Goal: Transaction & Acquisition: Purchase product/service

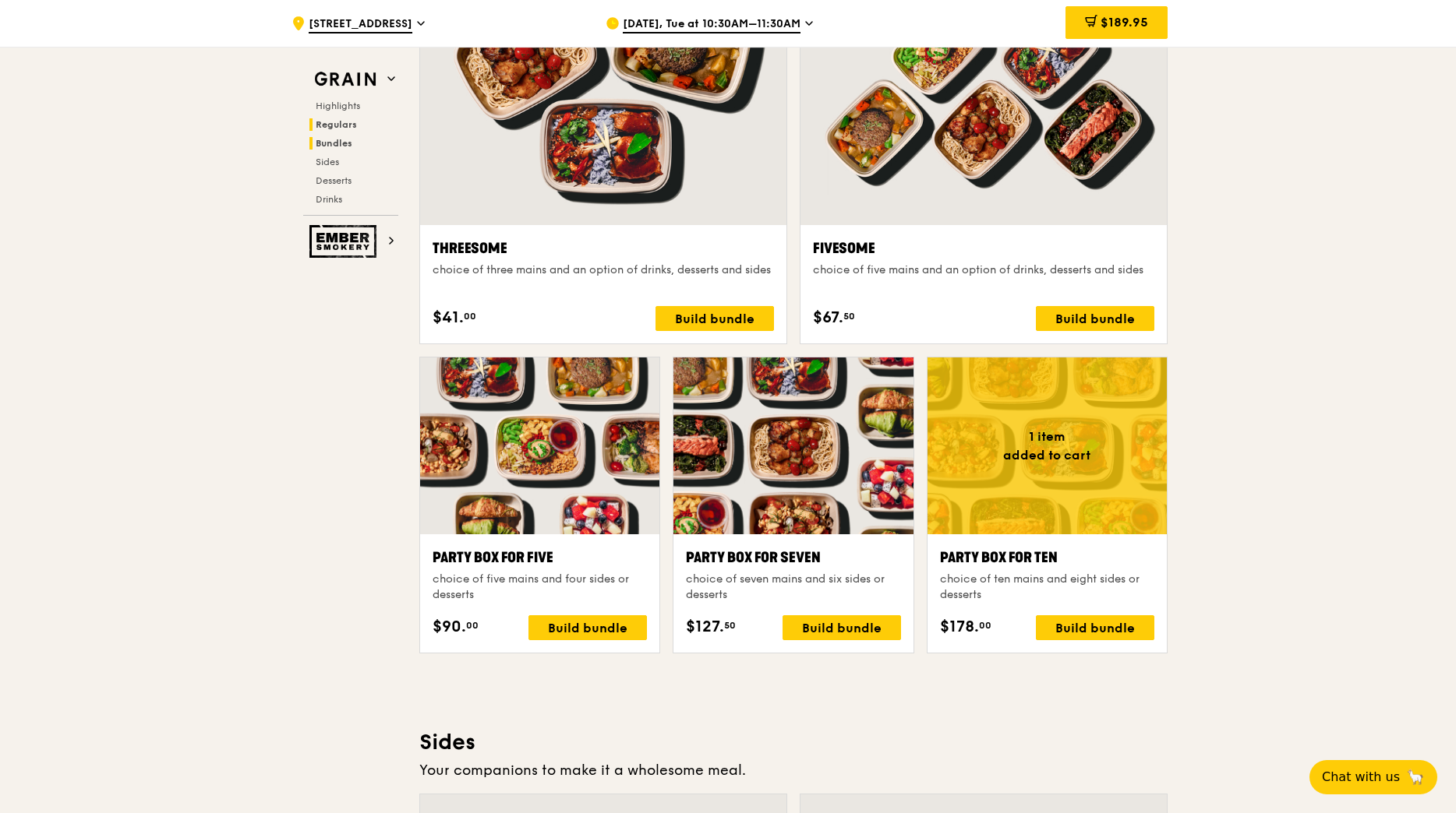
click at [325, 121] on span "Regulars" at bounding box center [336, 124] width 41 height 11
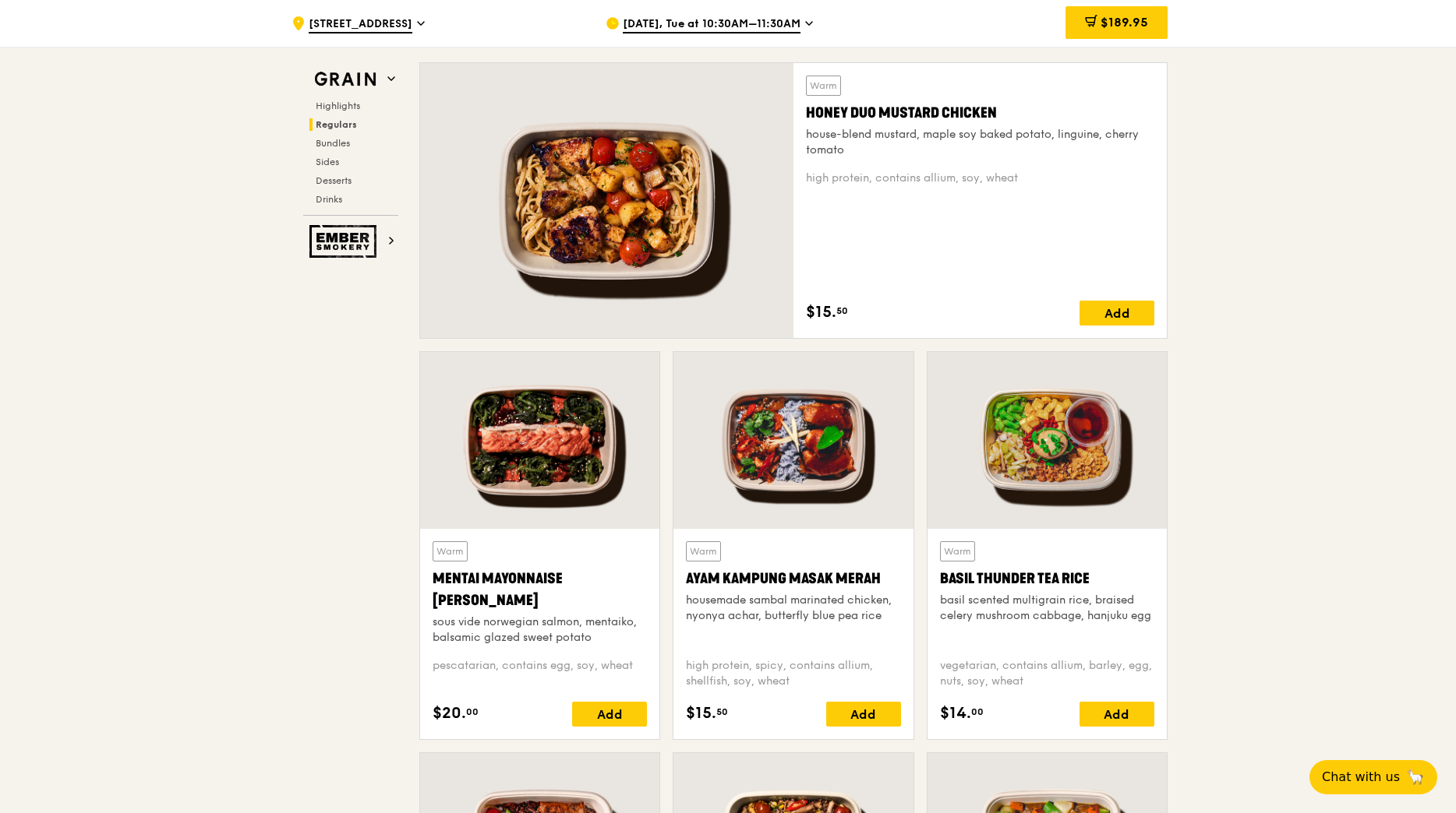
scroll to position [1024, 0]
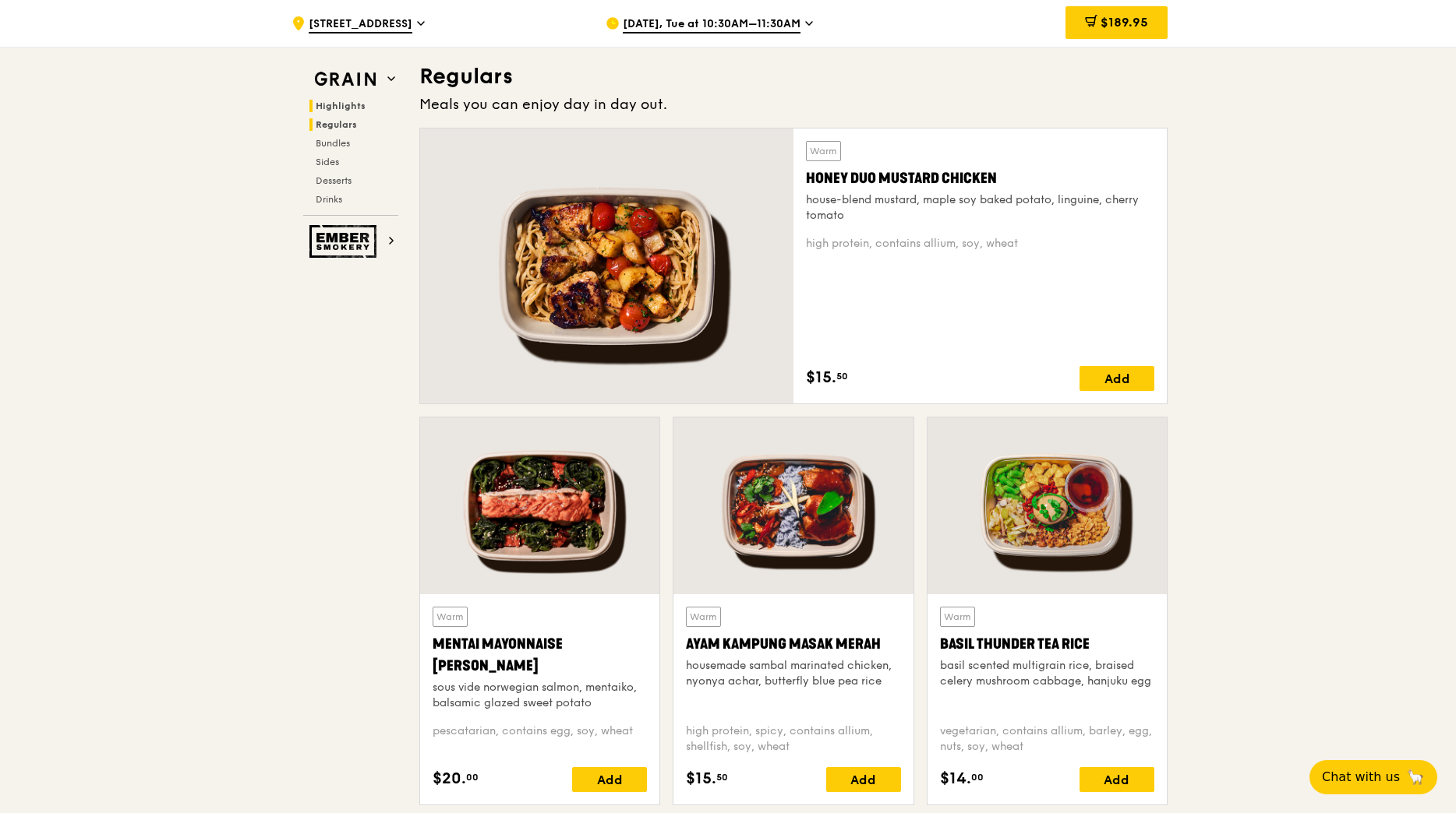
click at [342, 106] on span "Highlights" at bounding box center [340, 106] width 50 height 11
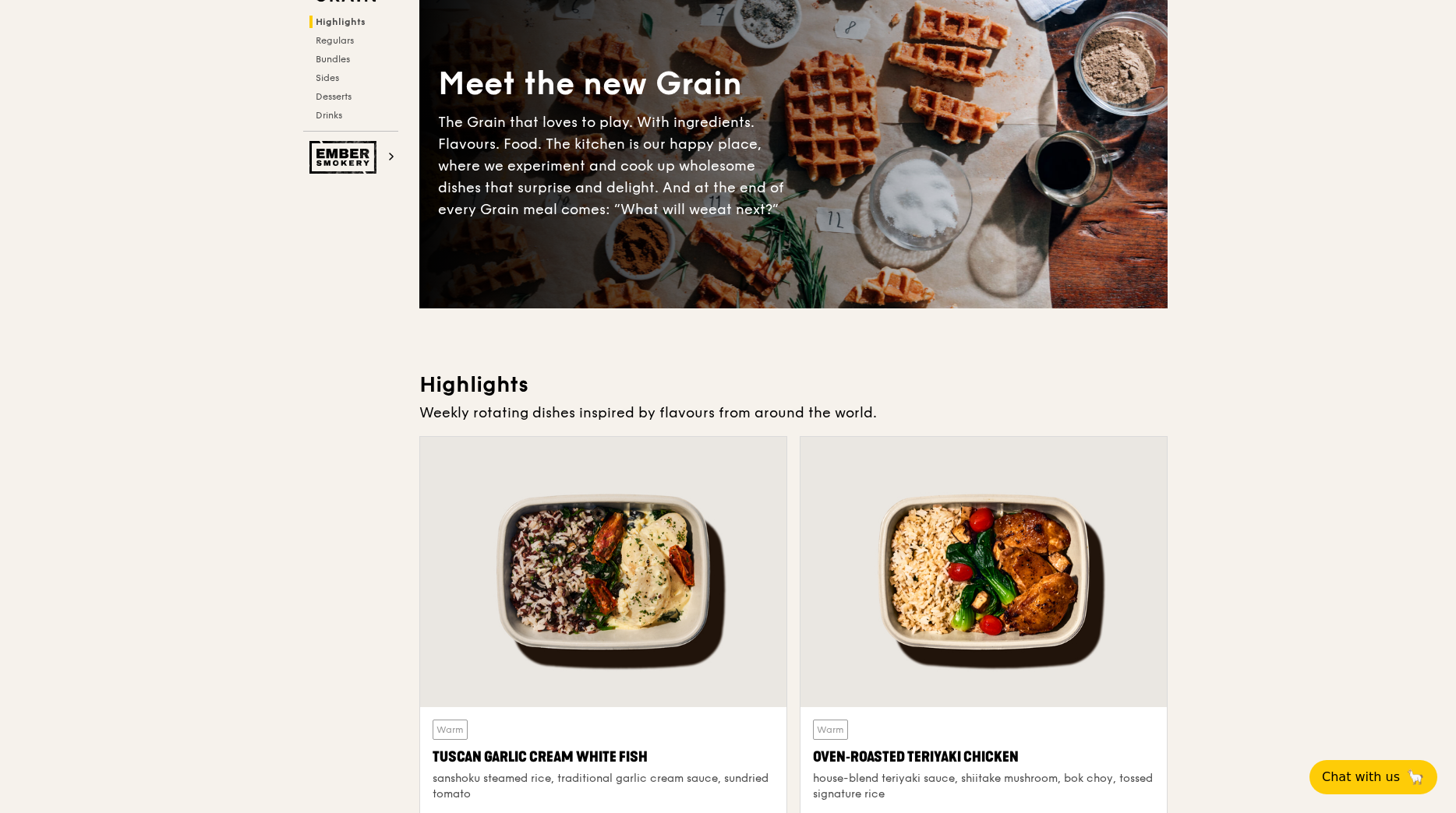
scroll to position [0, 0]
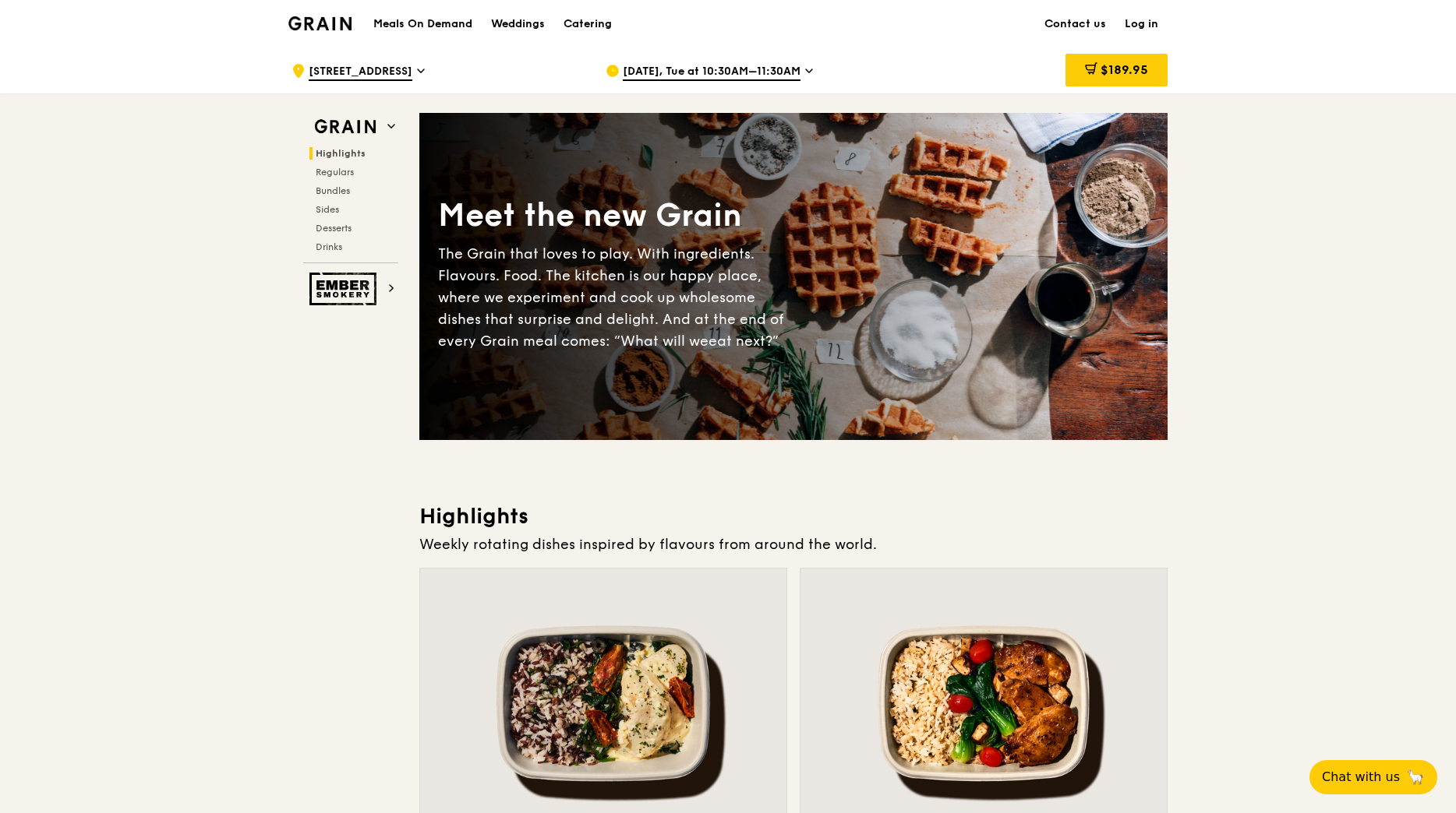
click at [324, 20] on img at bounding box center [320, 23] width 63 height 14
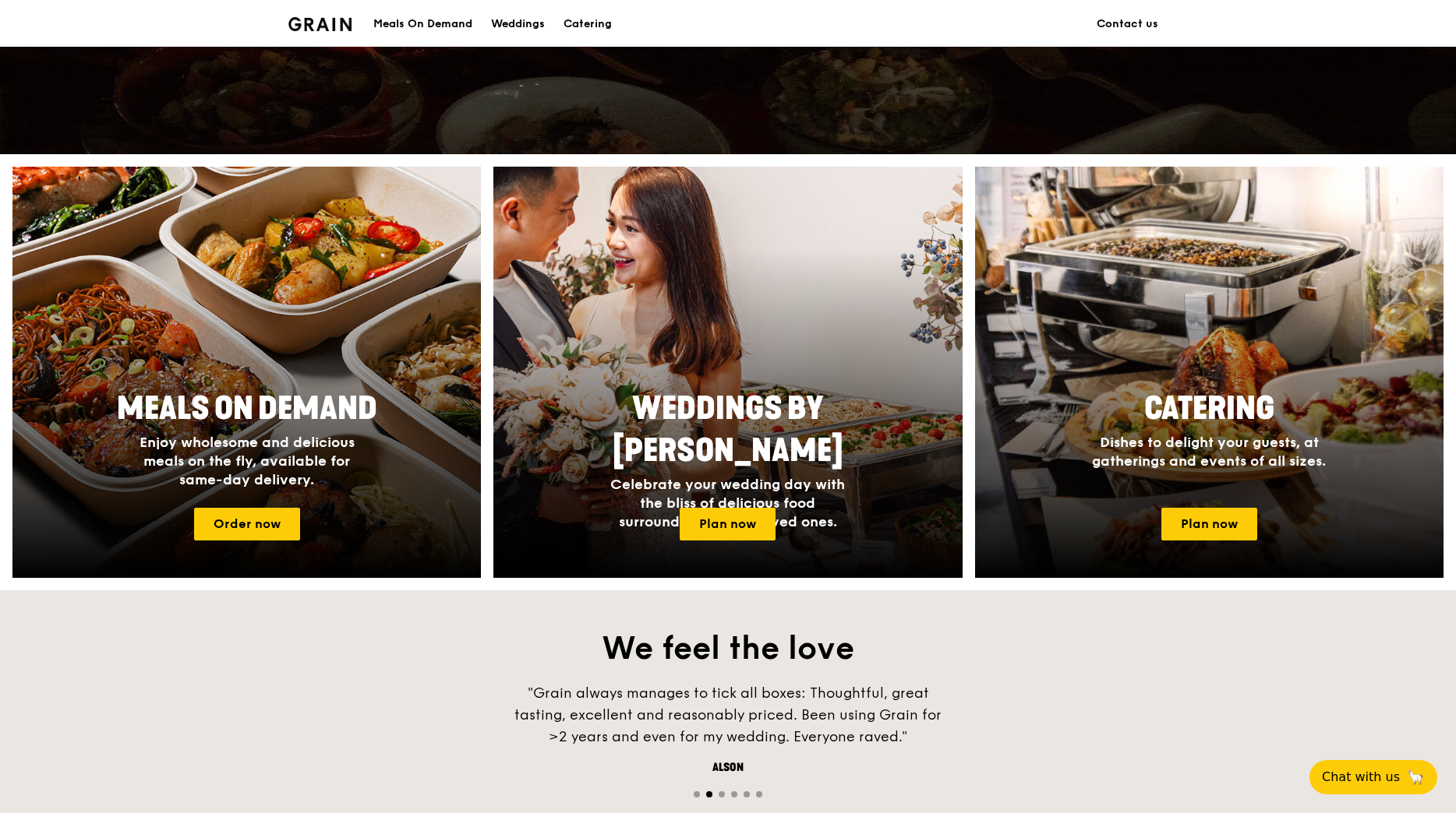
scroll to position [467, 0]
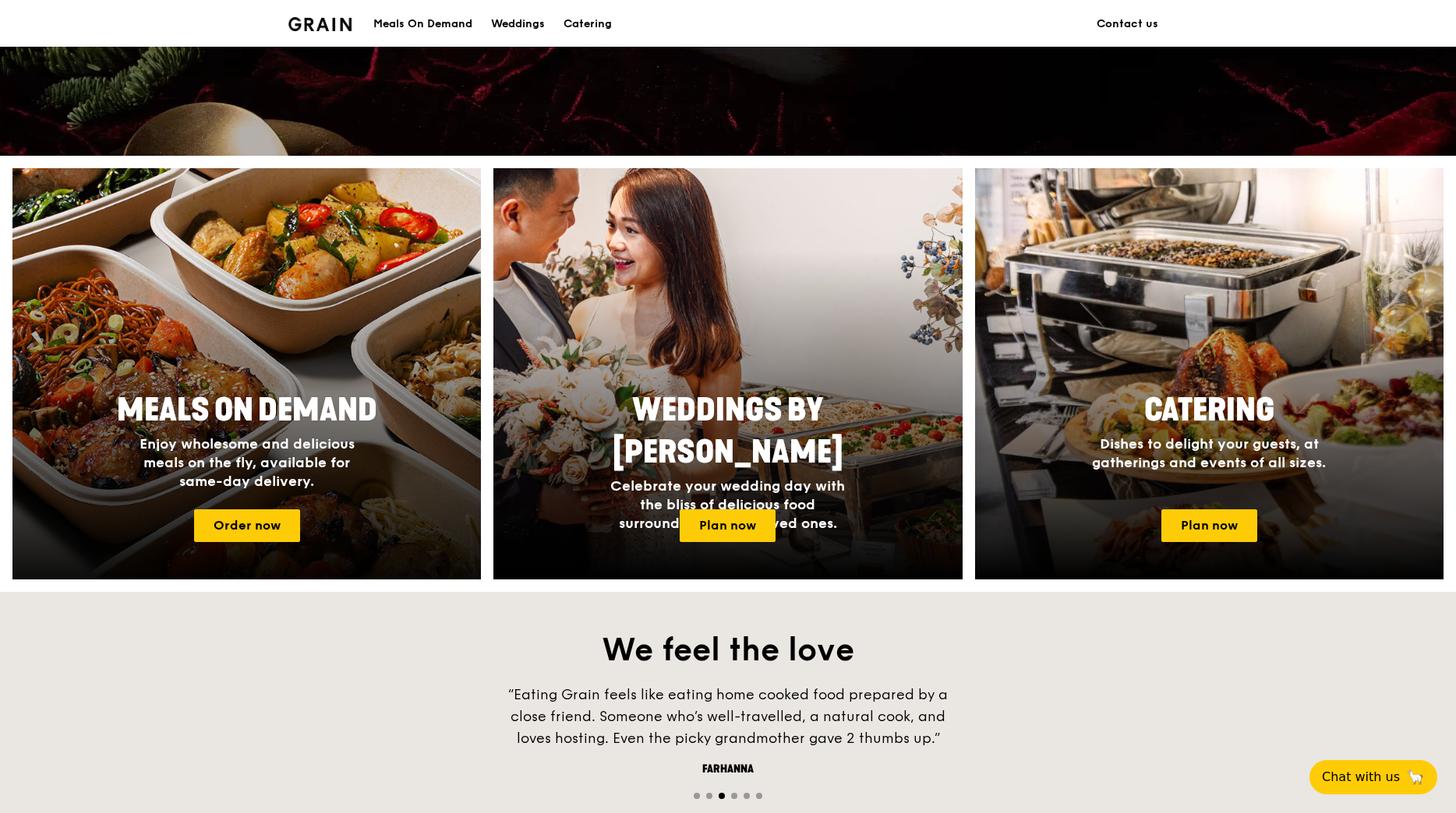
click at [277, 425] on span "Meals On Demand" at bounding box center [247, 410] width 260 height 37
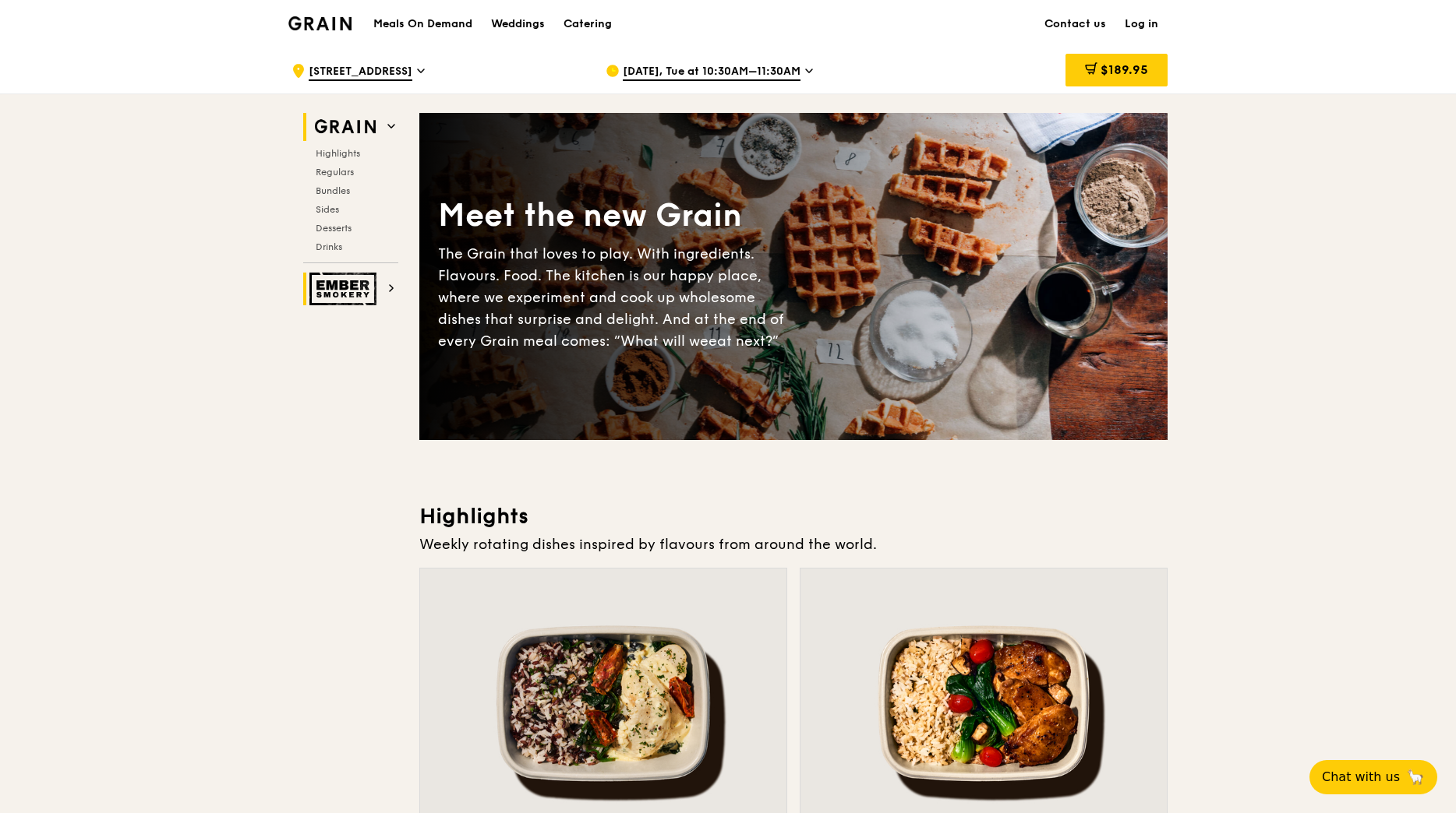
click at [360, 289] on img at bounding box center [345, 289] width 72 height 32
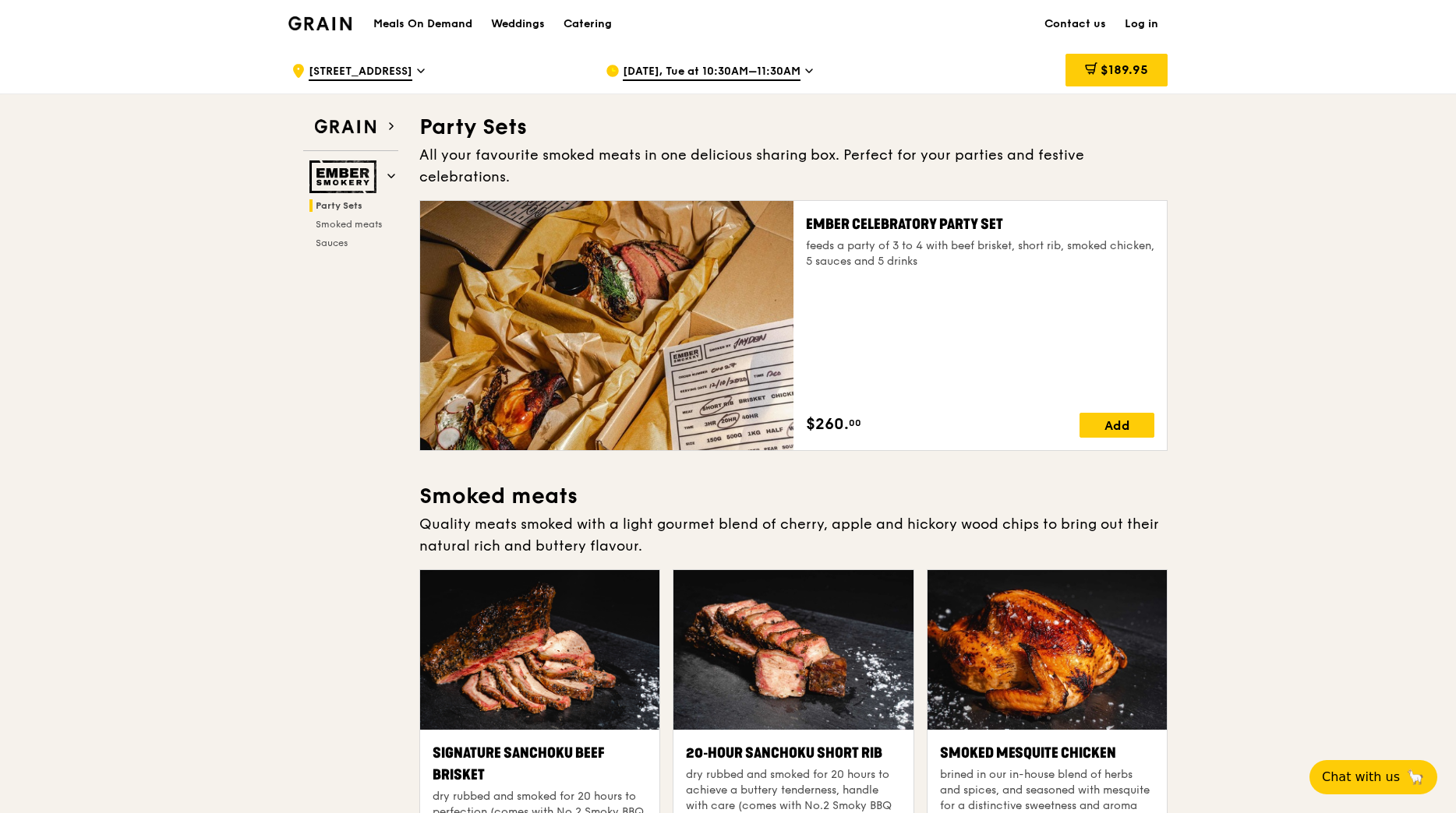
click at [455, 24] on h1 "Meals On Demand" at bounding box center [422, 24] width 99 height 15
click at [349, 126] on img at bounding box center [345, 127] width 72 height 28
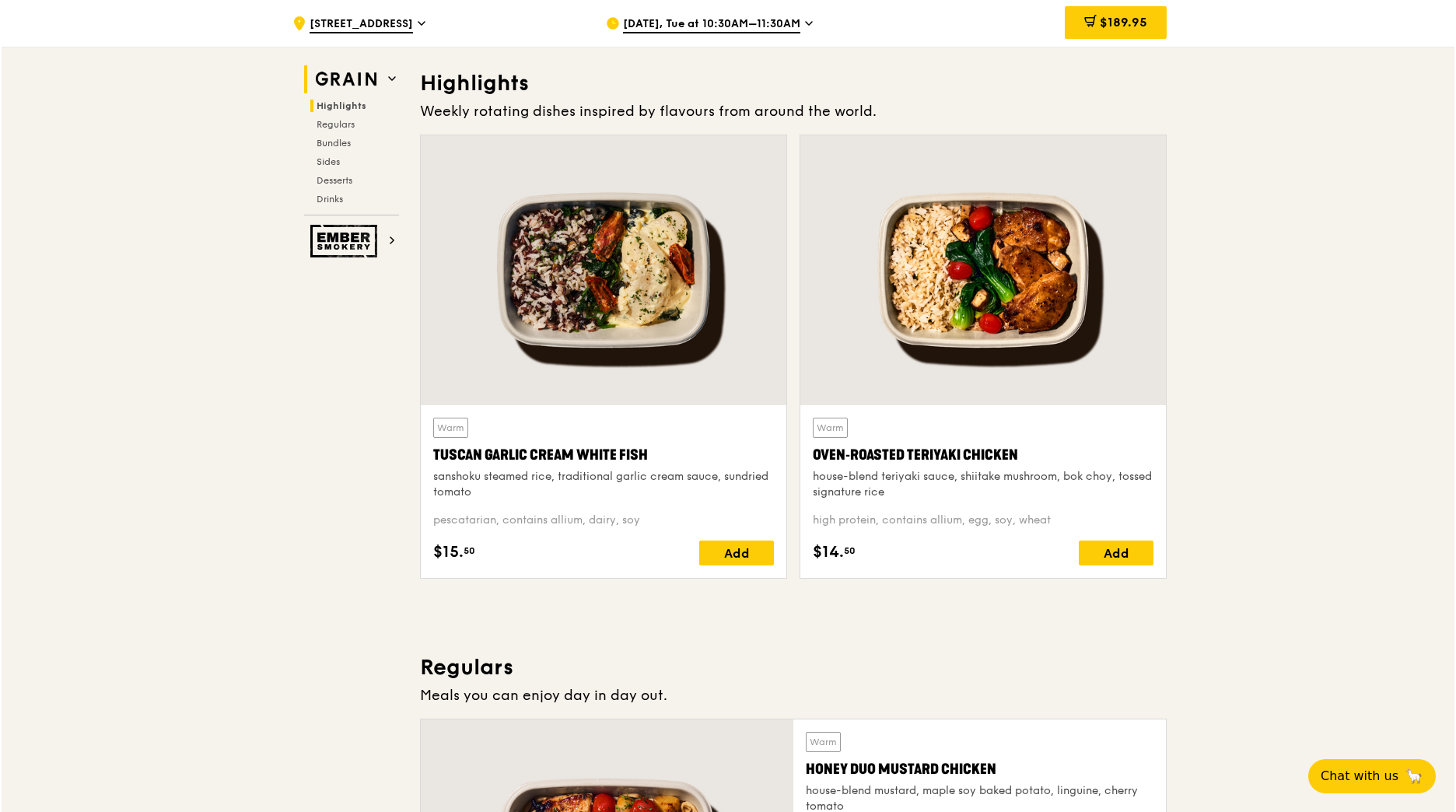
scroll to position [440, 0]
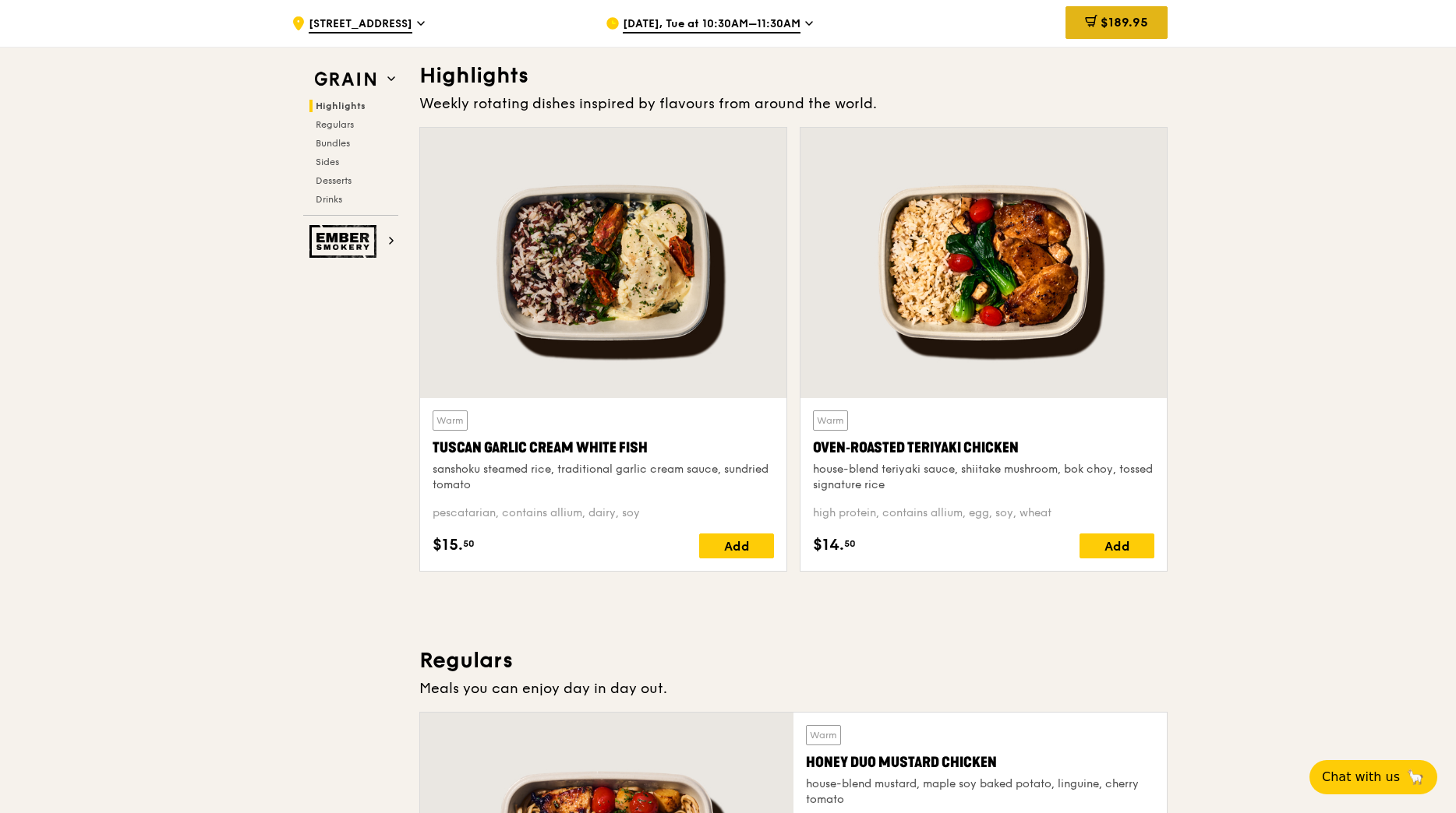
click at [1131, 19] on span "$189.95" at bounding box center [1124, 22] width 48 height 15
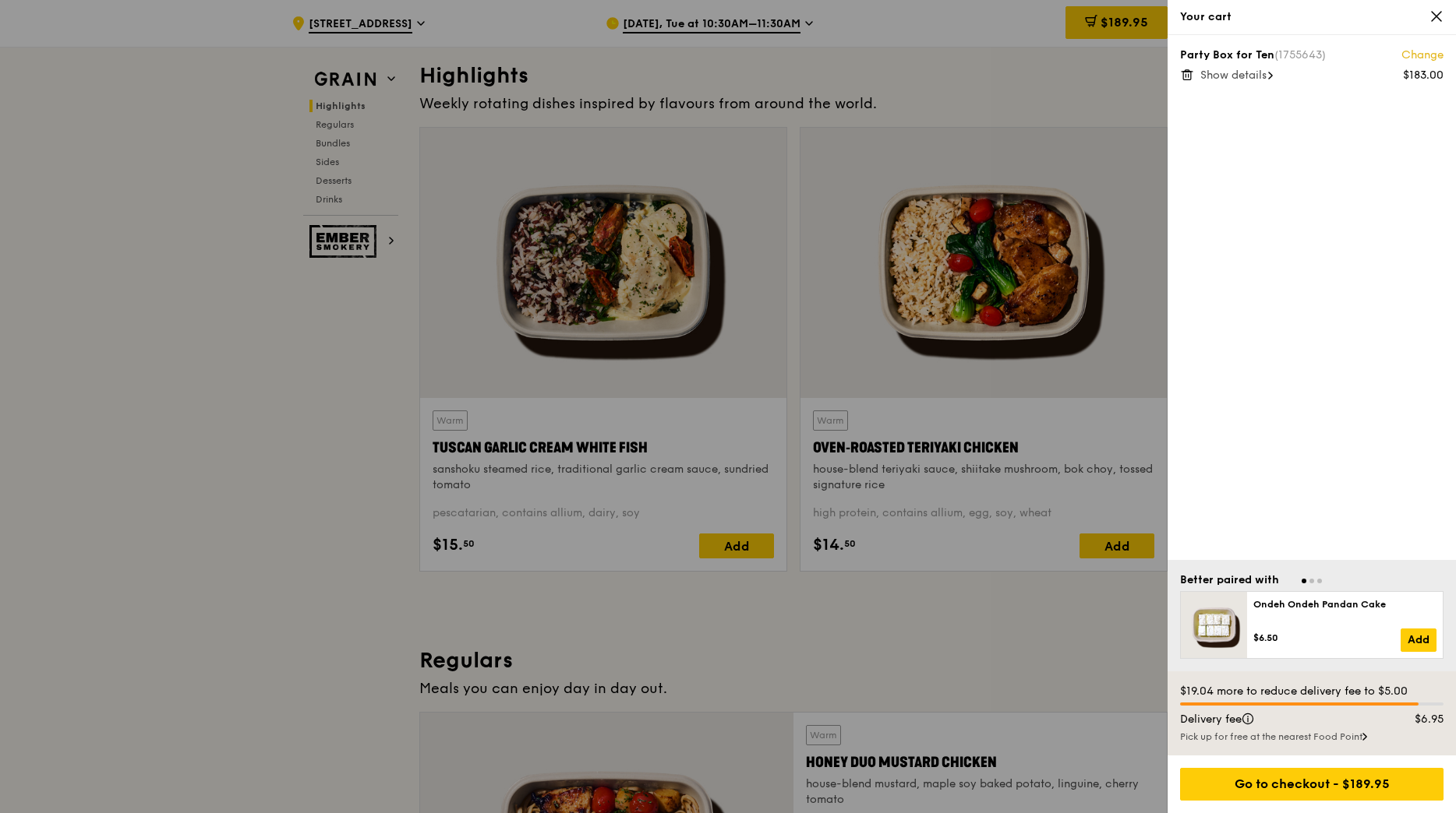
click at [1236, 76] on span "Show details" at bounding box center [1233, 75] width 67 height 13
click at [1436, 54] on link "Change" at bounding box center [1422, 55] width 42 height 15
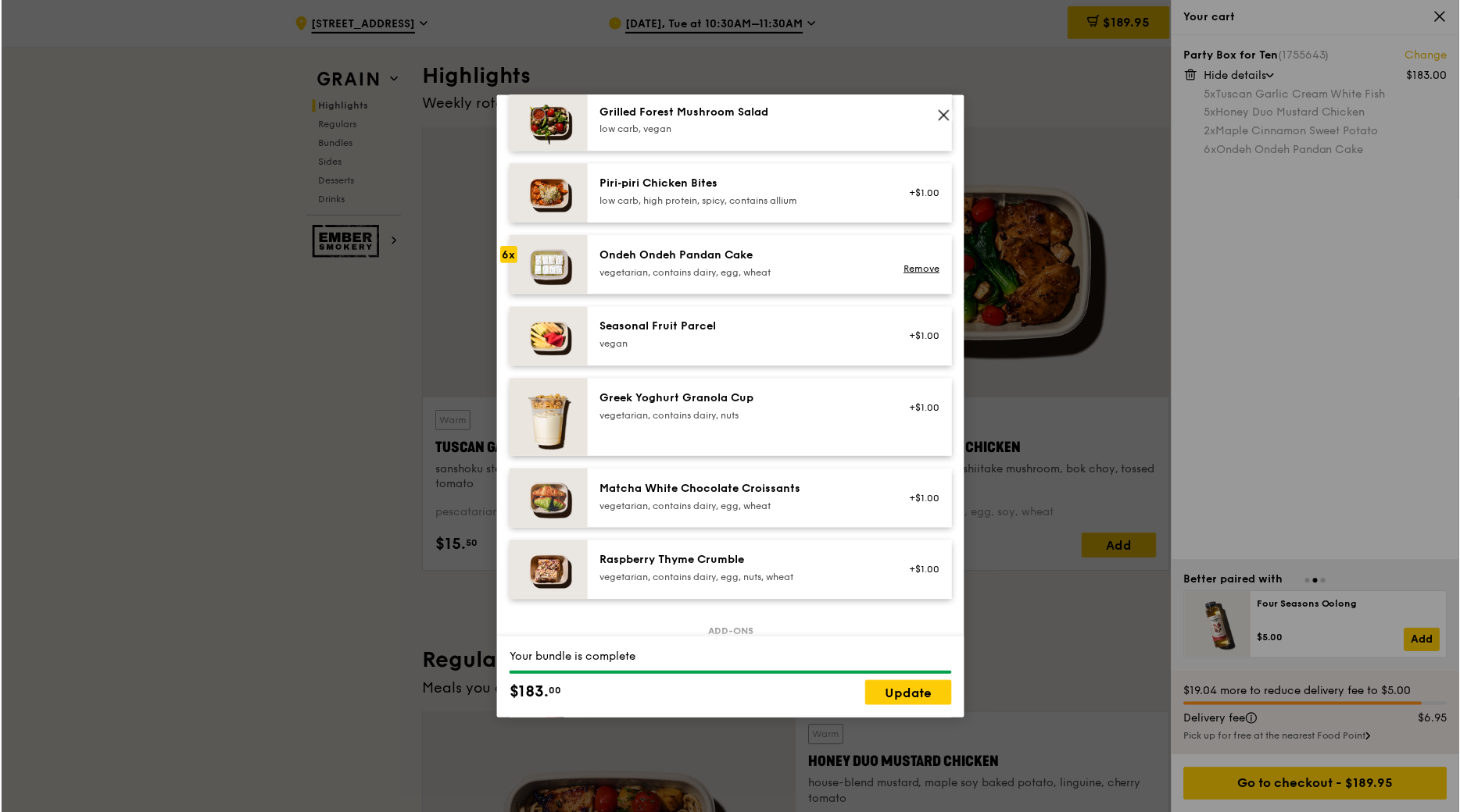
scroll to position [1172, 0]
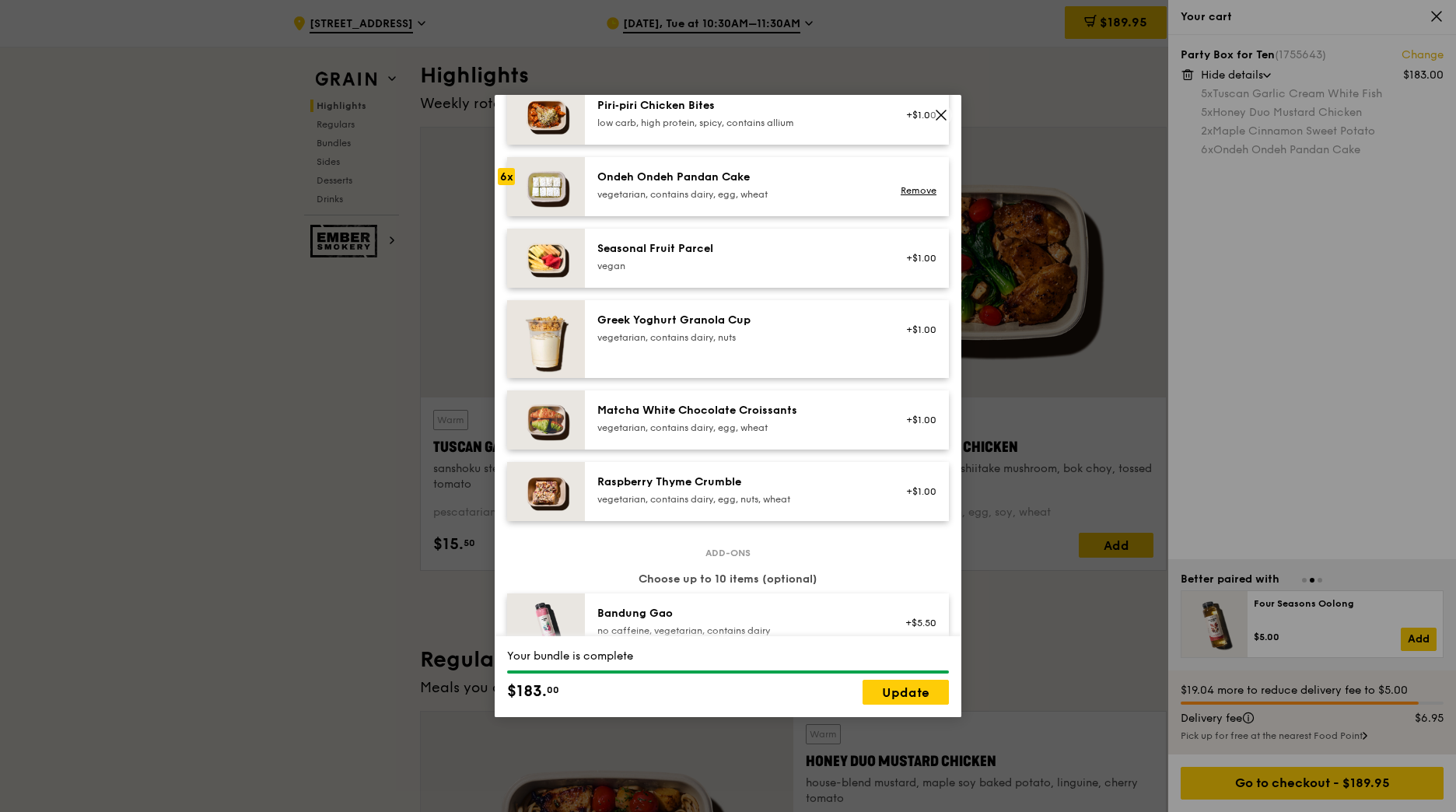
click at [943, 113] on icon at bounding box center [942, 115] width 10 height 10
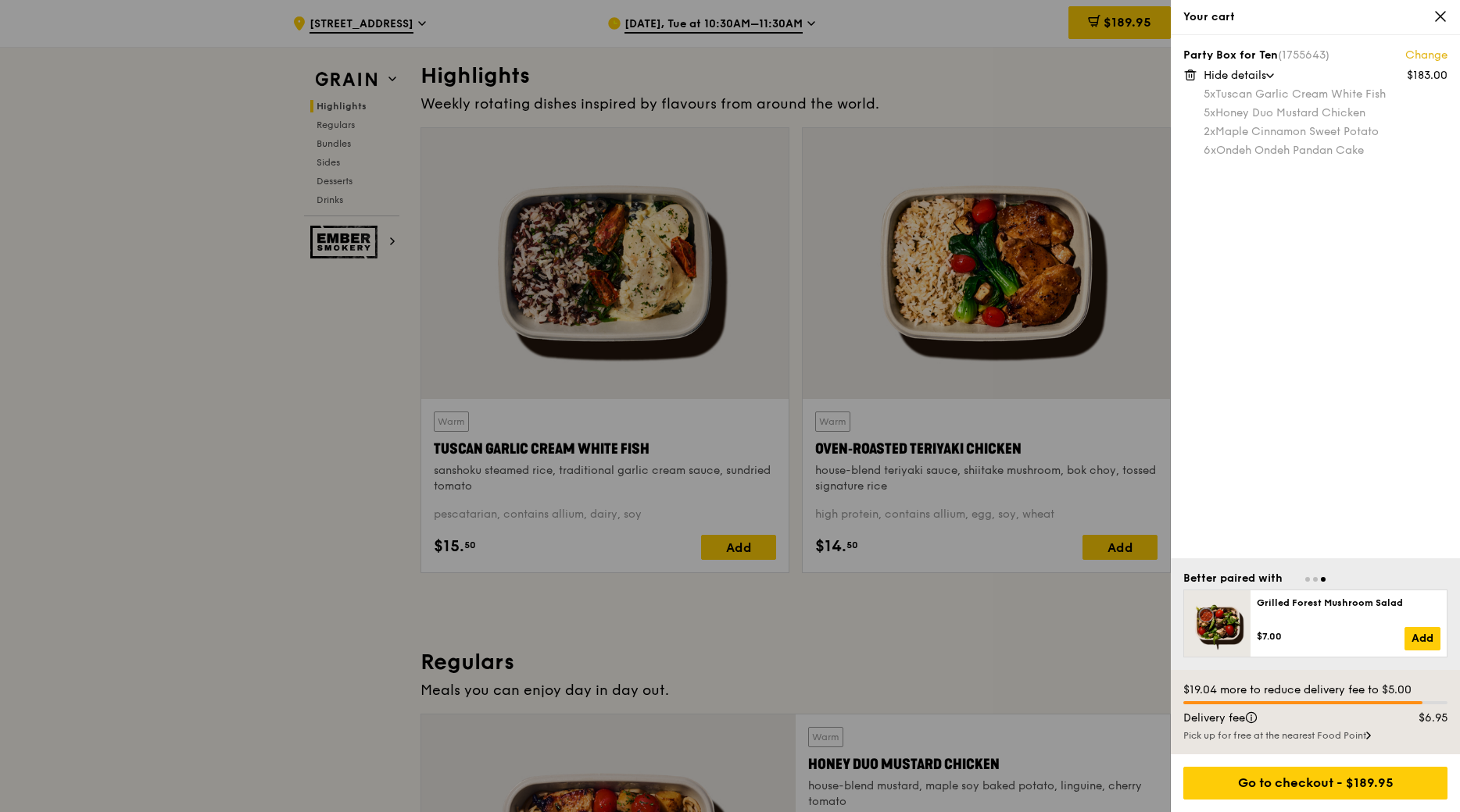
click at [1098, 84] on div at bounding box center [730, 406] width 1460 height 812
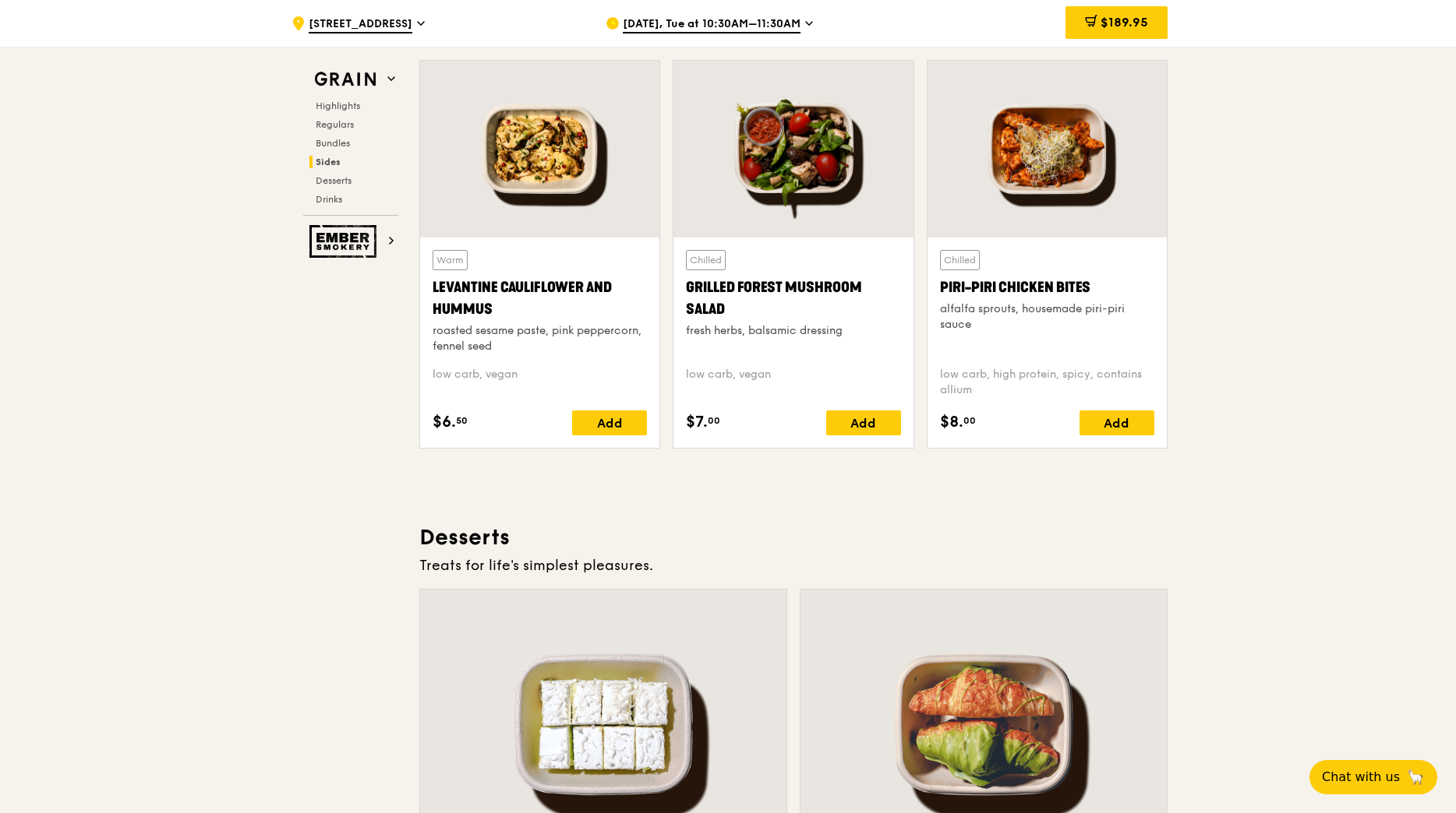
scroll to position [3983, 0]
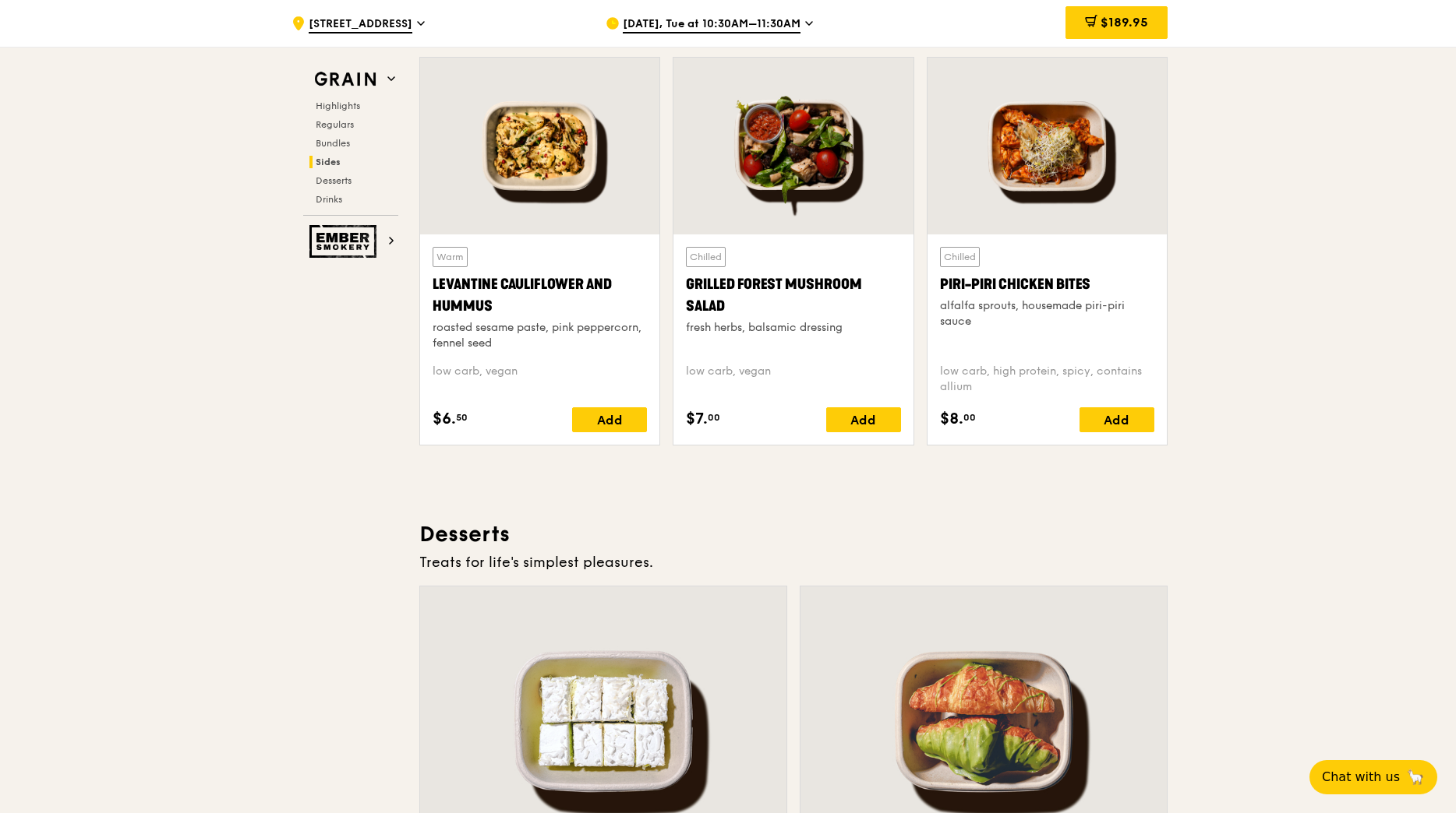
click at [1059, 136] on div at bounding box center [1046, 146] width 239 height 177
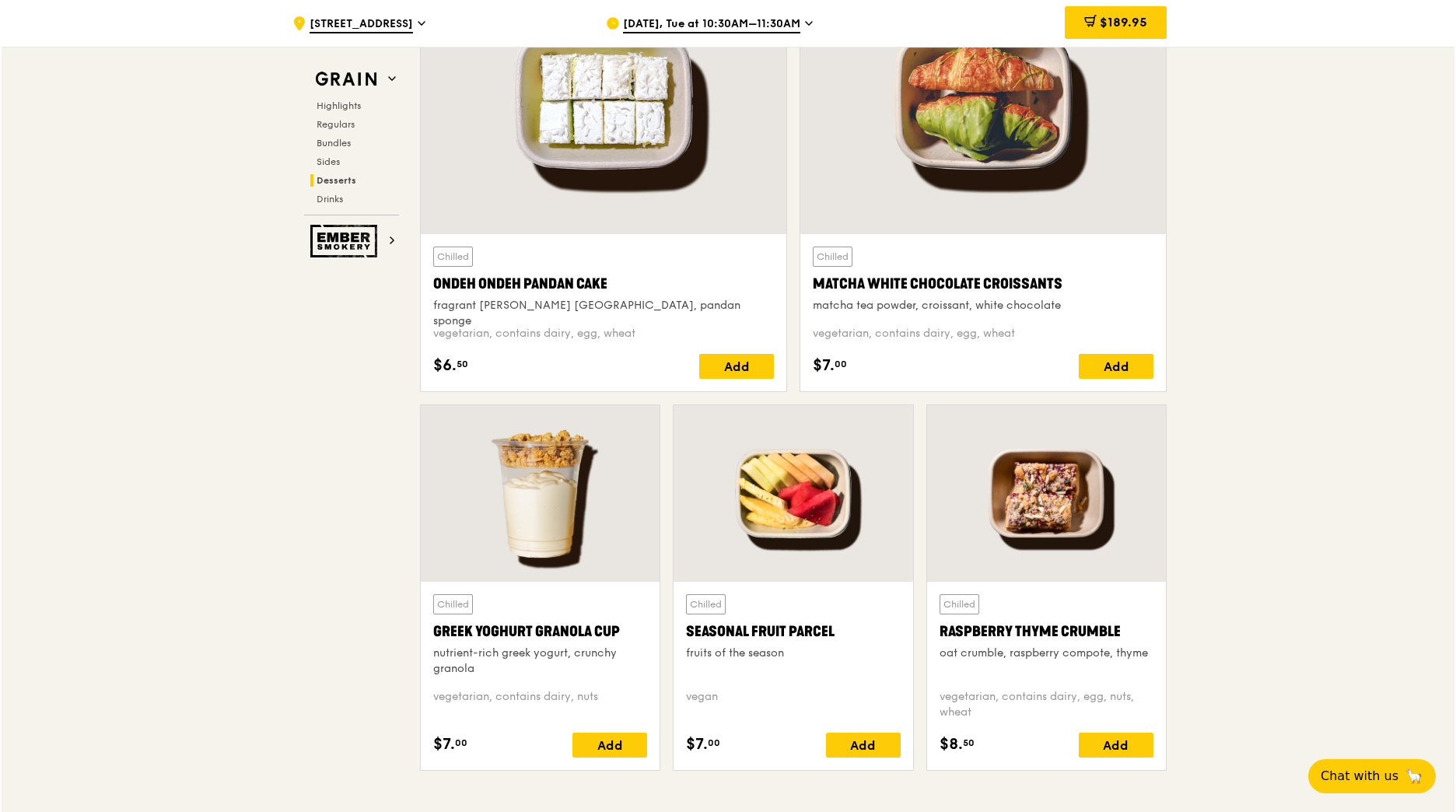
scroll to position [4600, 0]
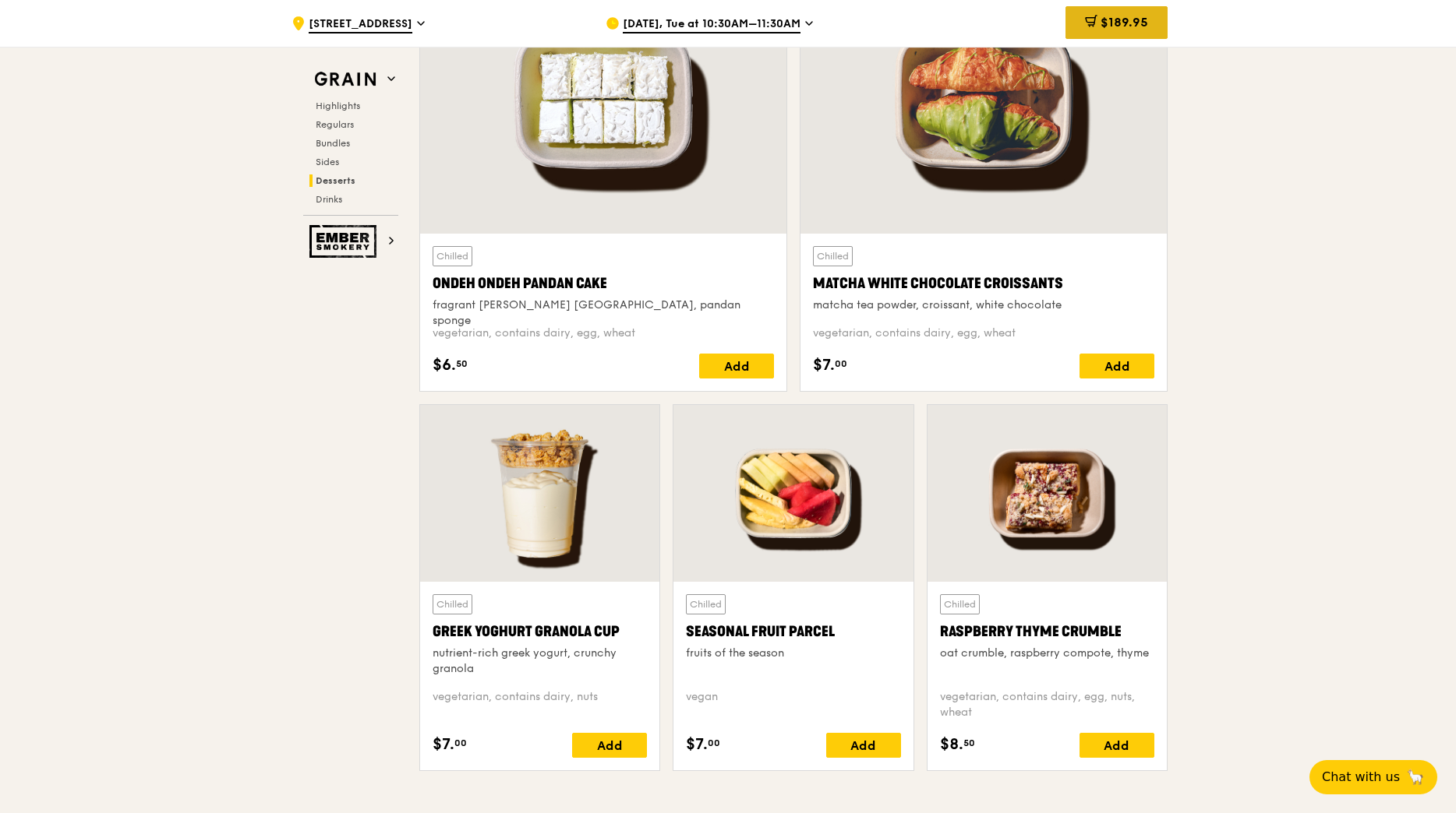
click at [1123, 26] on span "$189.95" at bounding box center [1124, 22] width 48 height 15
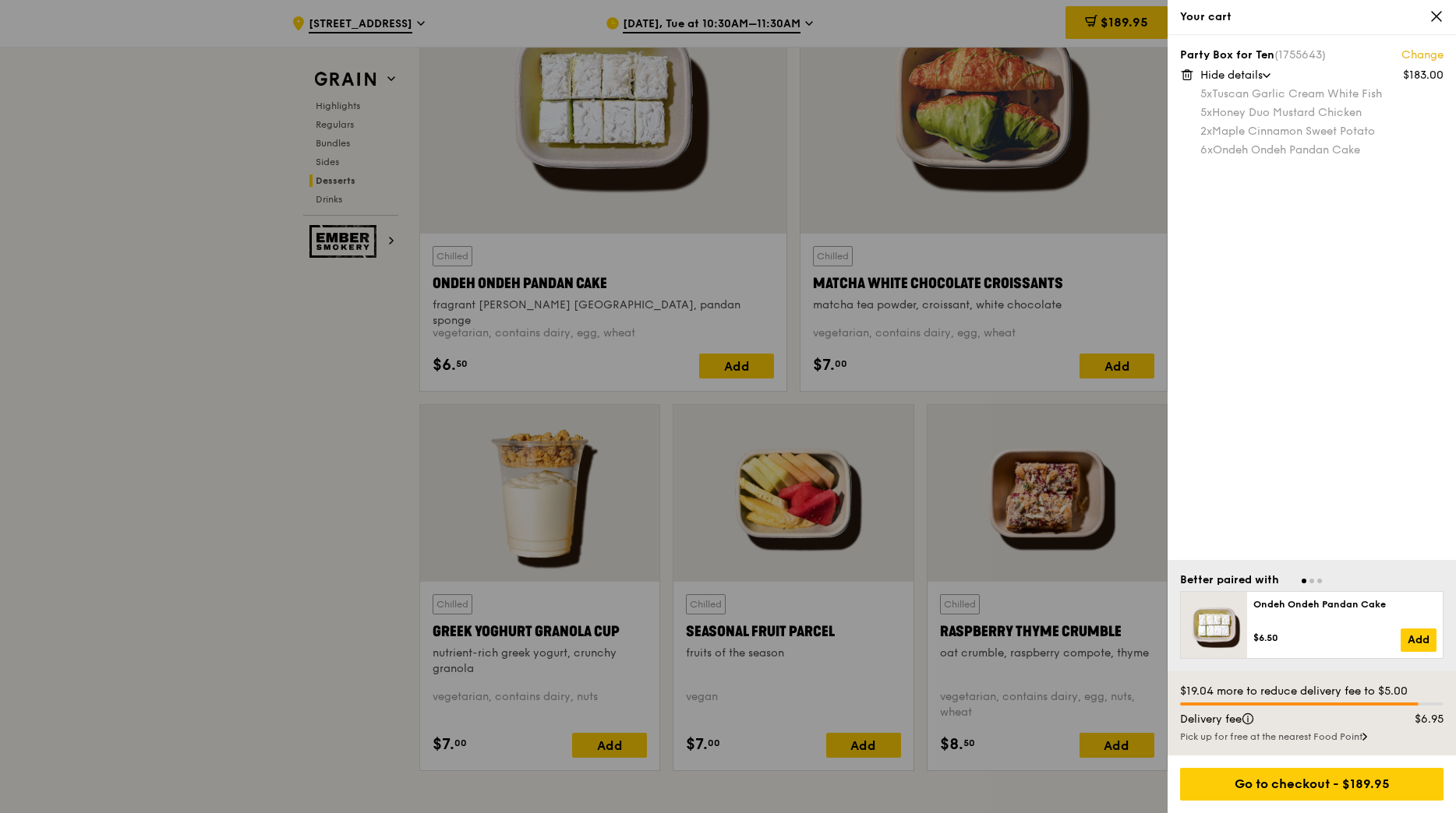
click at [1419, 54] on link "Change" at bounding box center [1422, 55] width 42 height 15
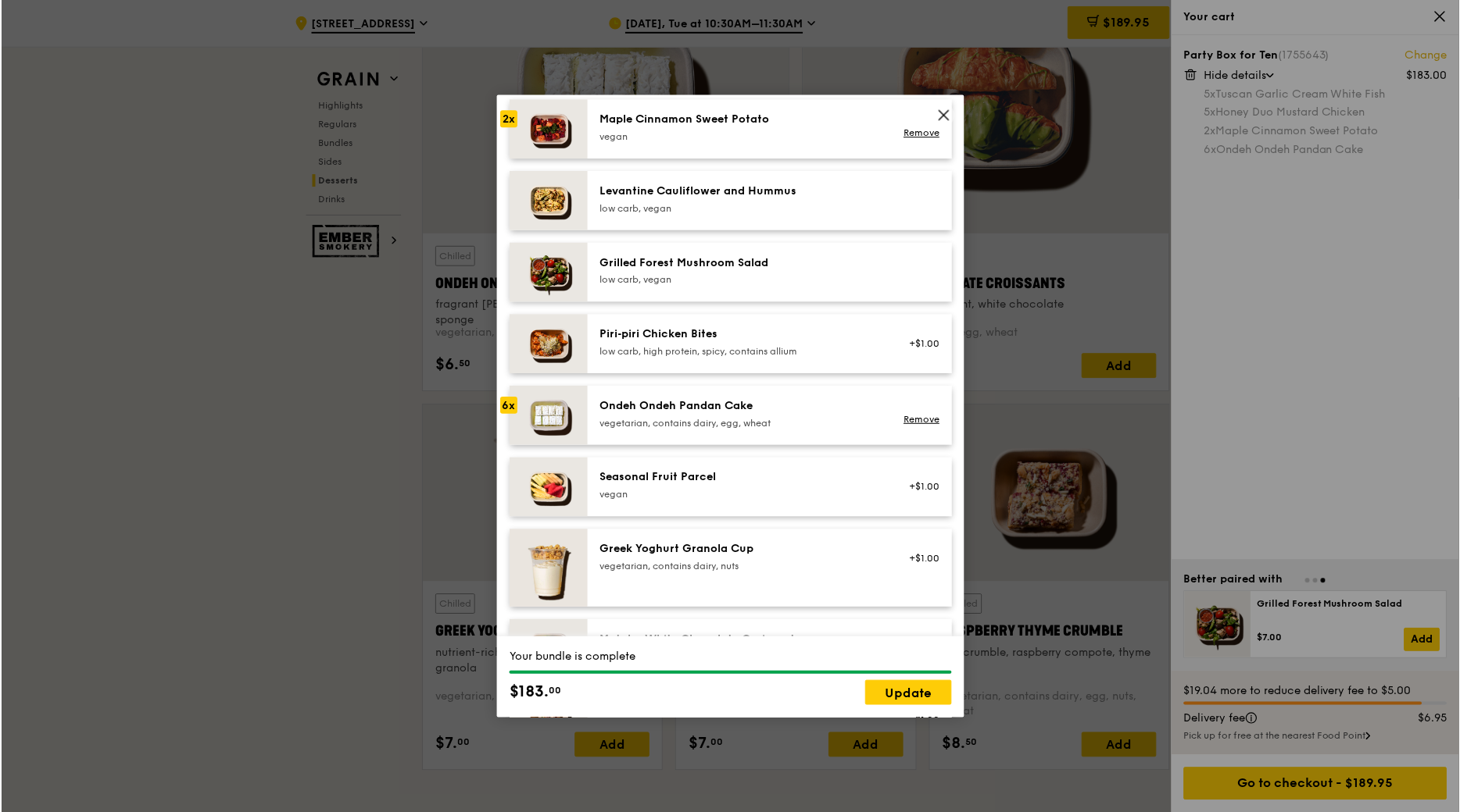
scroll to position [864, 0]
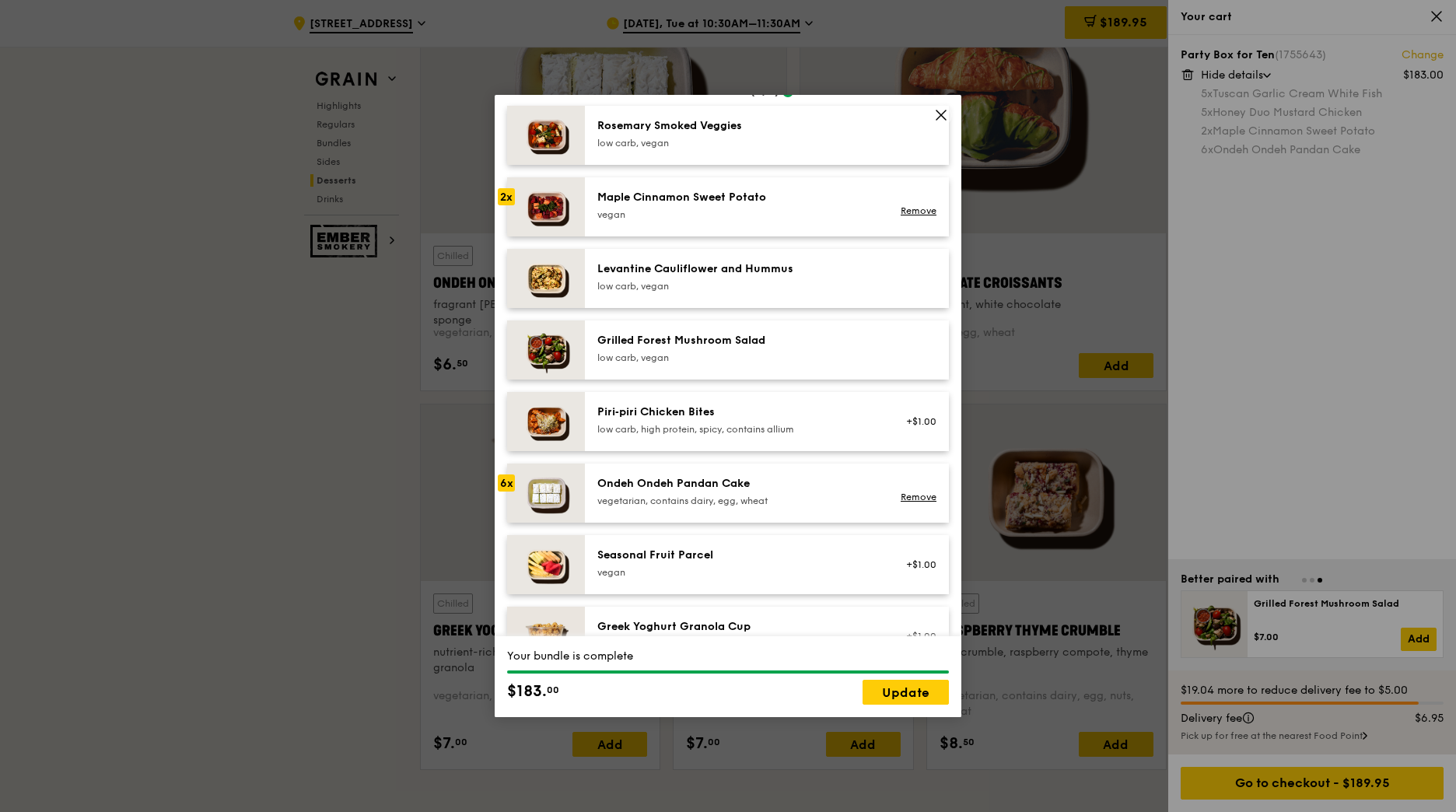
click at [944, 117] on icon at bounding box center [941, 114] width 14 height 14
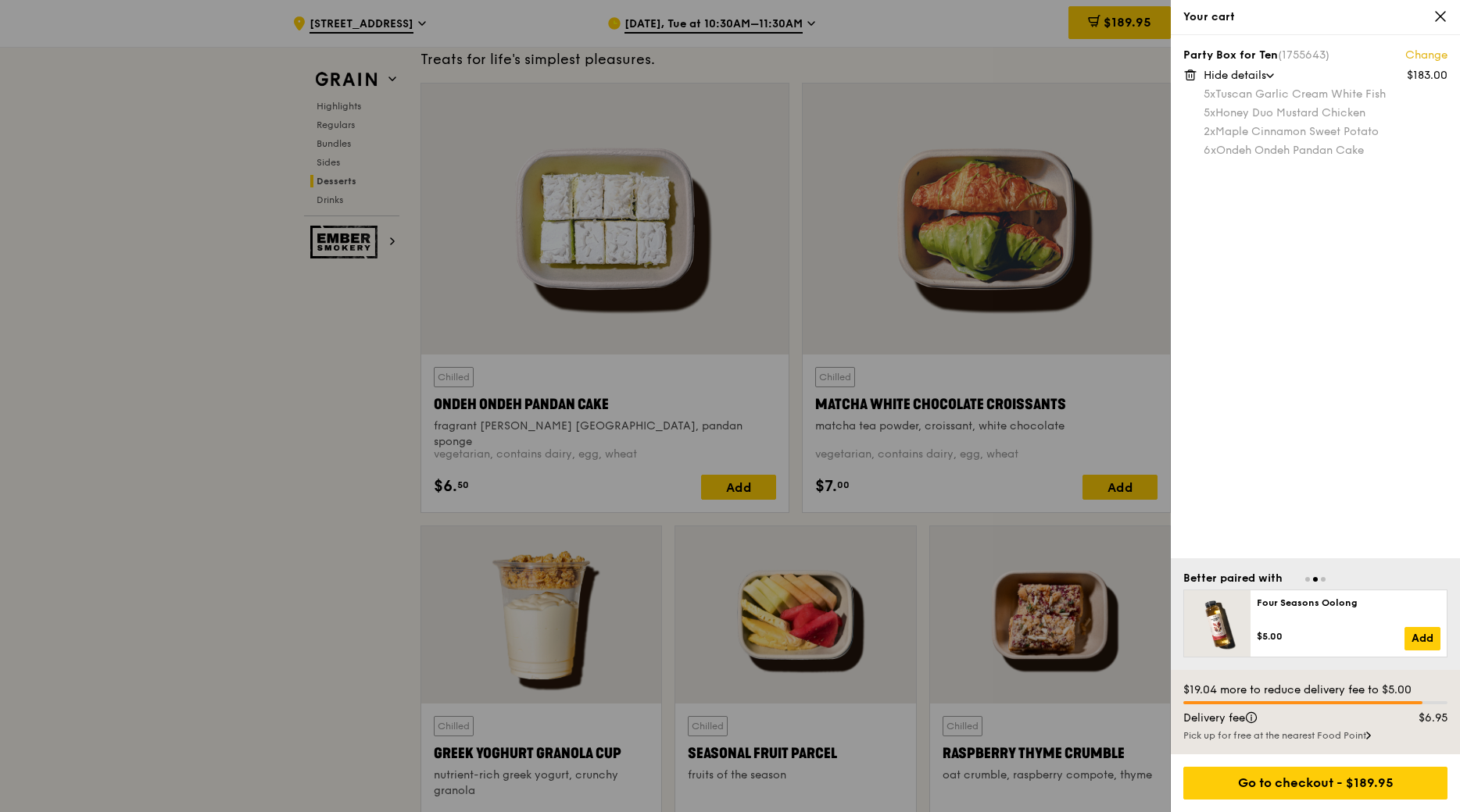
scroll to position [4541, 0]
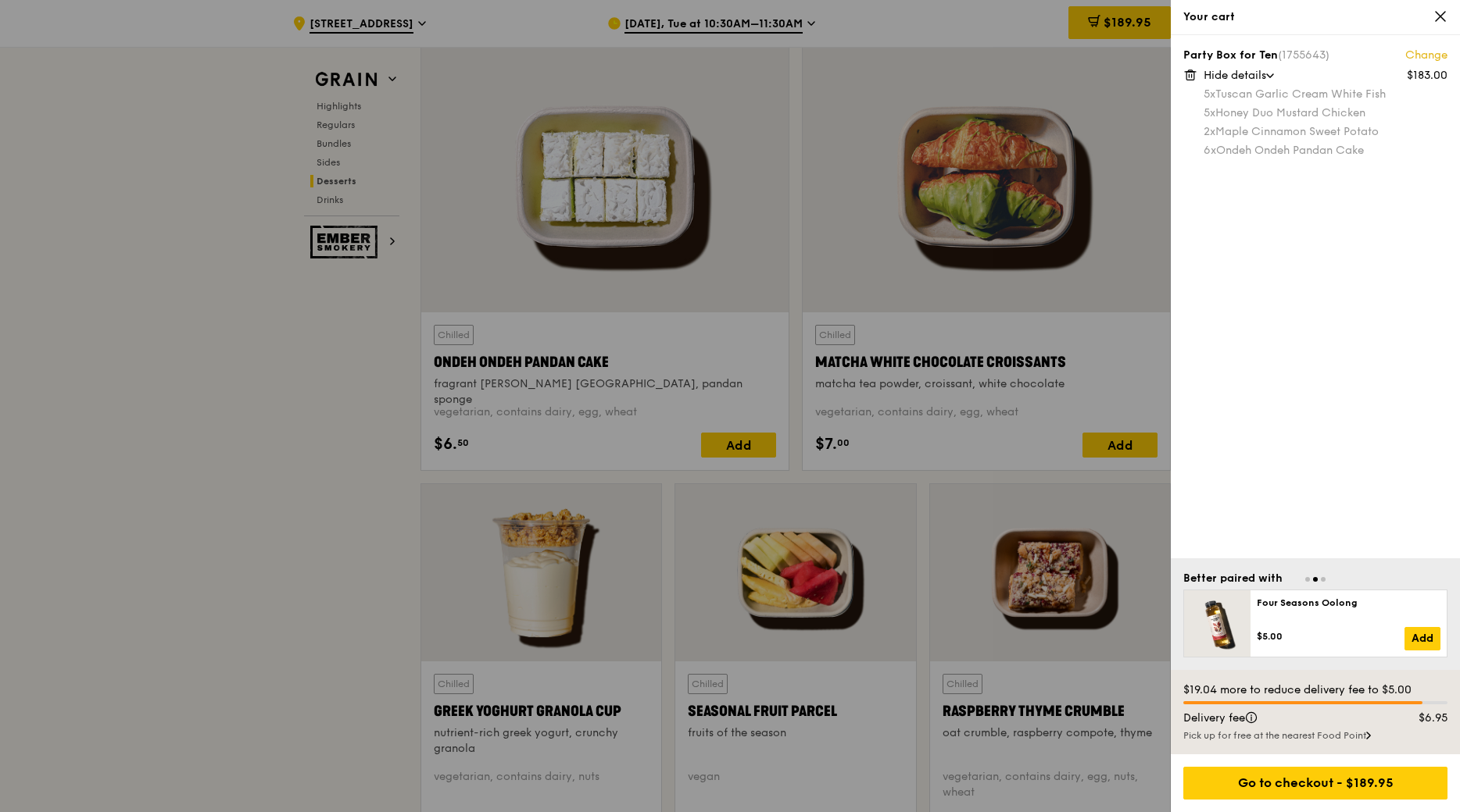
click at [1155, 304] on div at bounding box center [730, 406] width 1460 height 812
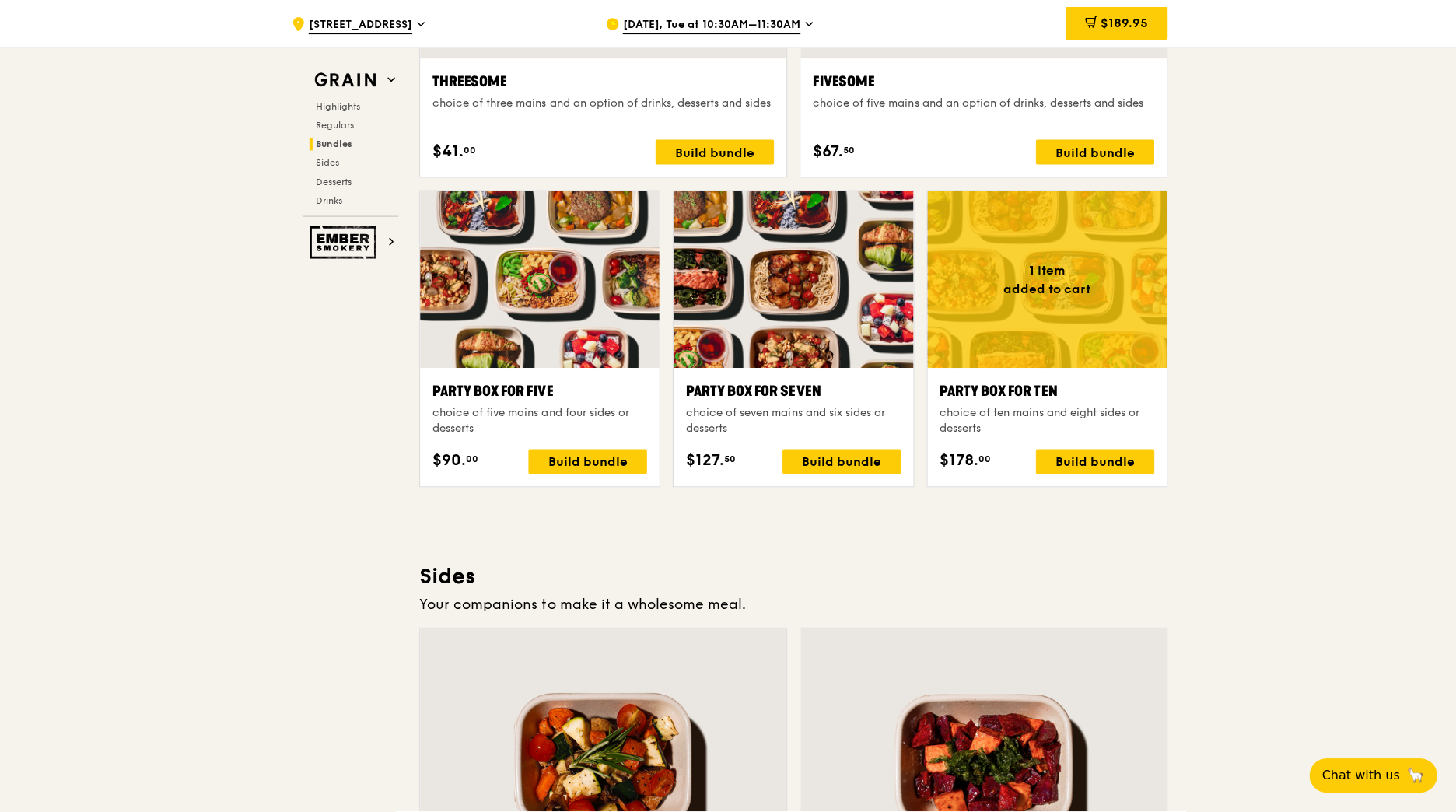
scroll to position [2967, 0]
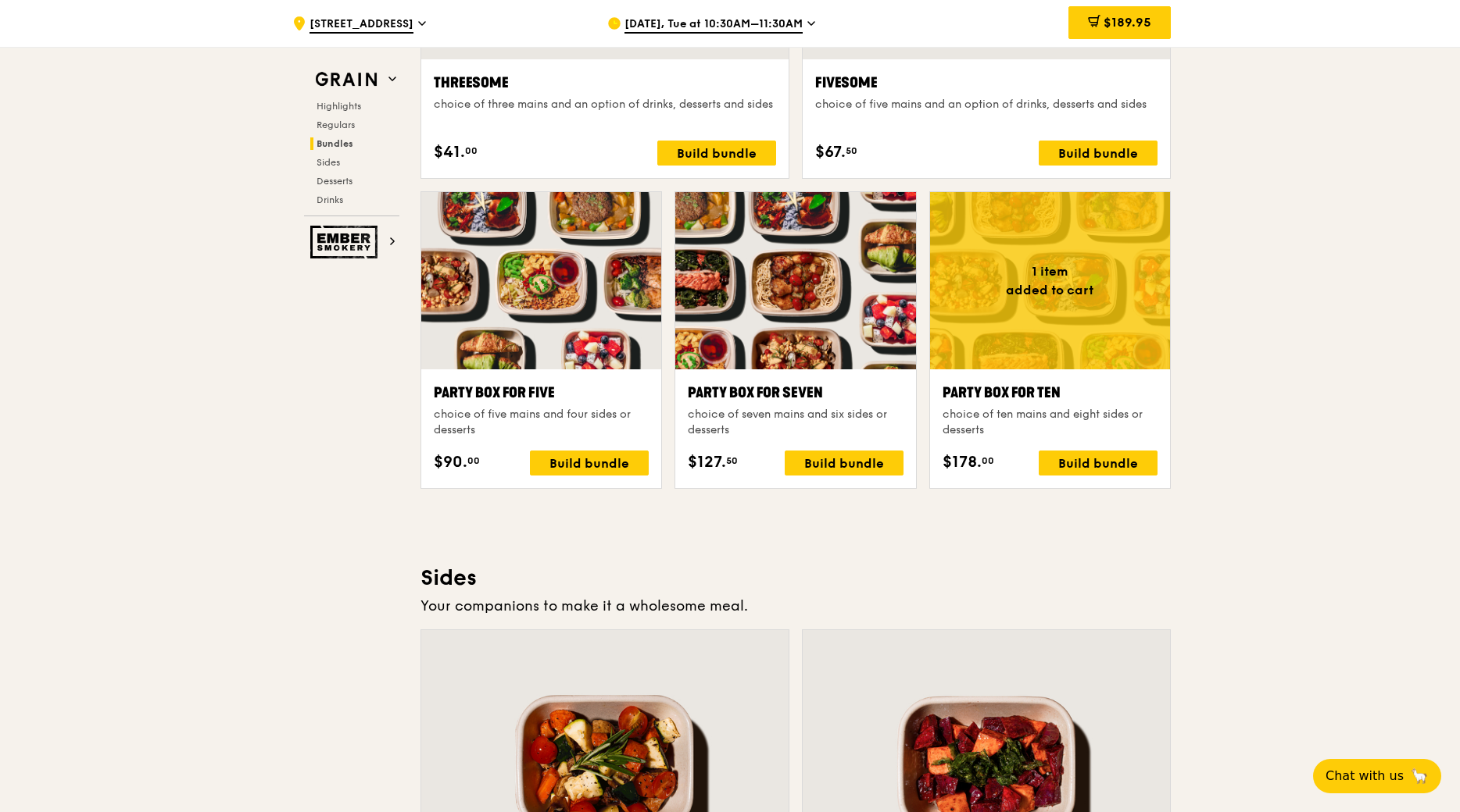
click at [539, 292] on div at bounding box center [541, 281] width 240 height 178
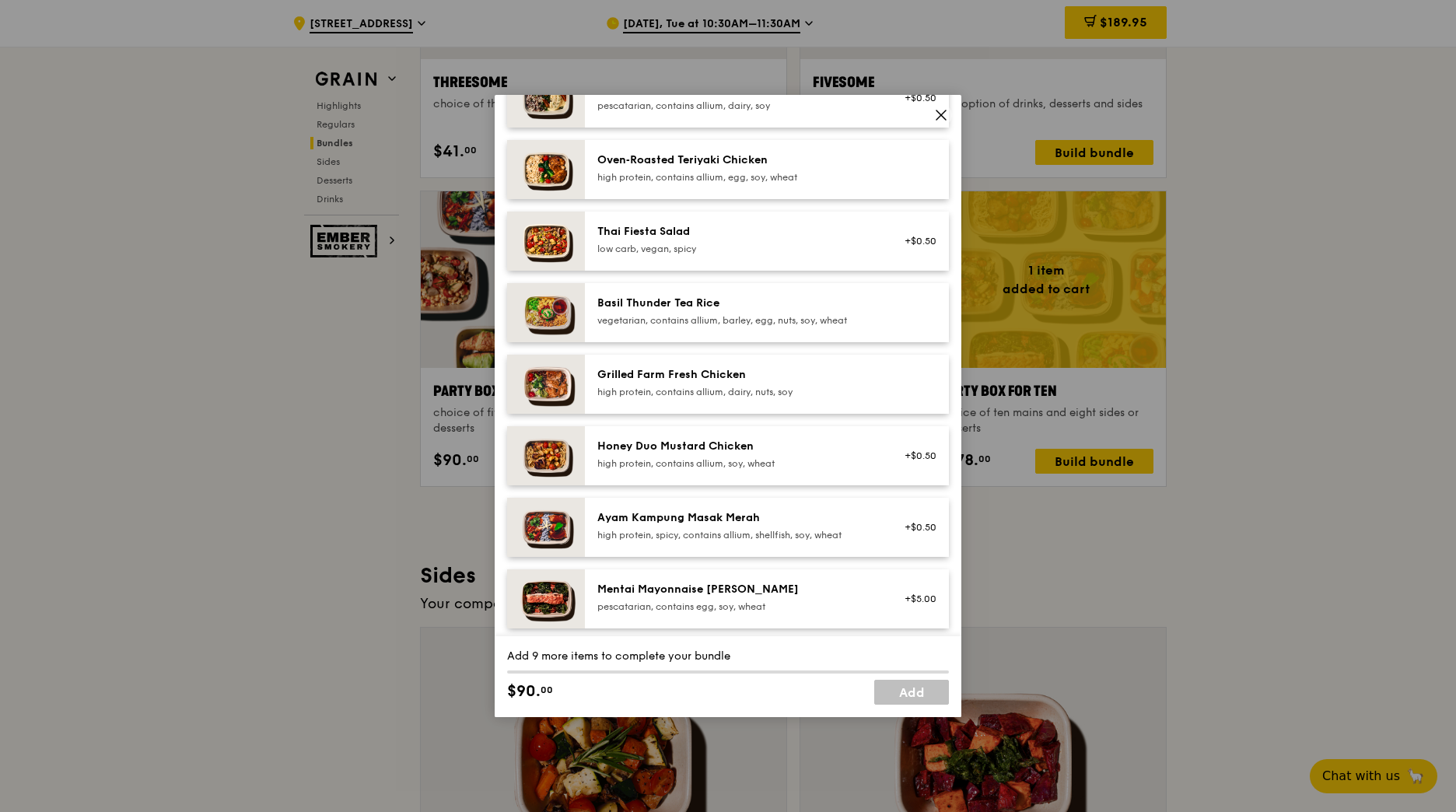
scroll to position [0, 0]
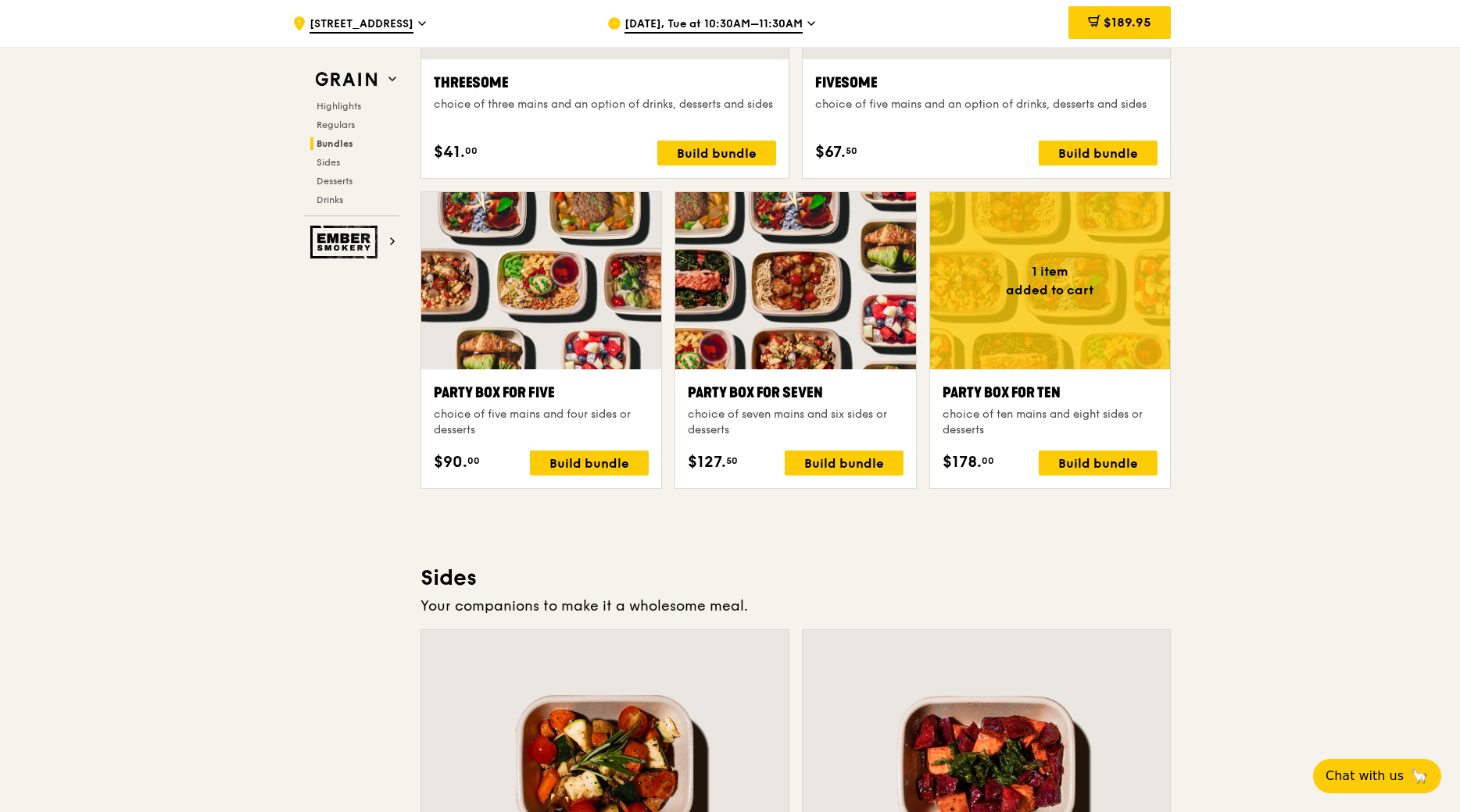
click at [788, 345] on div at bounding box center [795, 281] width 240 height 178
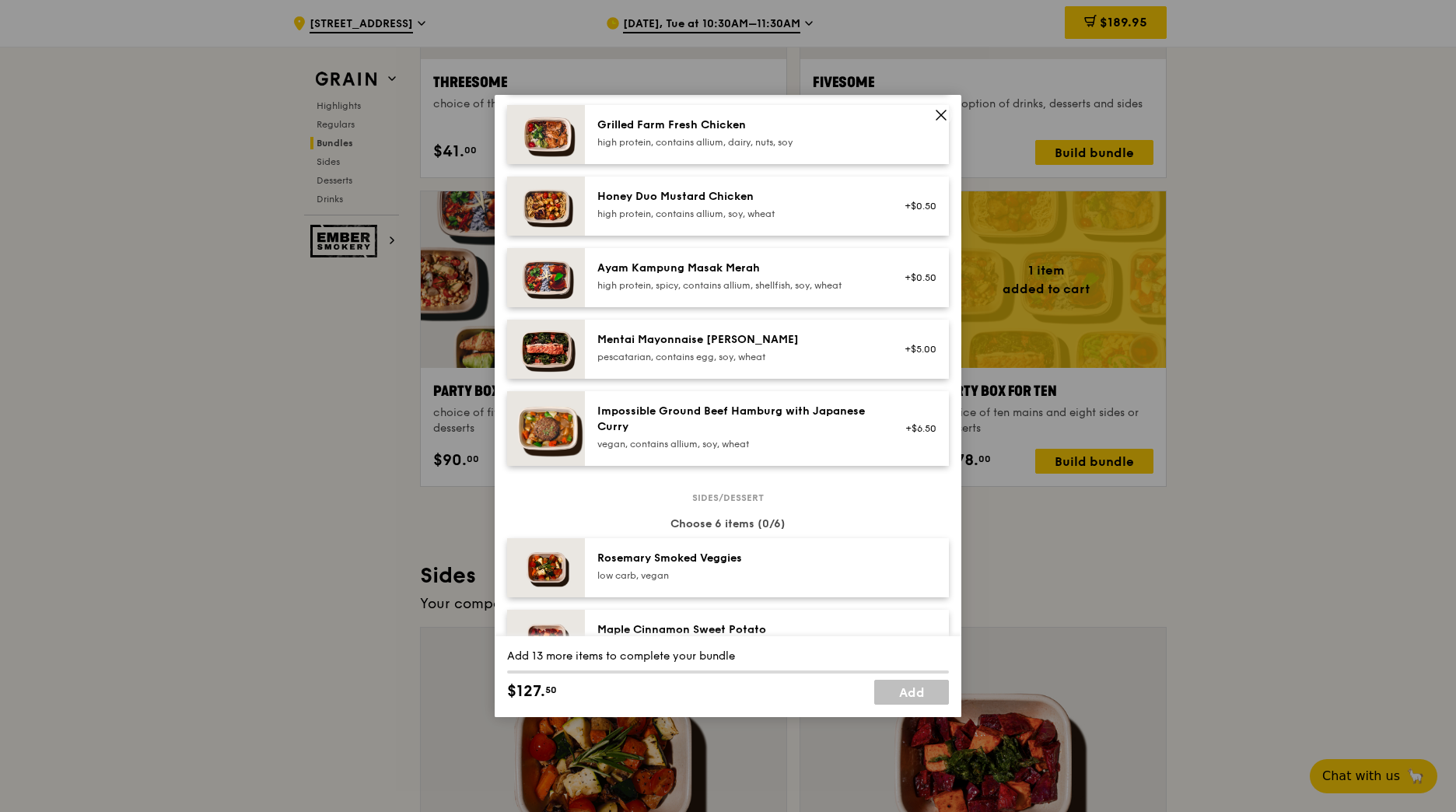
scroll to position [491, 0]
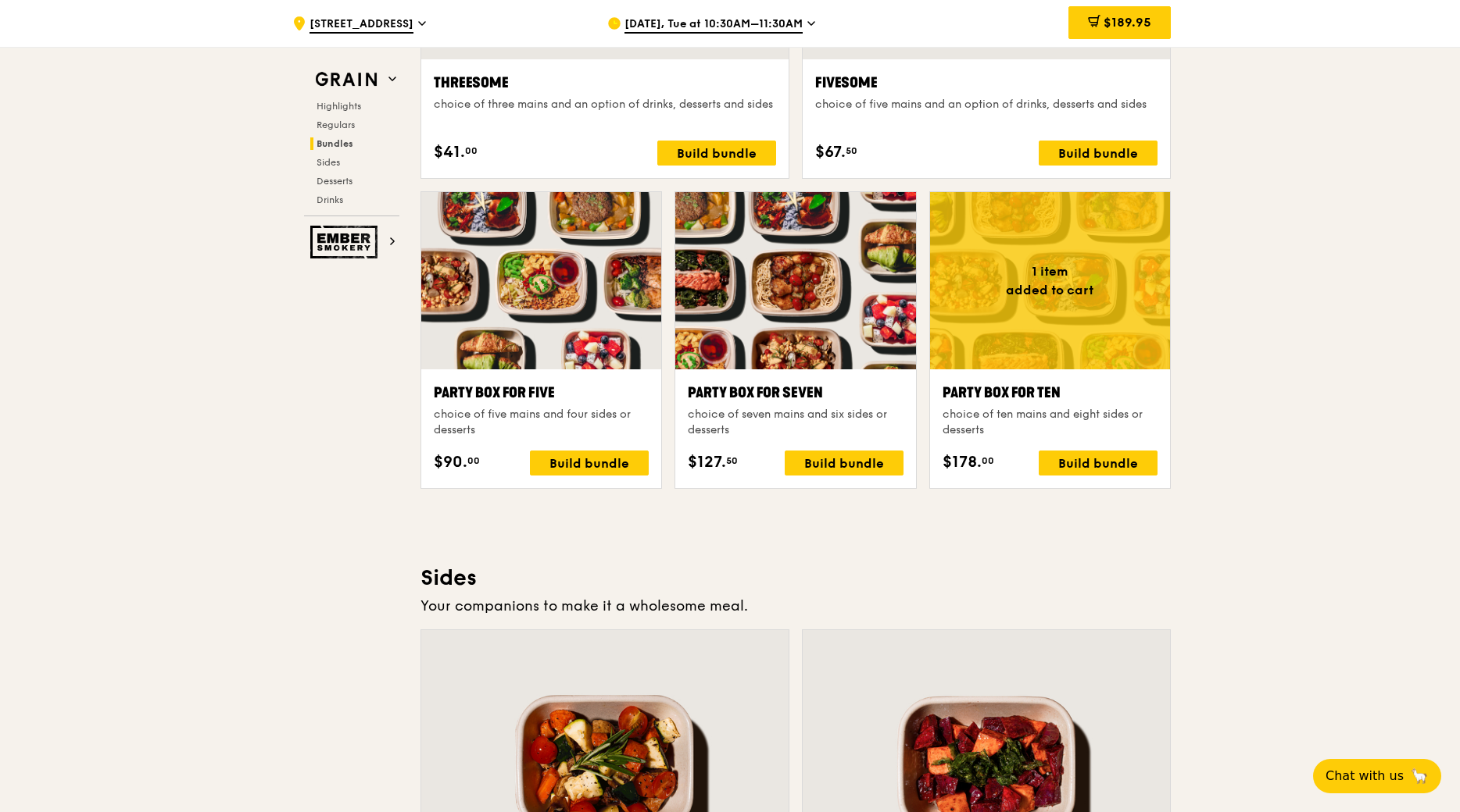
click at [477, 230] on div at bounding box center [541, 281] width 240 height 178
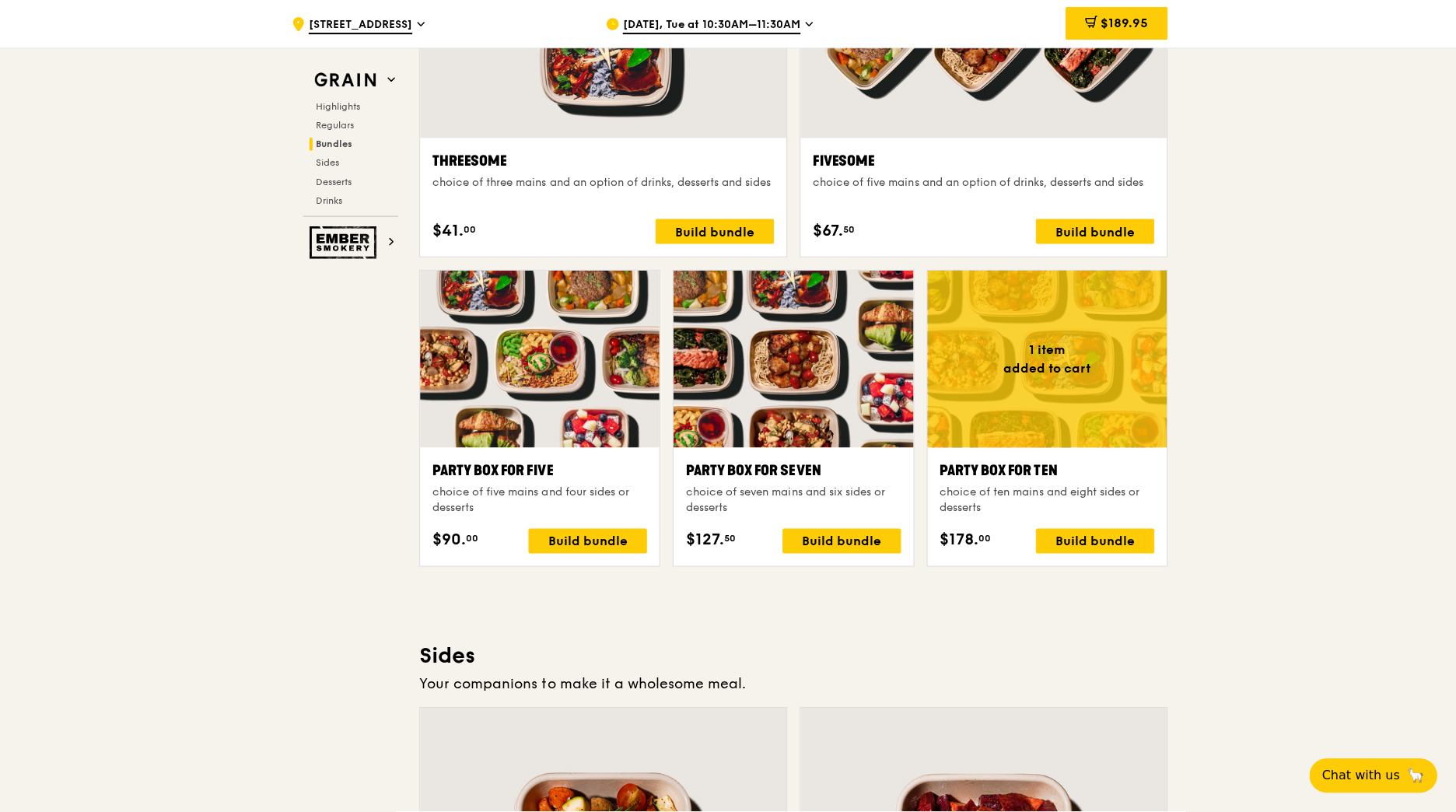
scroll to position [2733, 0]
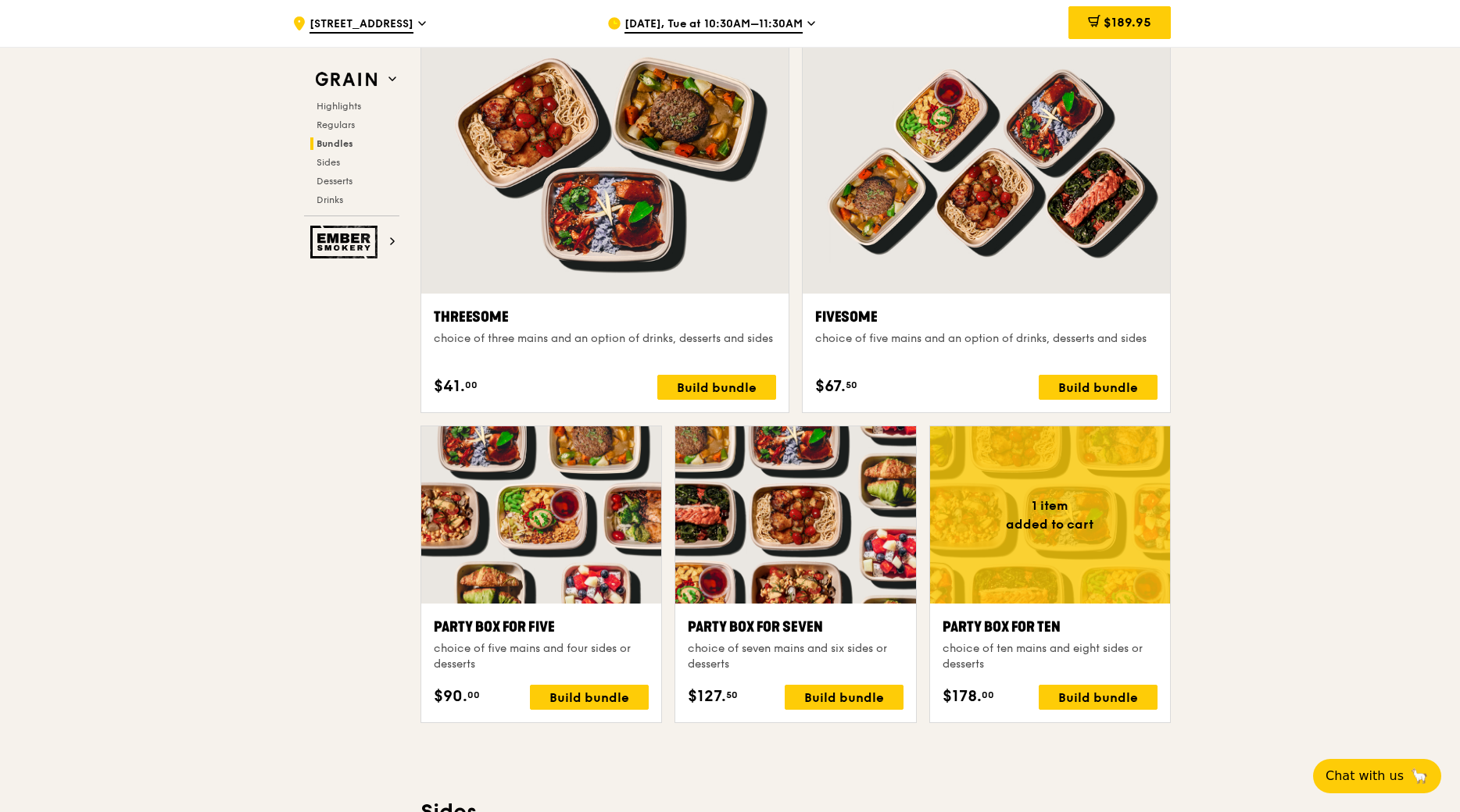
click at [1070, 184] on div at bounding box center [986, 158] width 367 height 271
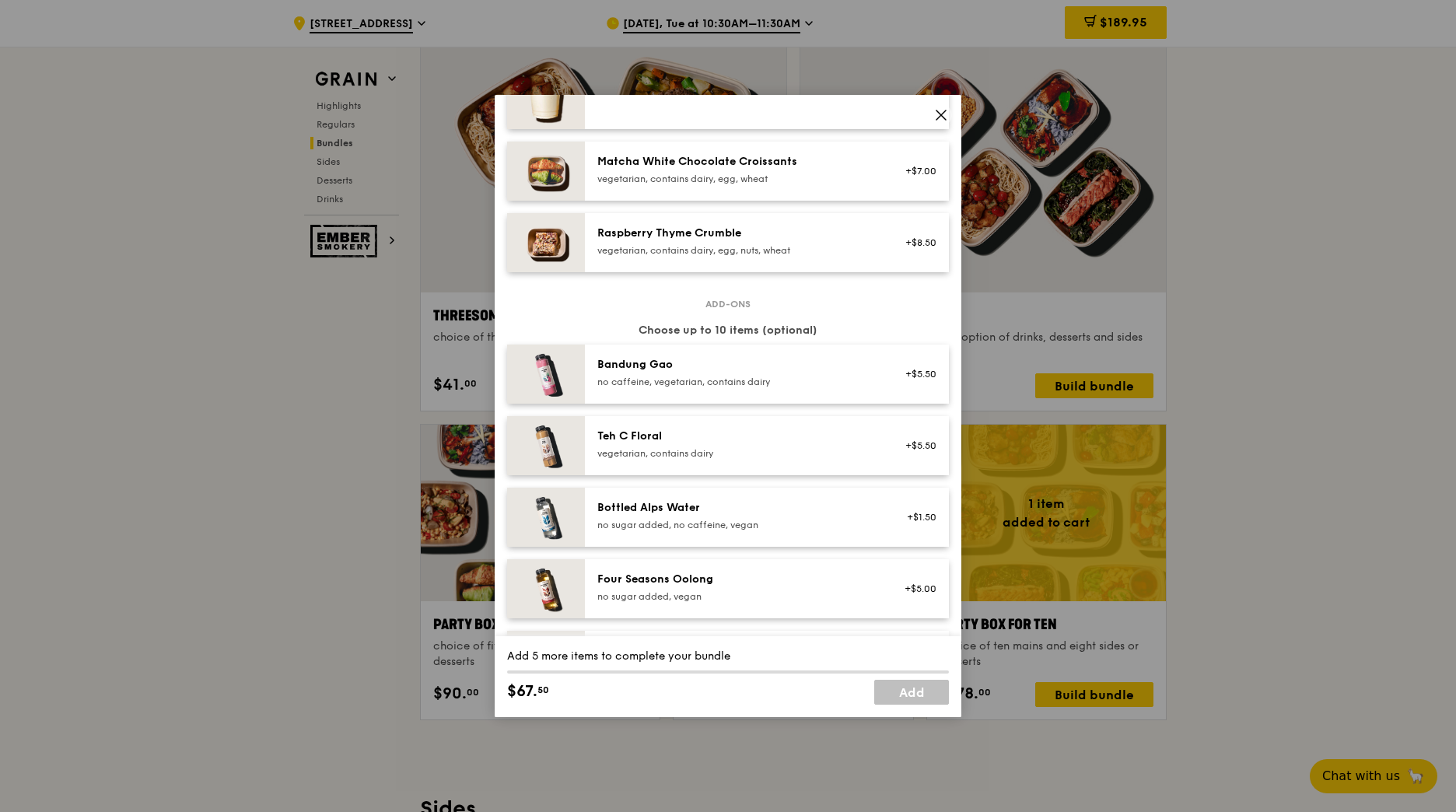
scroll to position [1419, 0]
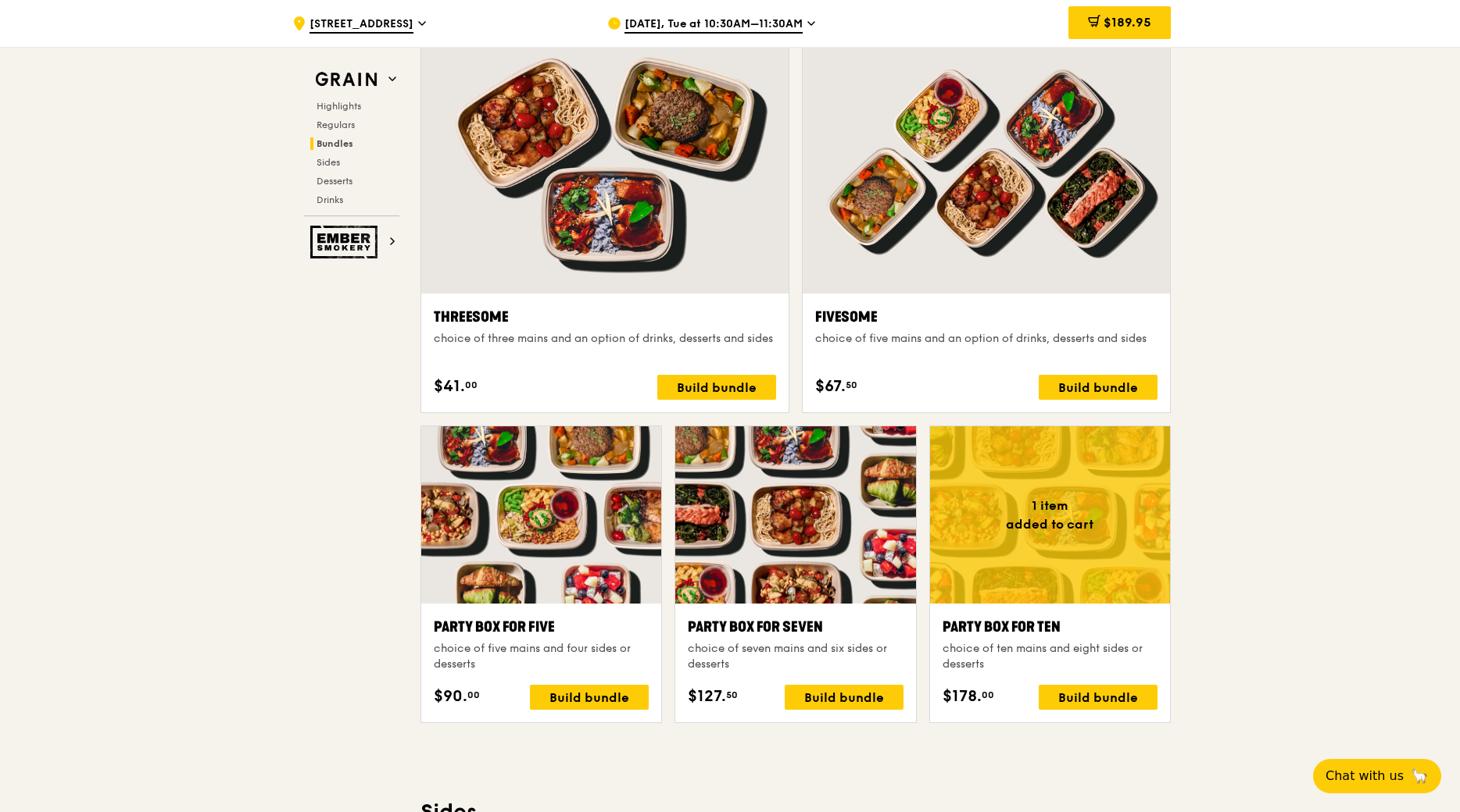
click at [814, 587] on div at bounding box center [795, 516] width 240 height 178
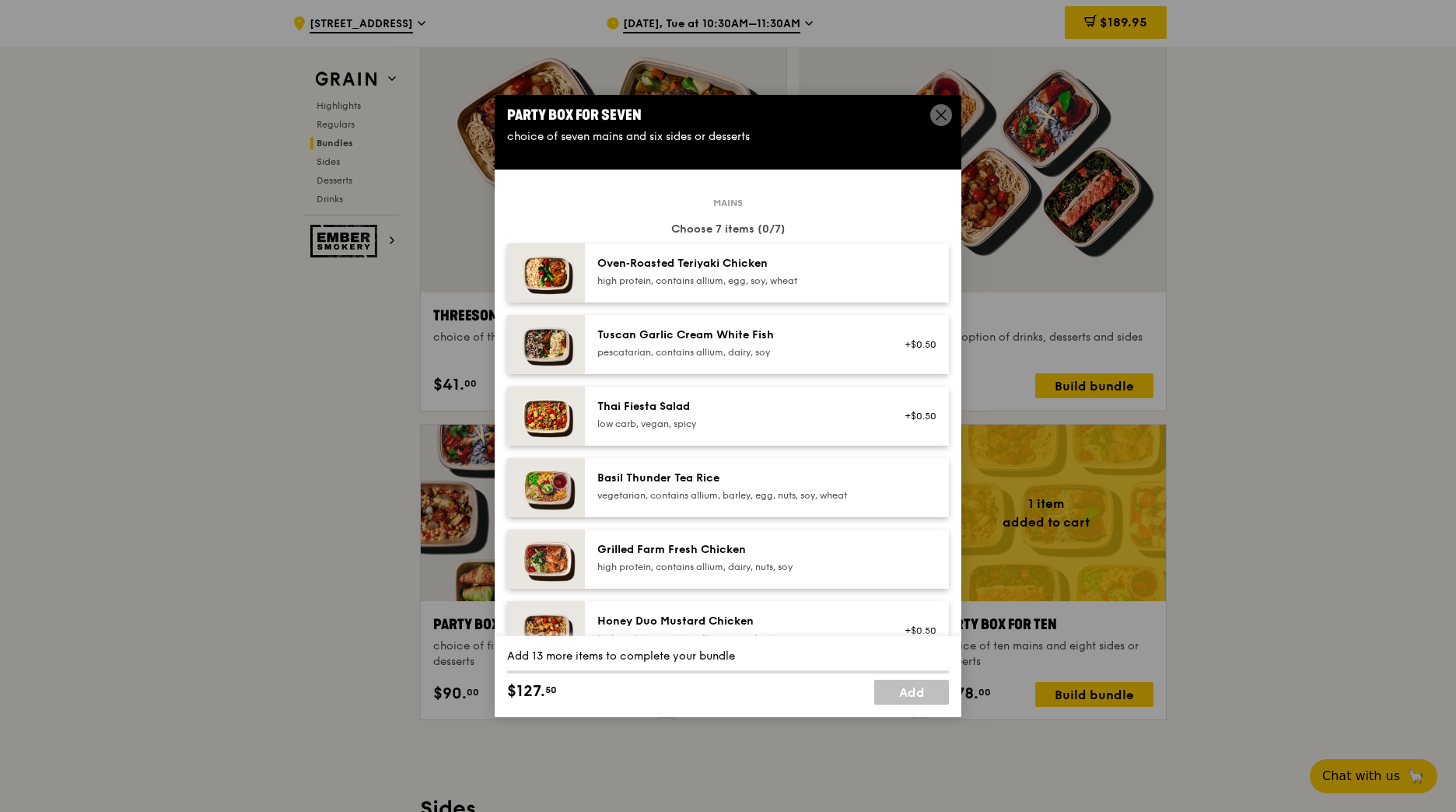
scroll to position [0, 0]
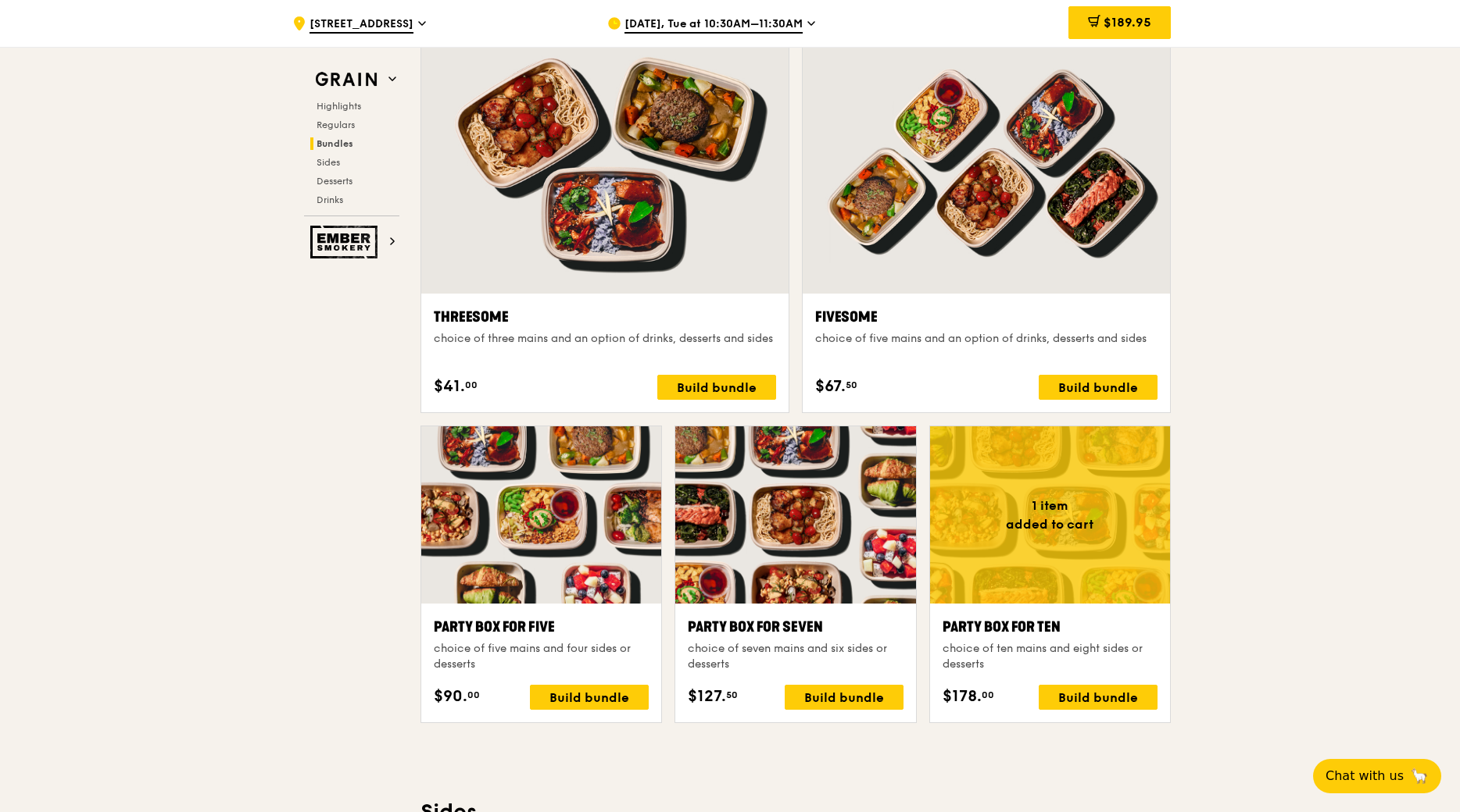
click at [1061, 561] on div at bounding box center [1049, 516] width 240 height 178
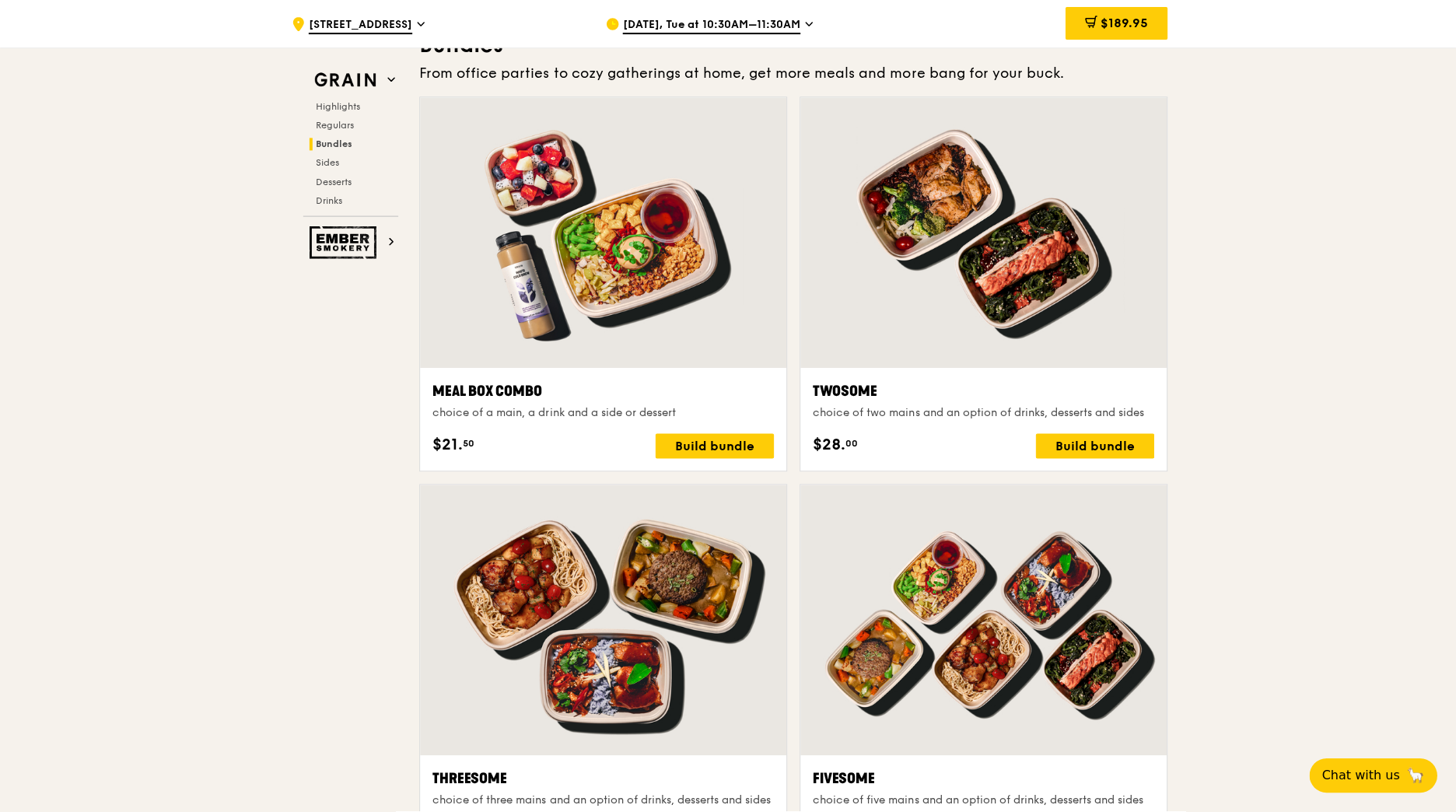
scroll to position [2266, 0]
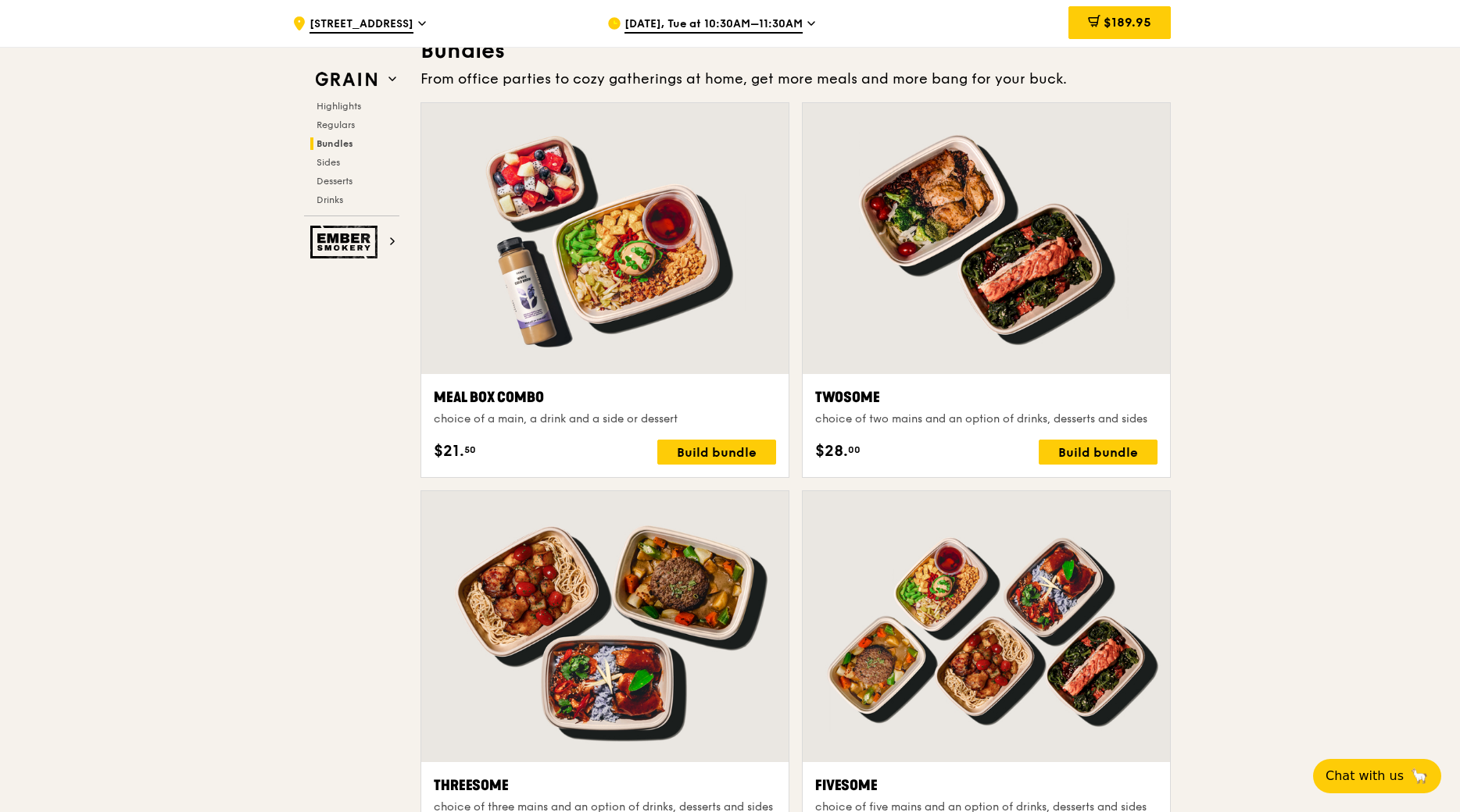
click at [647, 244] on div at bounding box center [605, 239] width 367 height 271
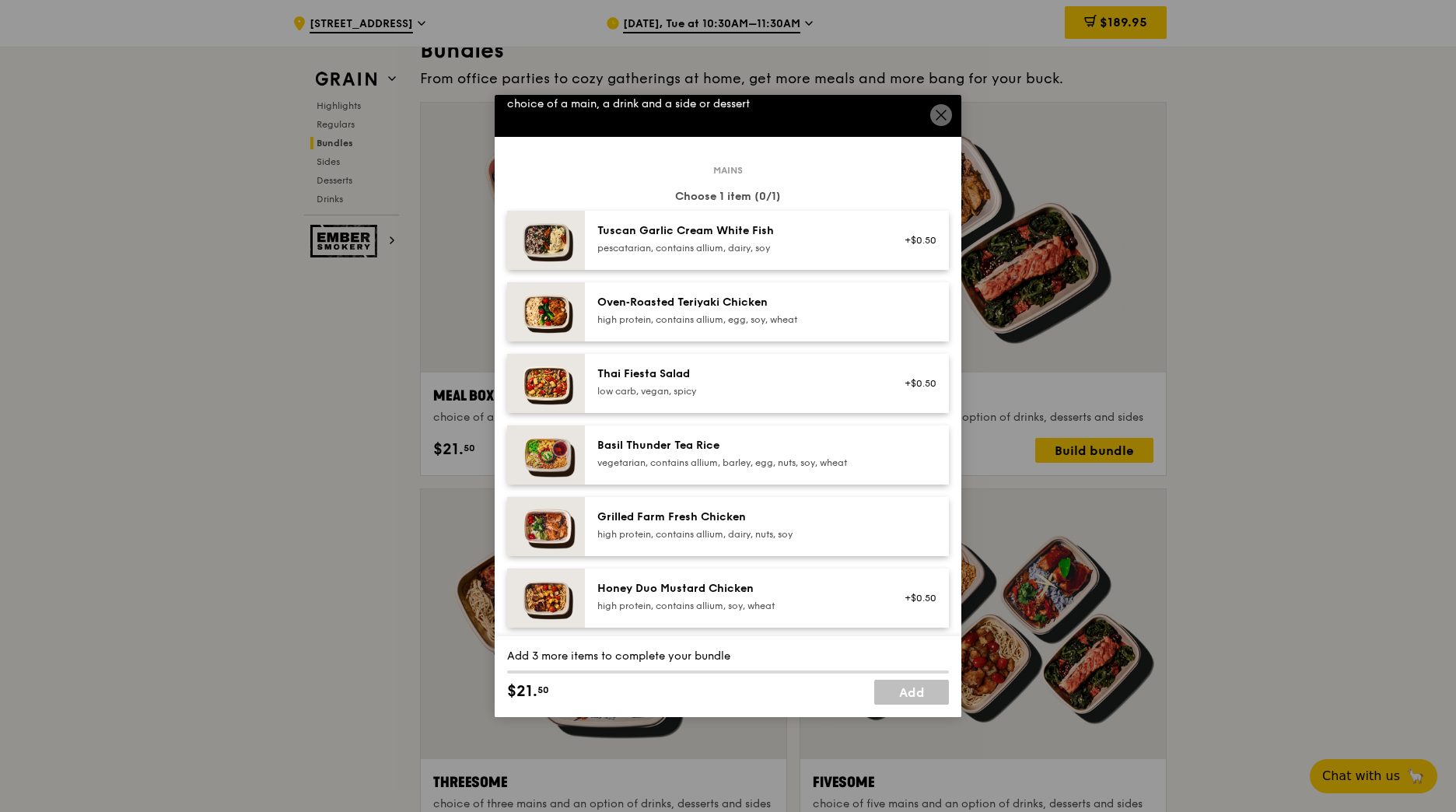
scroll to position [0, 0]
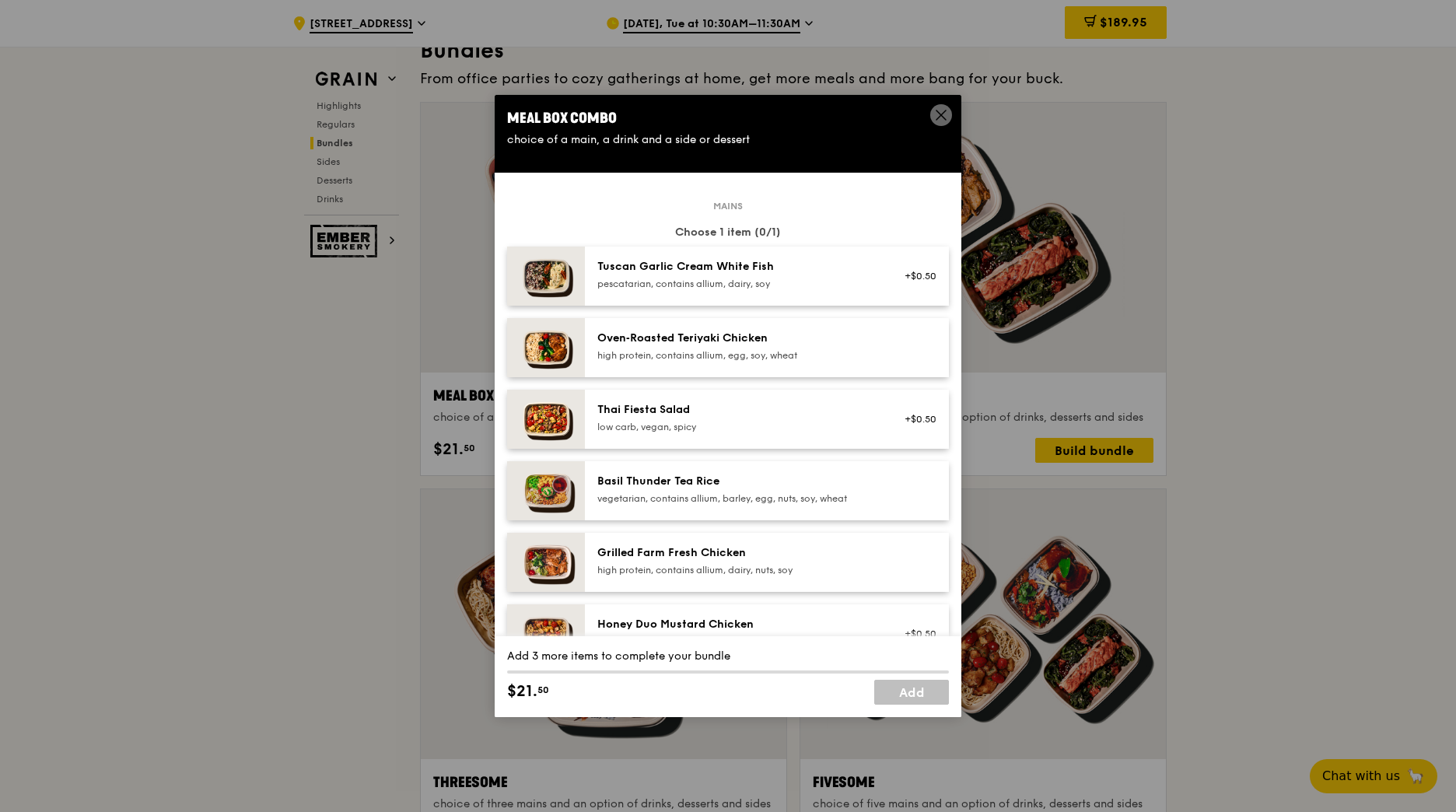
click at [770, 270] on div "Tuscan Garlic Cream White Fish" at bounding box center [737, 266] width 279 height 15
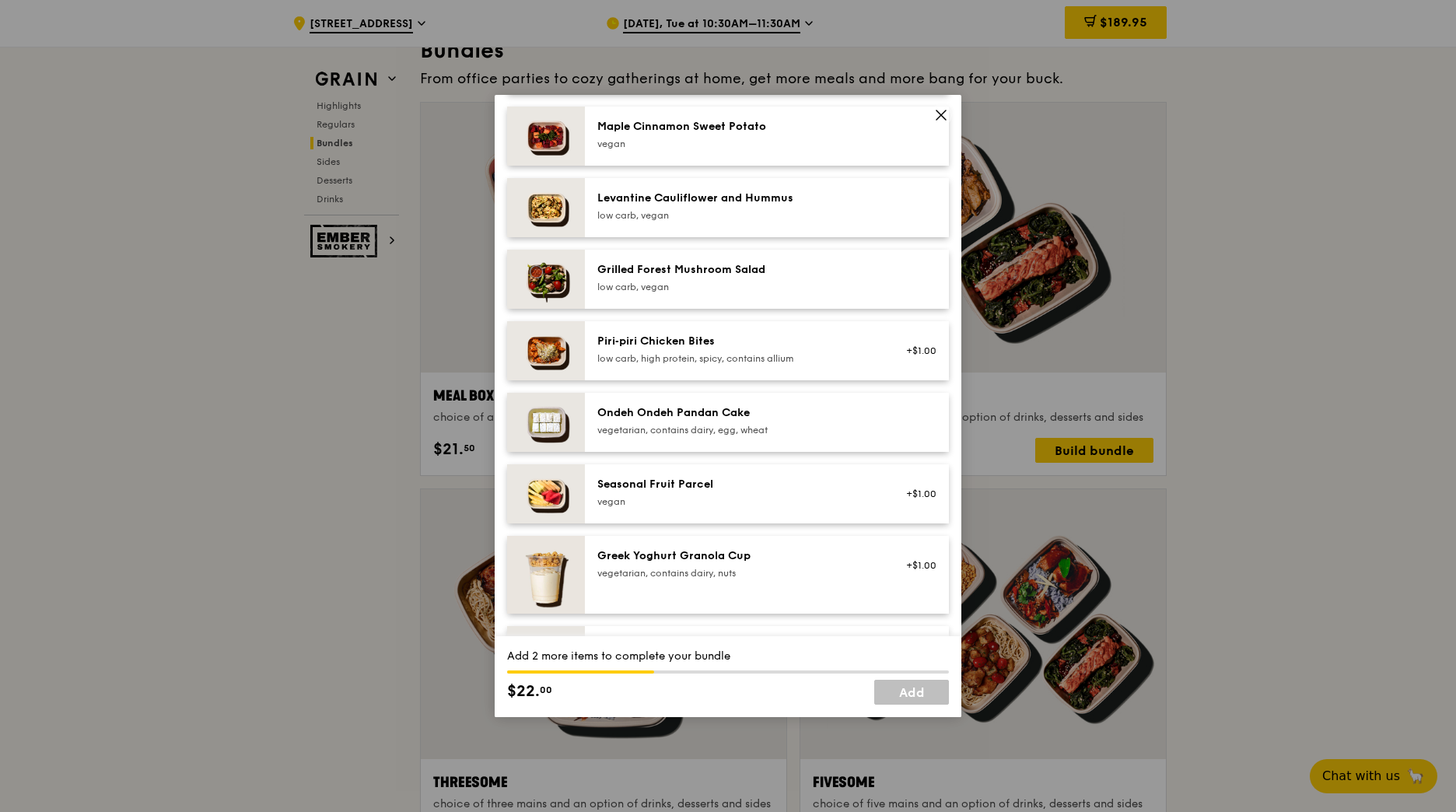
scroll to position [934, 0]
click at [780, 499] on div "vegan" at bounding box center [737, 499] width 279 height 12
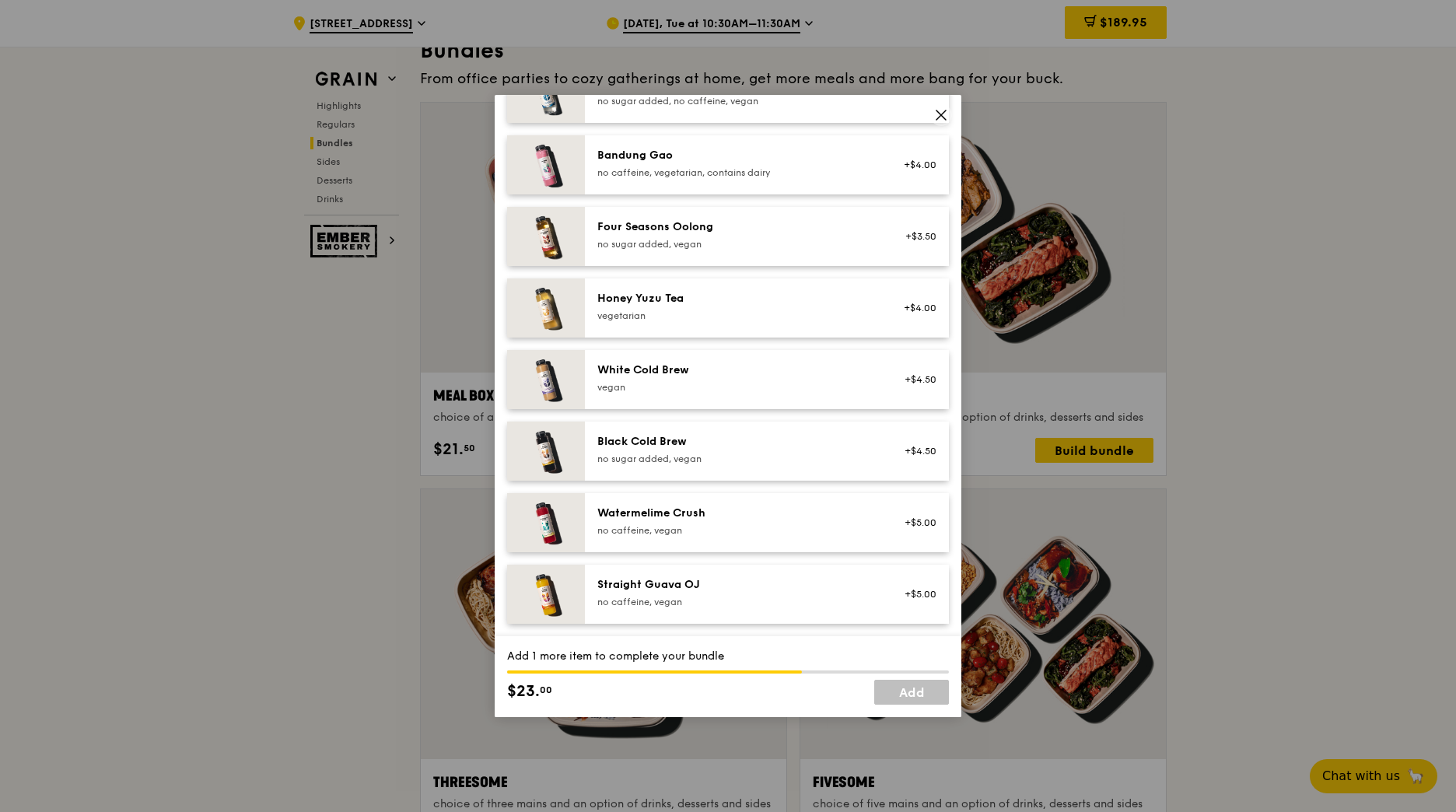
scroll to position [1302, 0]
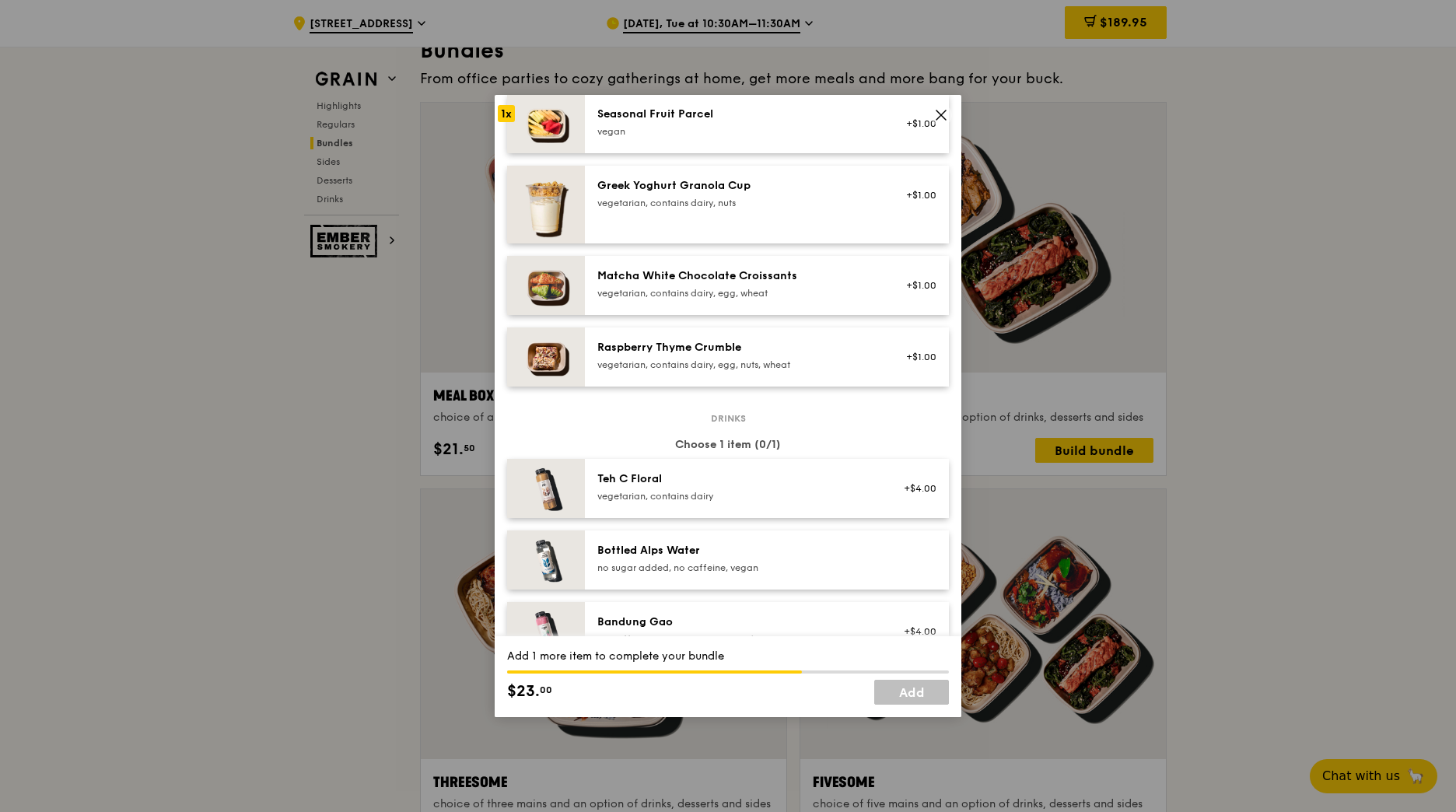
click at [780, 499] on div "vegetarian, contains dairy" at bounding box center [737, 496] width 279 height 12
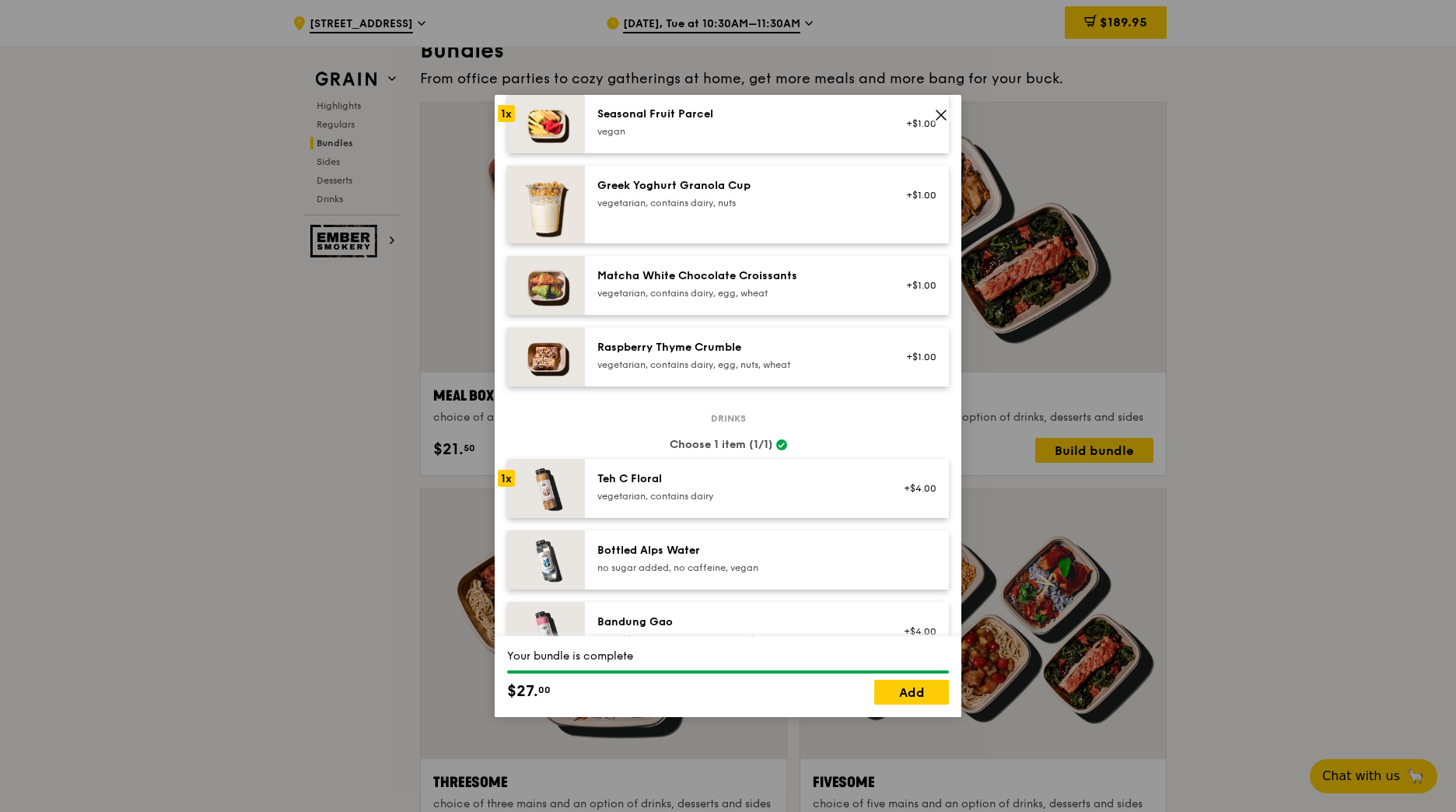
click at [780, 499] on div "vegetarian, contains dairy" at bounding box center [737, 496] width 279 height 12
click at [797, 511] on div "Teh C Floral vegetarian, contains dairy +$4.00" at bounding box center [767, 488] width 364 height 59
click at [504, 479] on div "1x" at bounding box center [506, 478] width 17 height 17
click at [725, 578] on div "Bottled Alps Water no sugar added, no caffeine, vegan" at bounding box center [767, 560] width 364 height 59
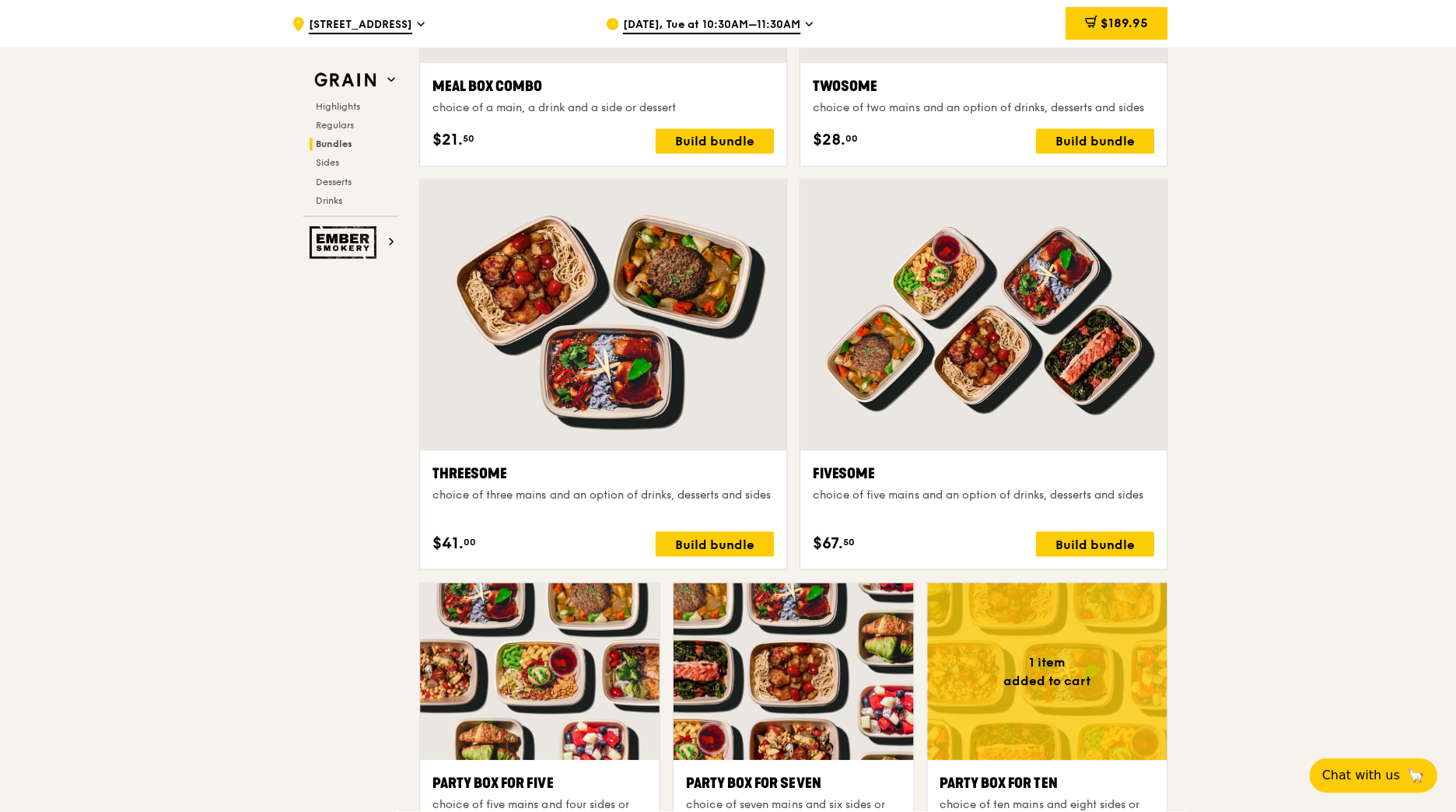
scroll to position [2733, 0]
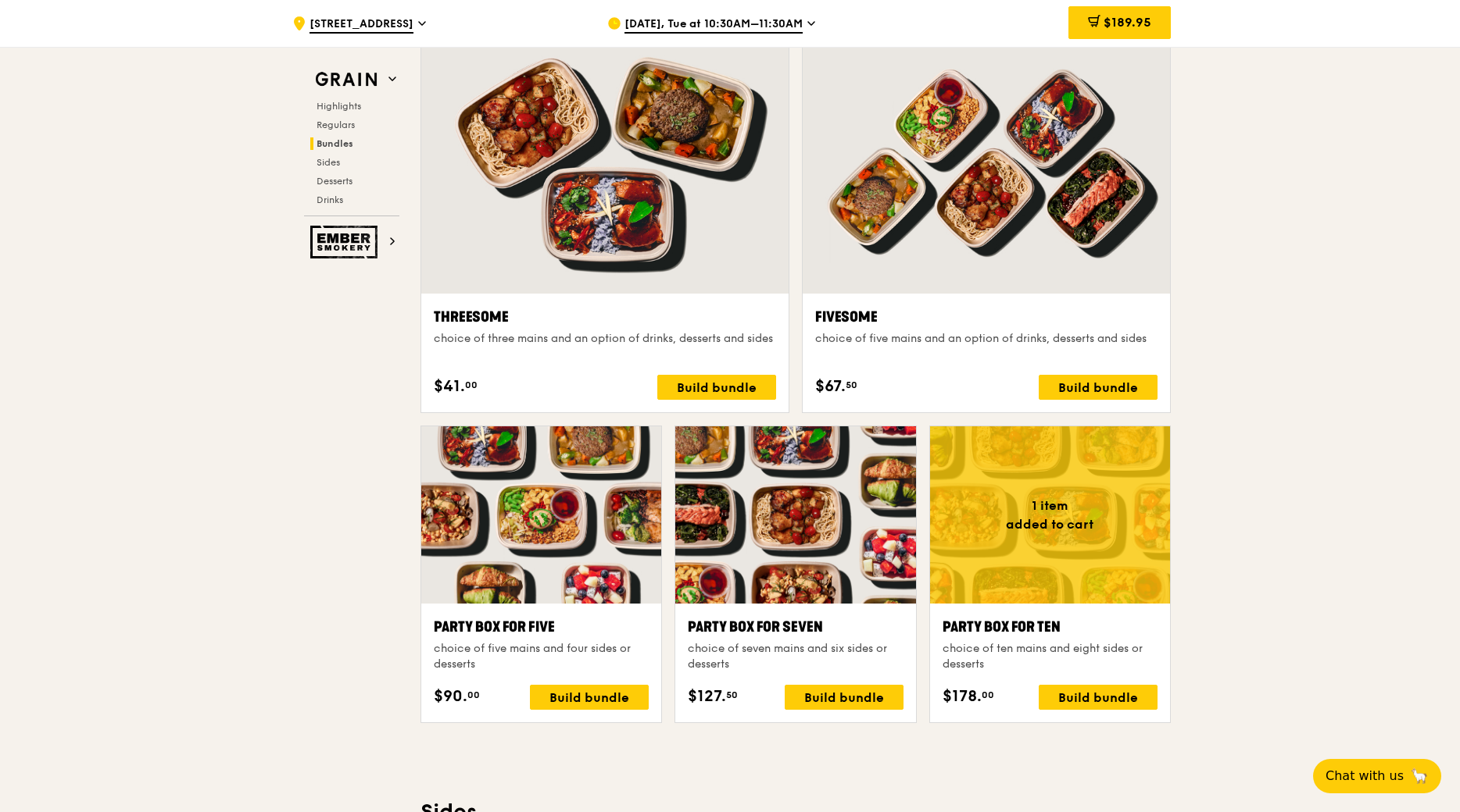
click at [579, 560] on div at bounding box center [541, 516] width 240 height 178
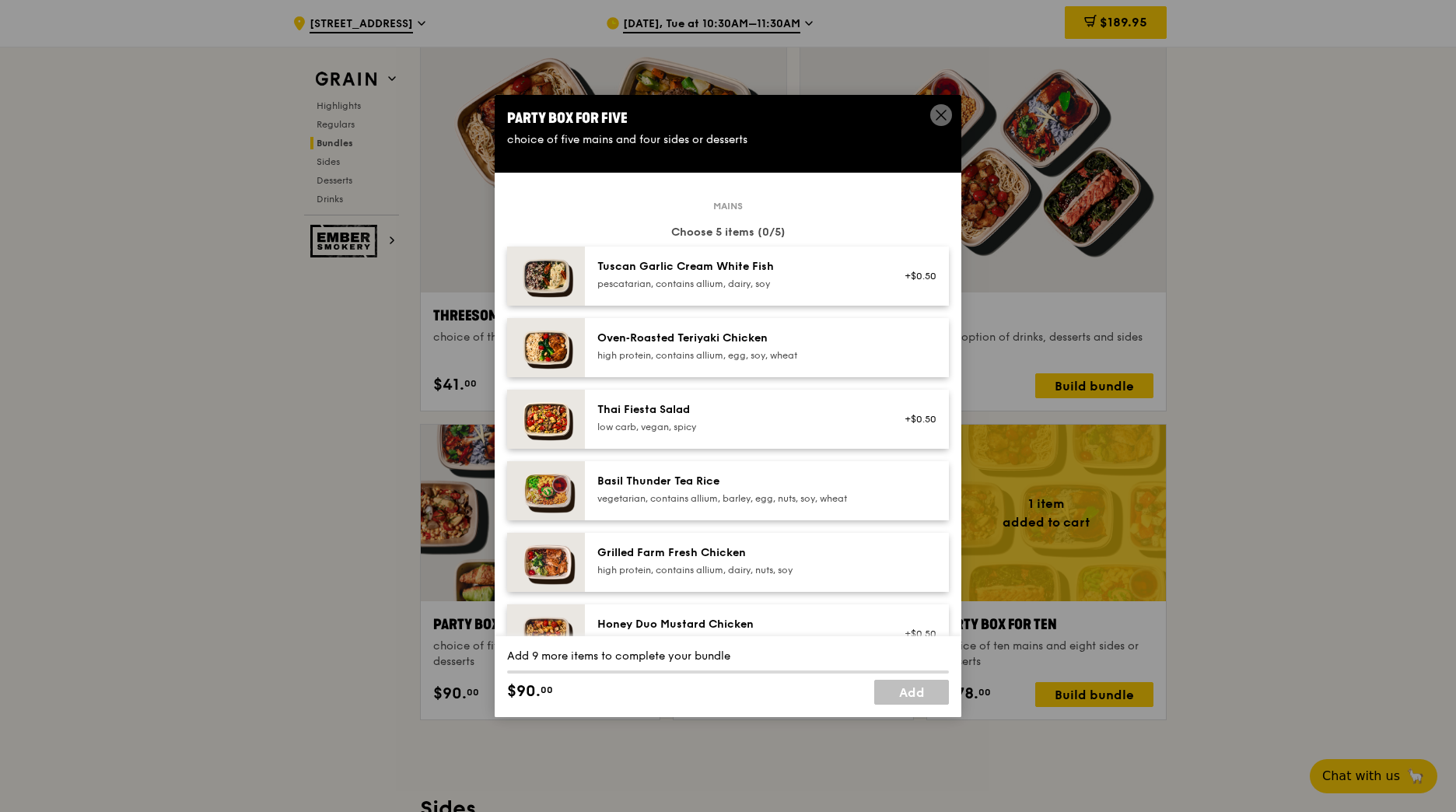
click at [751, 265] on div "Tuscan Garlic Cream White Fish" at bounding box center [737, 266] width 279 height 15
click at [646, 278] on div "pescatarian, contains allium, dairy, soy" at bounding box center [737, 283] width 279 height 12
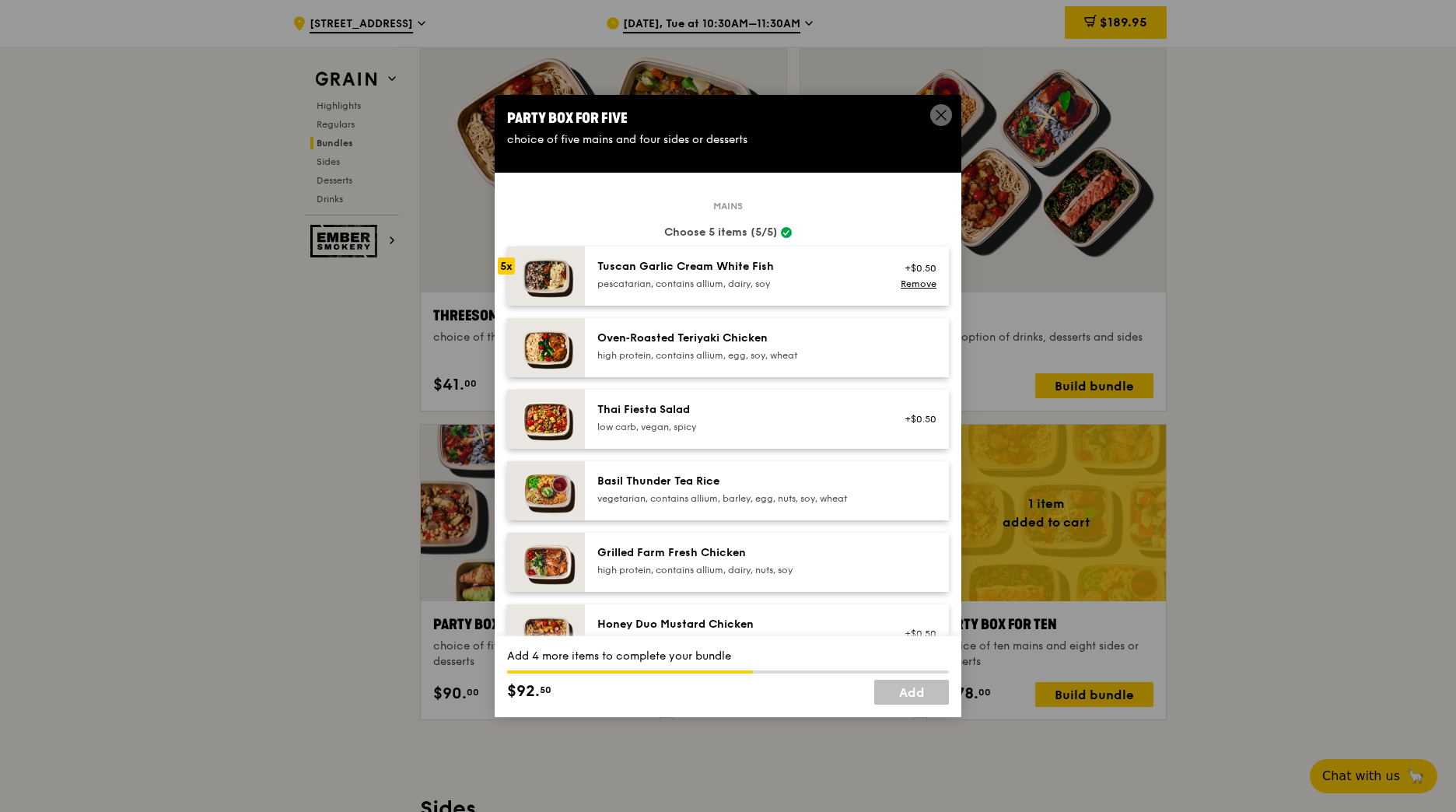
click at [646, 278] on div "pescatarian, contains allium, dairy, soy" at bounding box center [737, 283] width 279 height 12
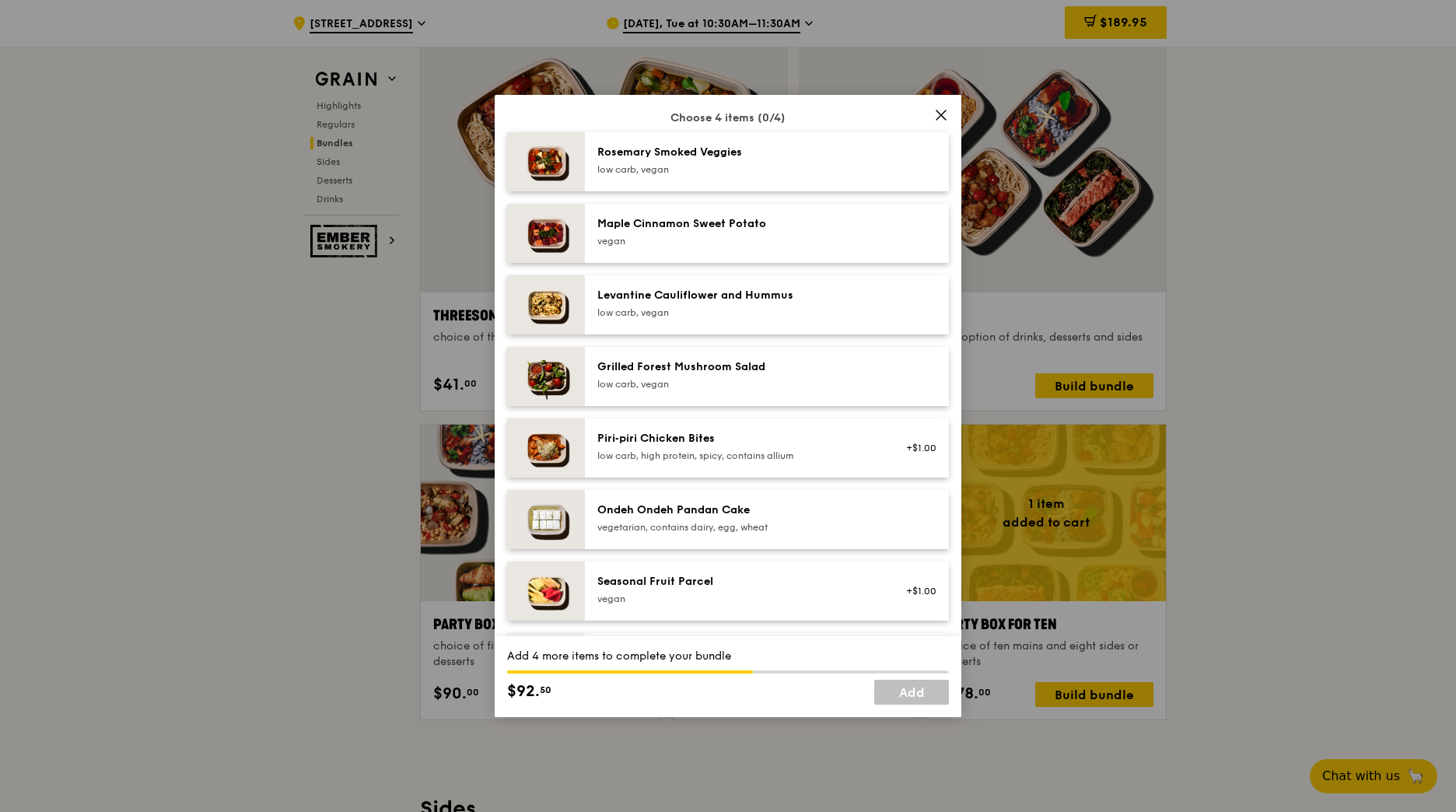
scroll to position [920, 0]
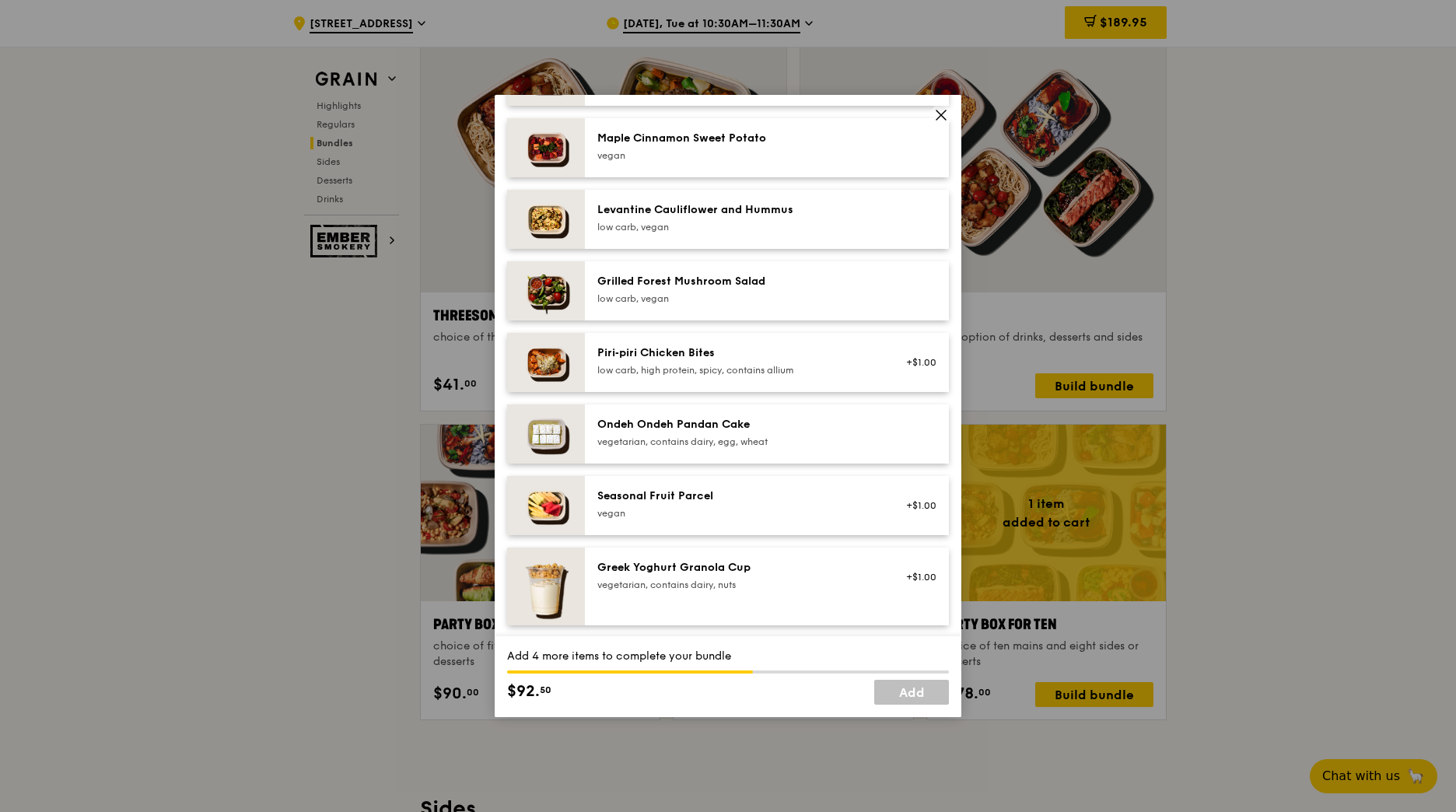
click at [828, 502] on div "Seasonal Fruit Parcel" at bounding box center [737, 496] width 279 height 15
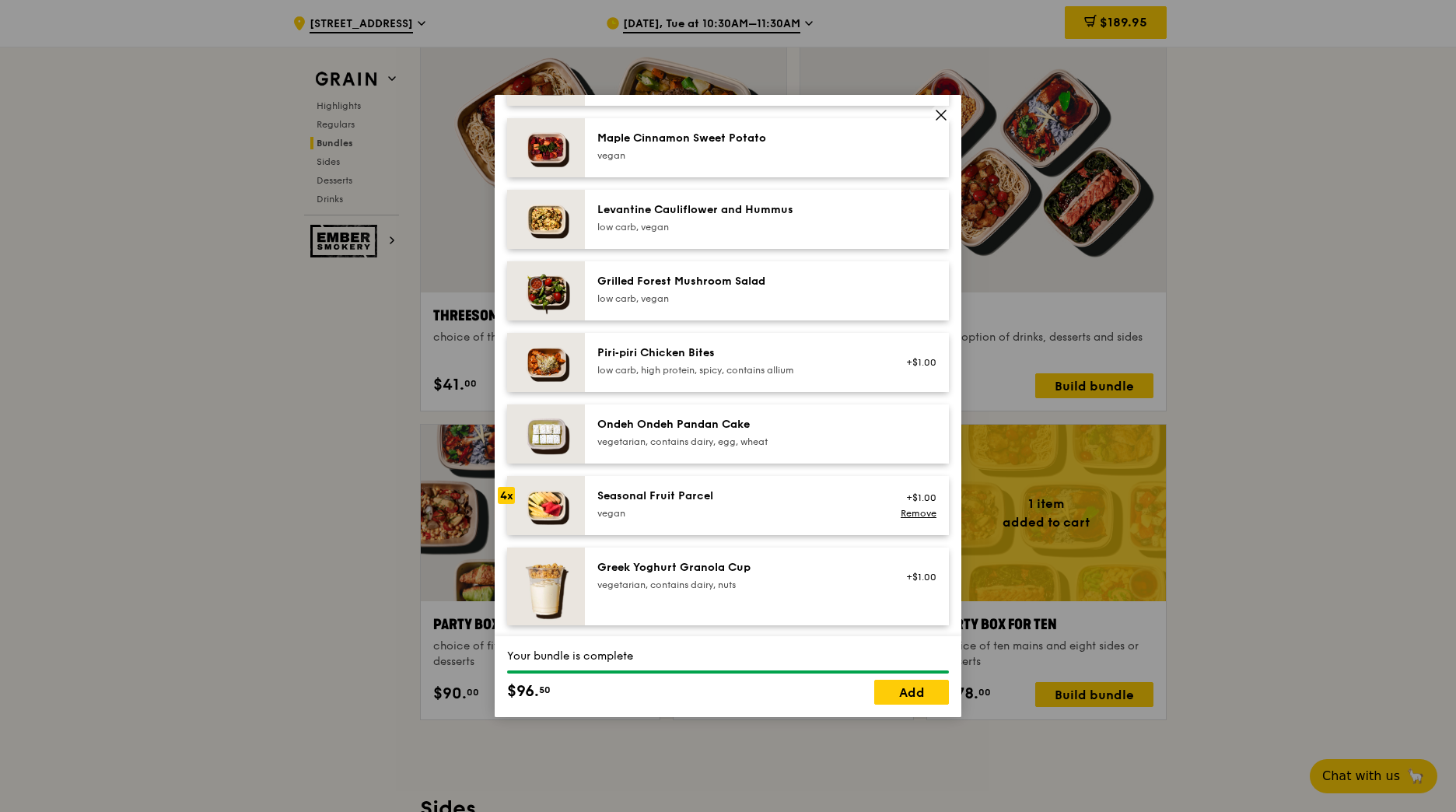
click at [828, 502] on div "Seasonal Fruit Parcel" at bounding box center [737, 496] width 279 height 15
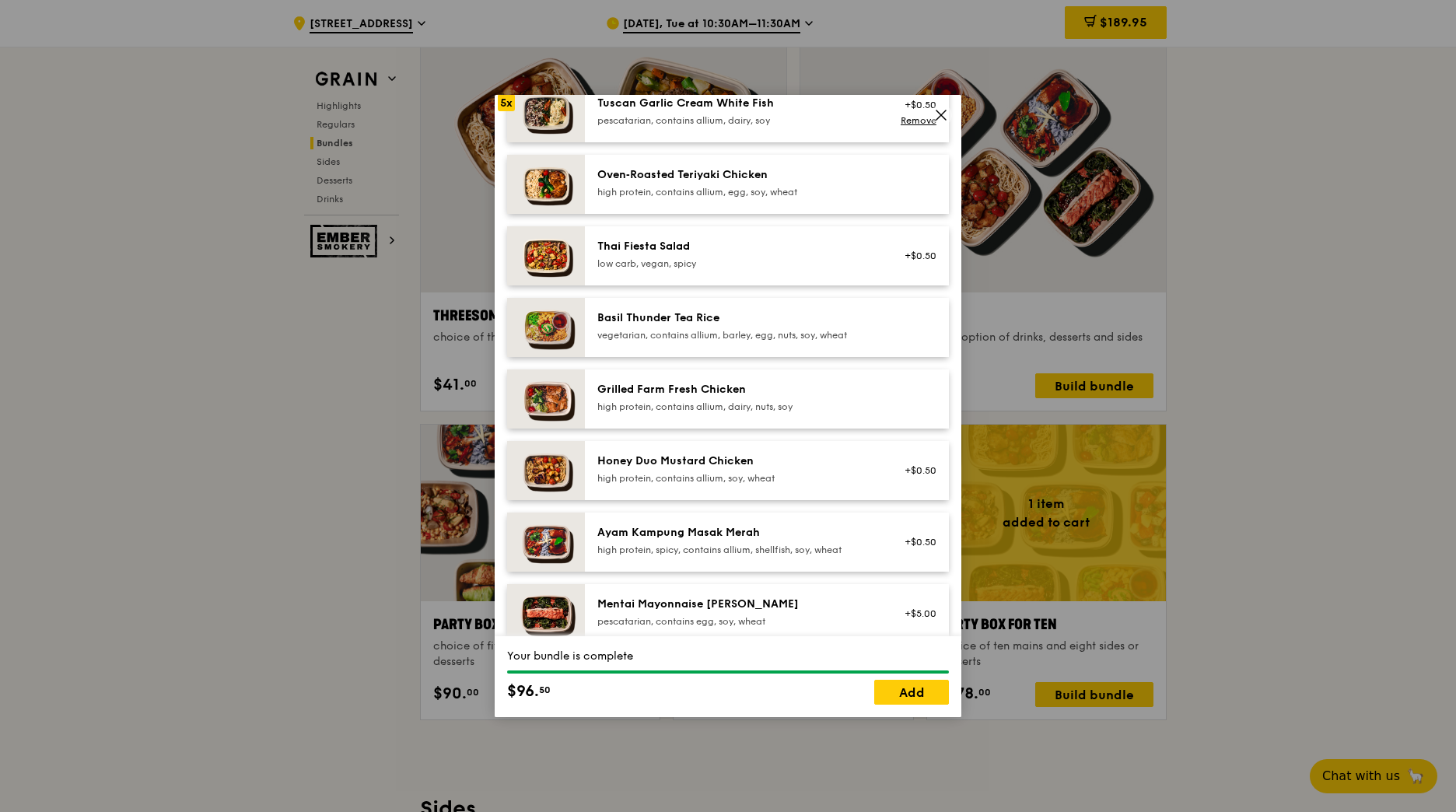
scroll to position [0, 0]
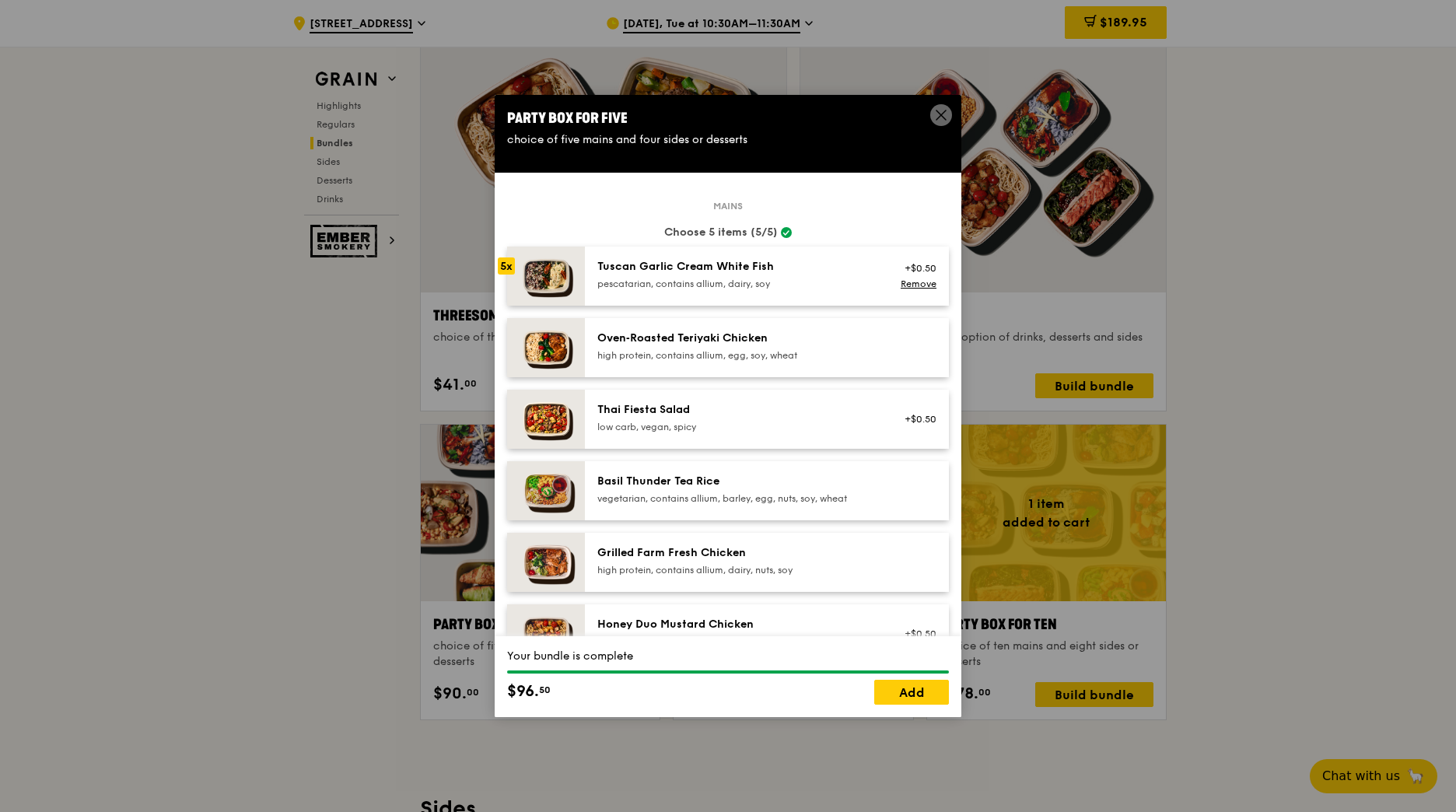
drag, startPoint x: 900, startPoint y: 153, endPoint x: 994, endPoint y: 174, distance: 96.3
click at [994, 174] on div "Party Box for Five choice of five mains and four sides or desserts Mains Choose…" at bounding box center [728, 406] width 1456 height 812
click at [936, 115] on icon at bounding box center [941, 114] width 14 height 14
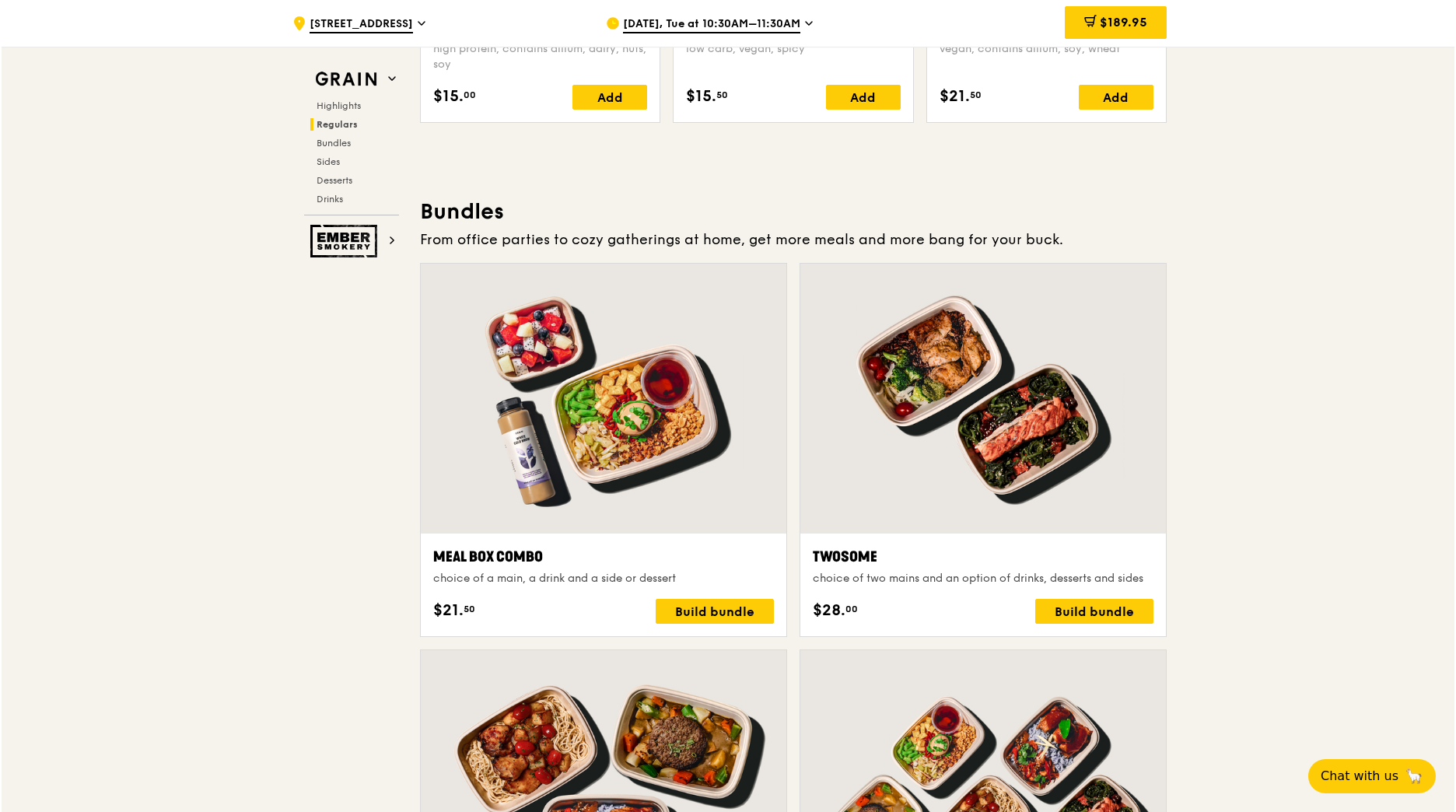
scroll to position [2111, 0]
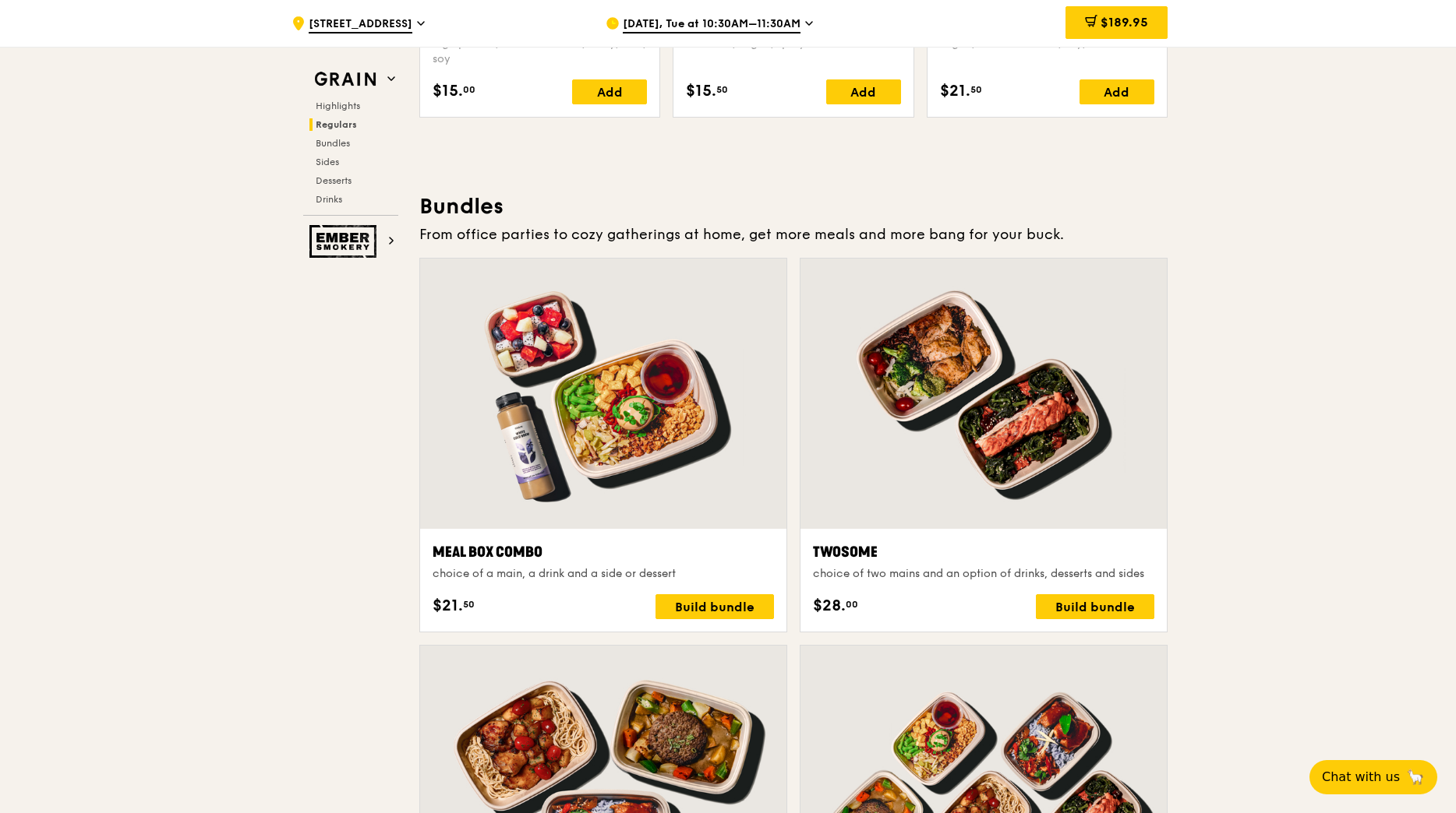
click at [1005, 484] on div at bounding box center [983, 393] width 366 height 270
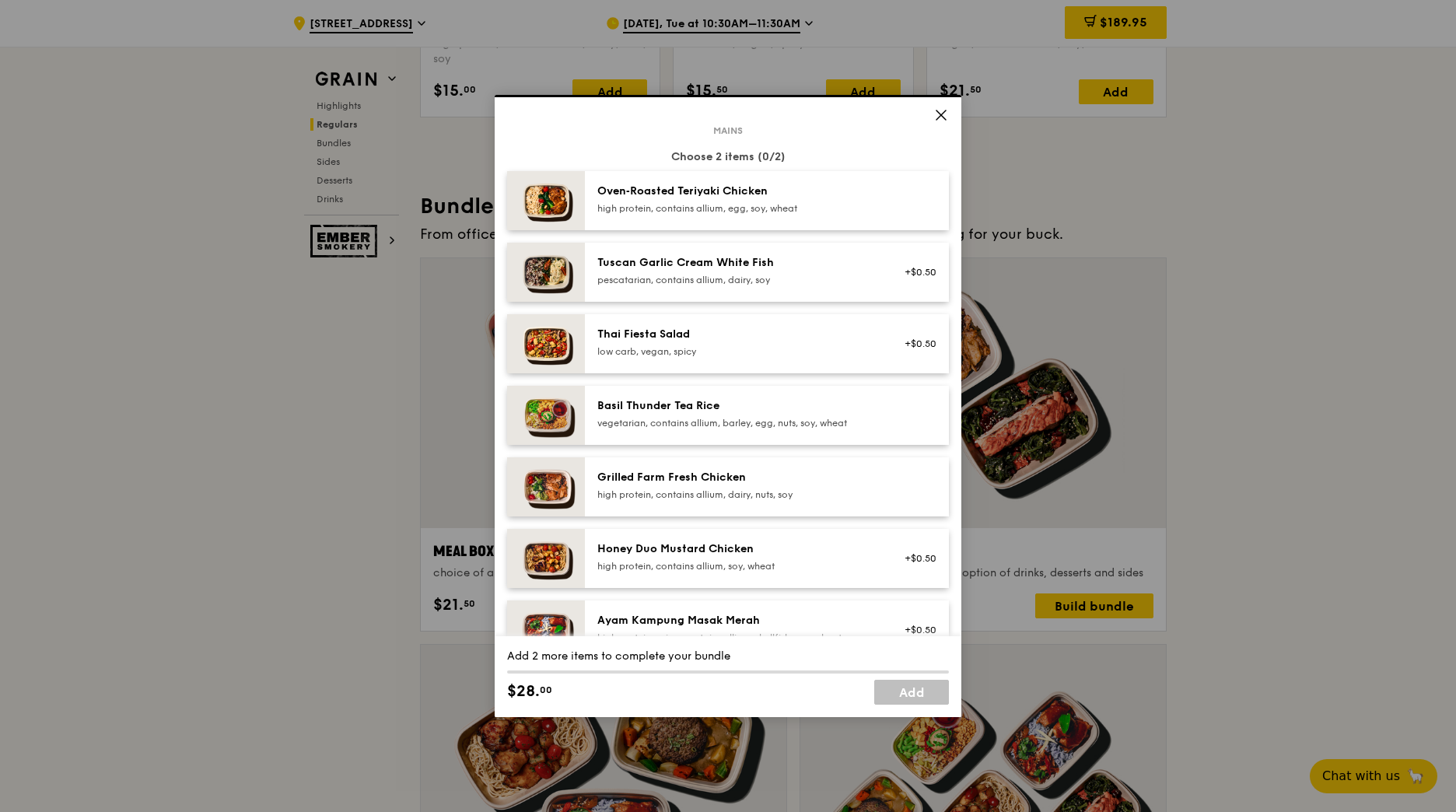
scroll to position [0, 0]
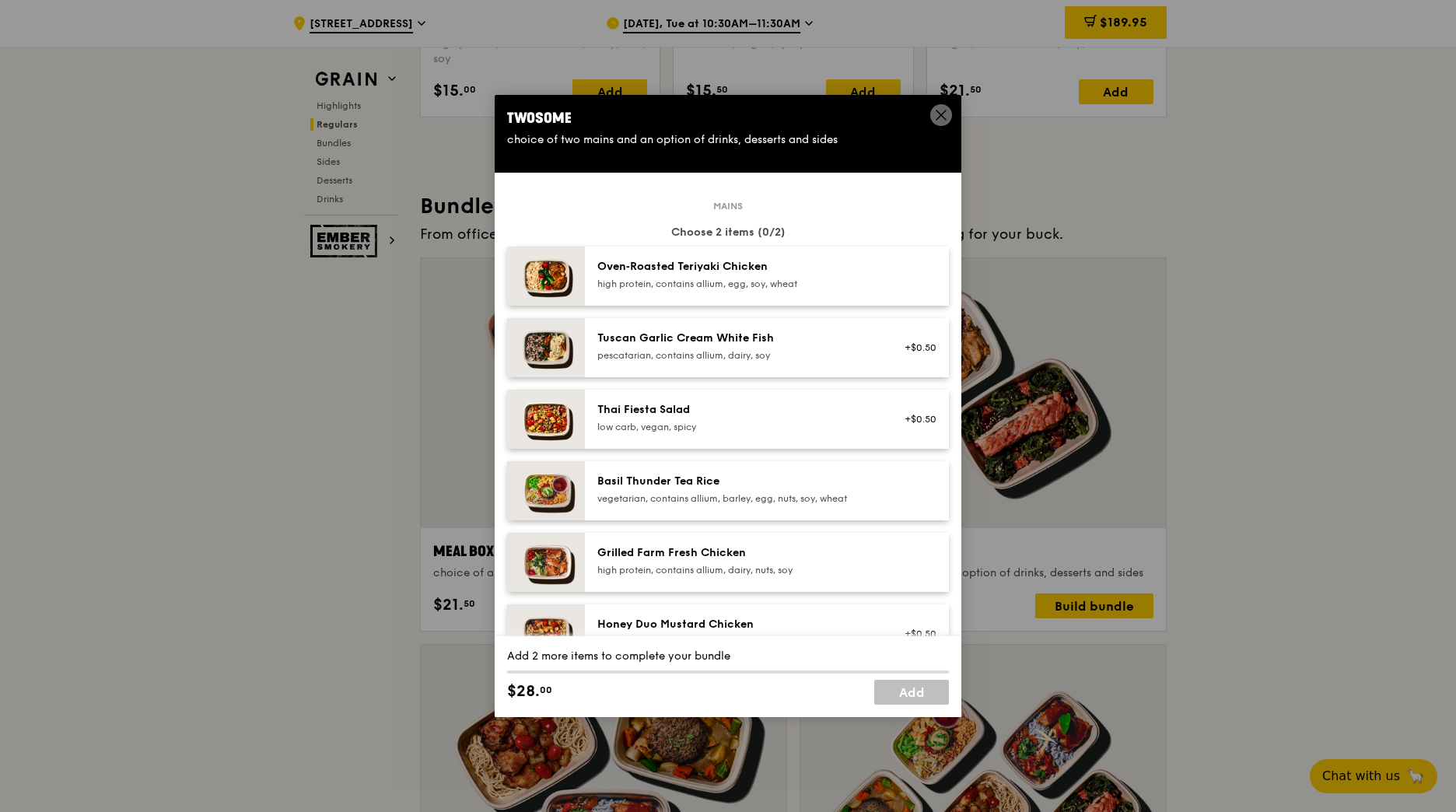
click at [808, 277] on div "Oven‑Roasted Teriyaki Chicken high protein, contains allium, egg, soy, wheat" at bounding box center [737, 274] width 279 height 31
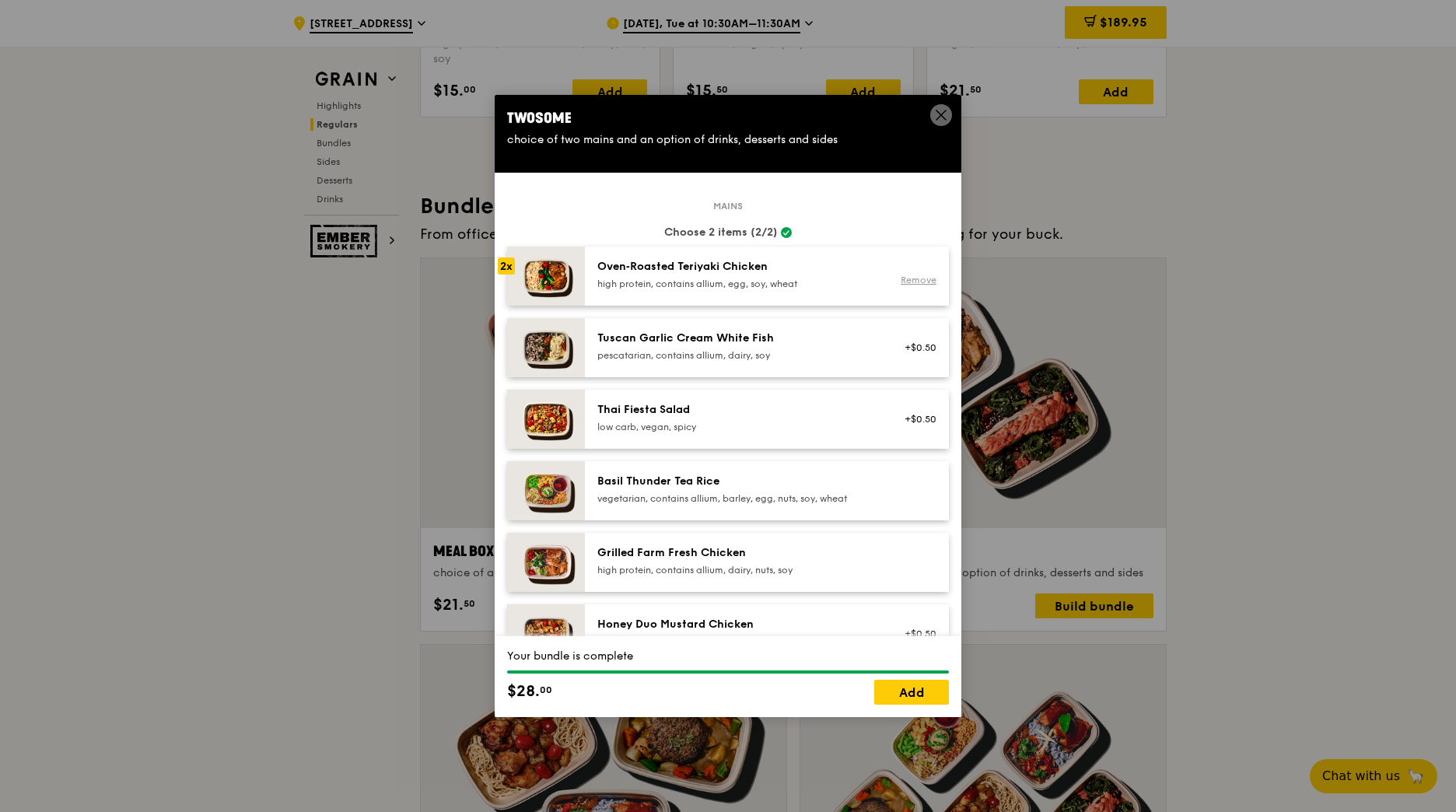
click at [903, 281] on link "Remove" at bounding box center [919, 280] width 36 height 11
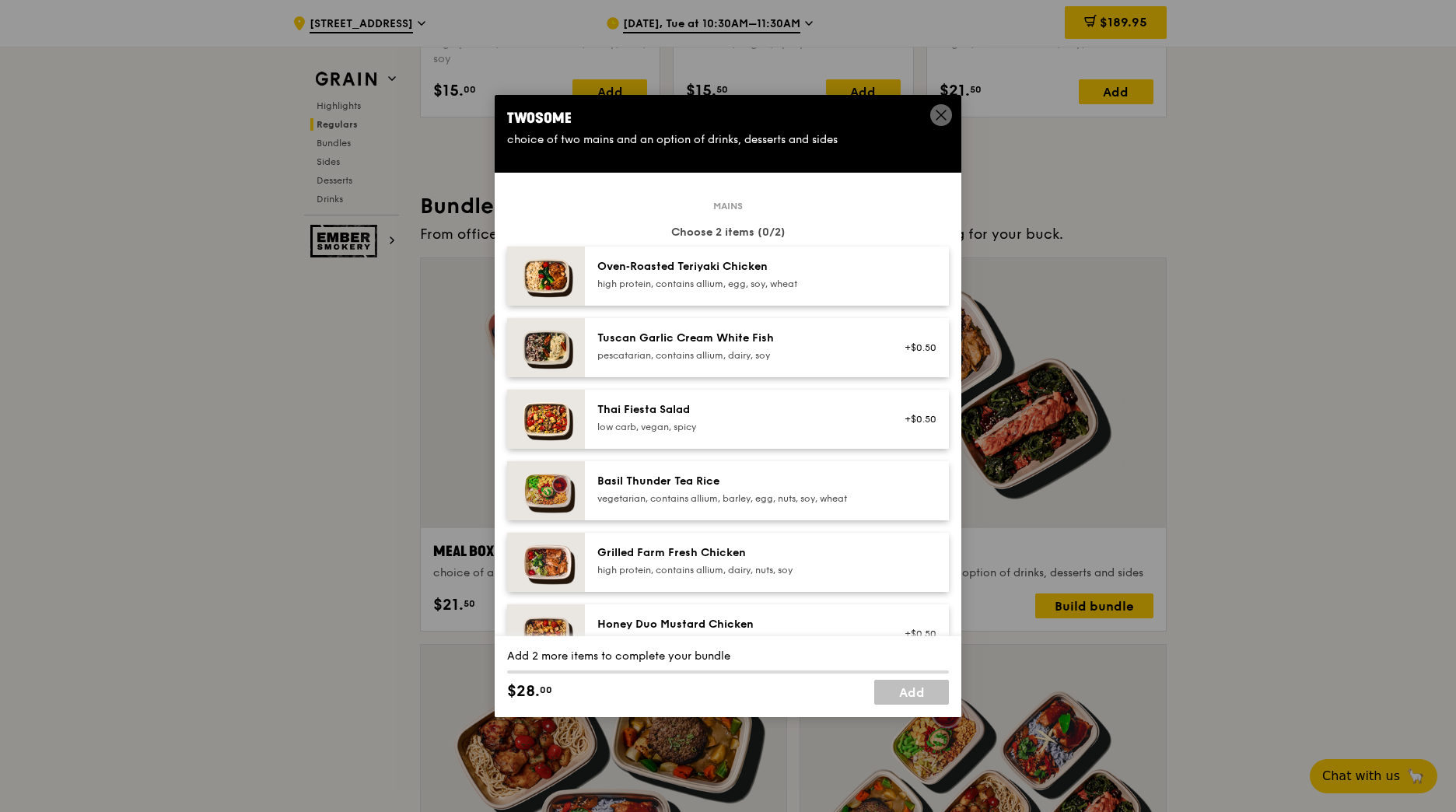
click at [844, 338] on div "Tuscan Garlic Cream White Fish" at bounding box center [737, 338] width 279 height 15
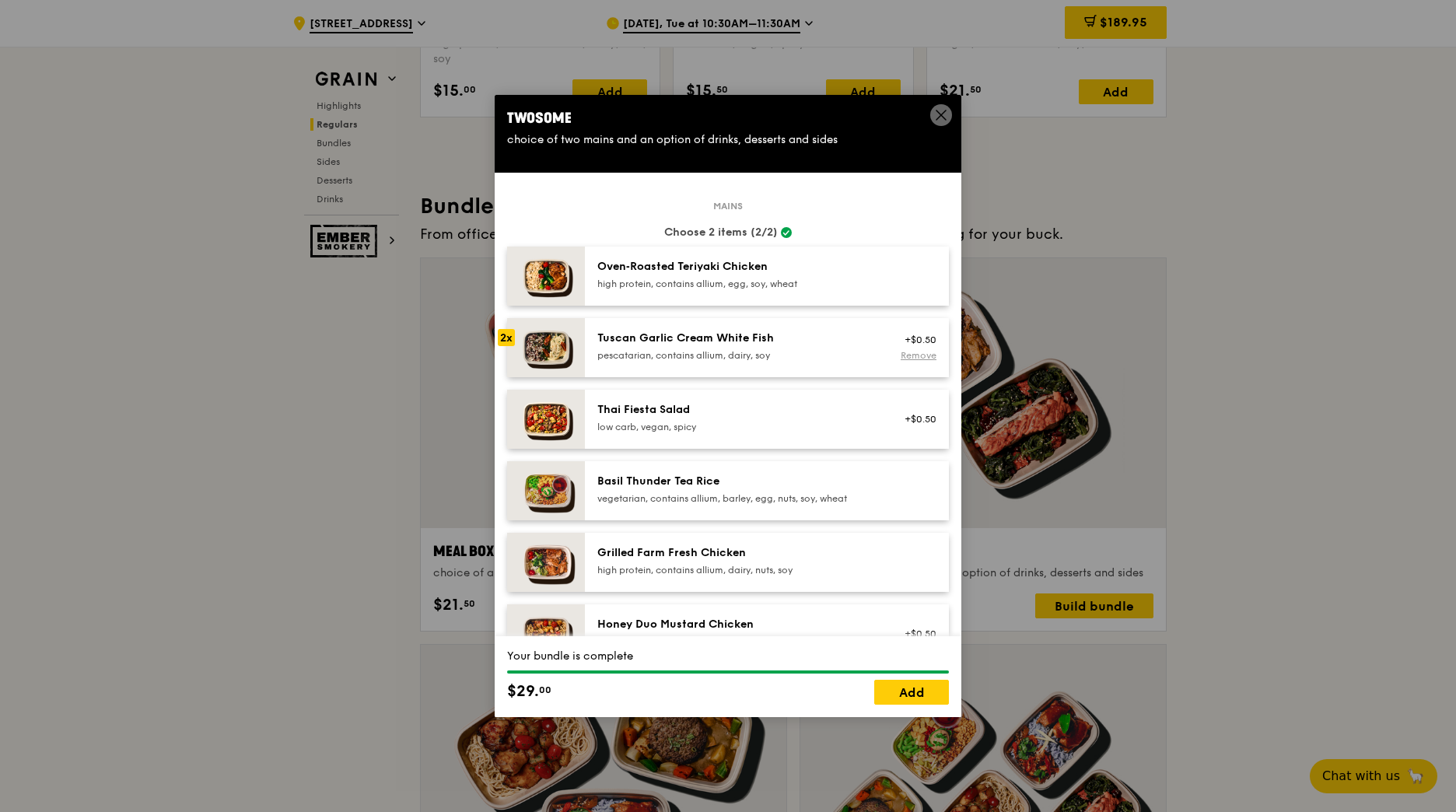
click at [903, 354] on link "Remove" at bounding box center [919, 355] width 36 height 11
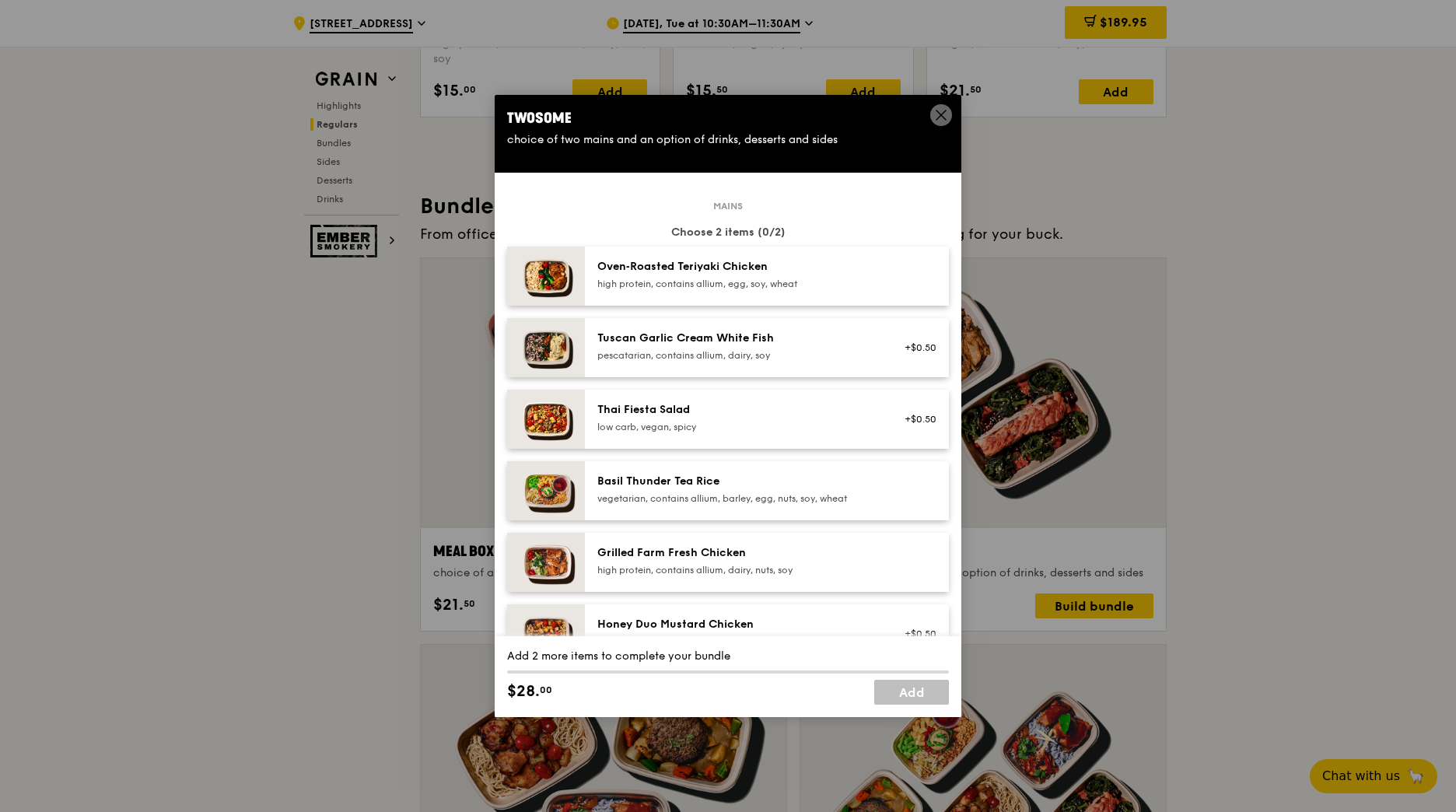
click at [886, 490] on div at bounding box center [916, 491] width 60 height 34
click at [886, 490] on div "Remove" at bounding box center [916, 491] width 60 height 34
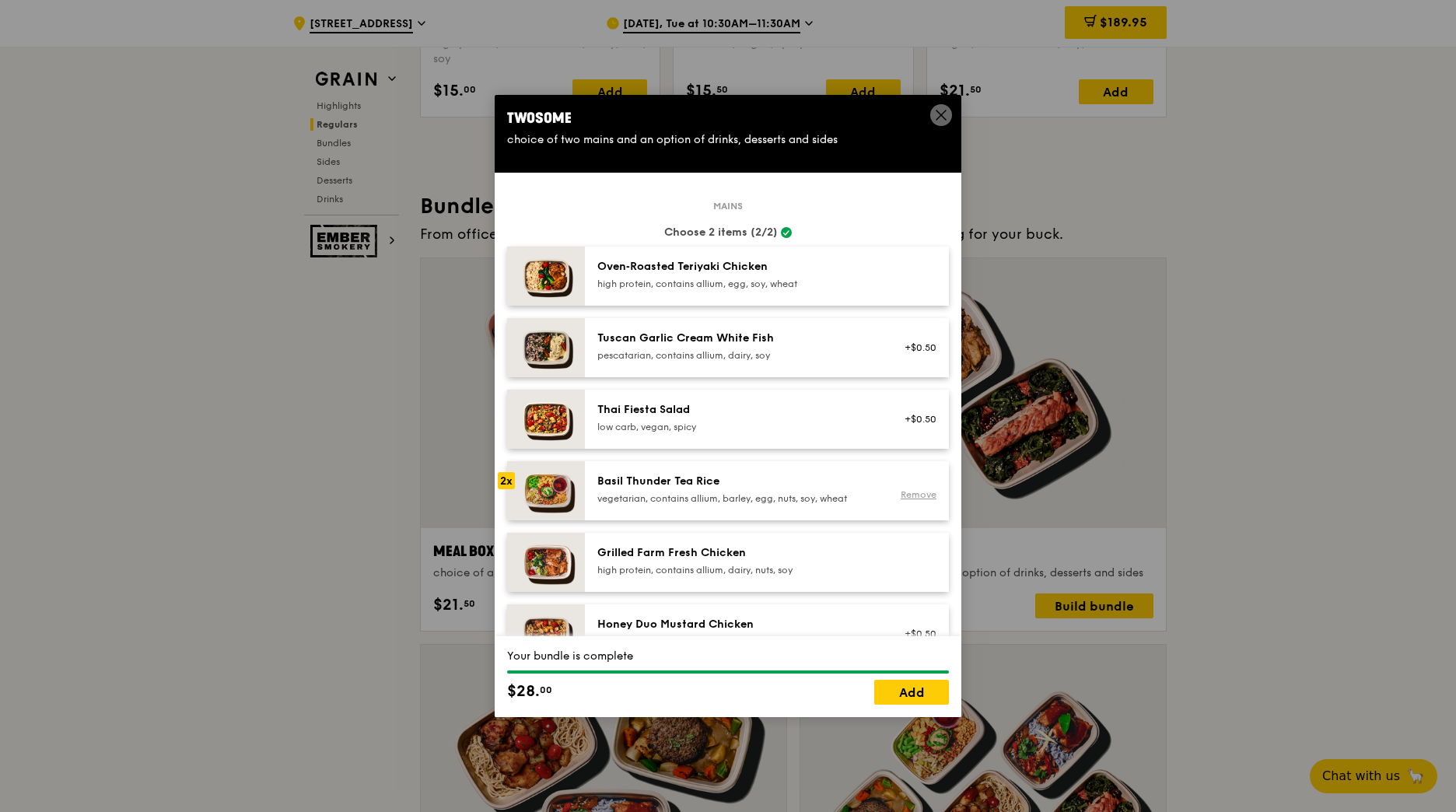
click at [908, 497] on link "Remove" at bounding box center [919, 494] width 36 height 11
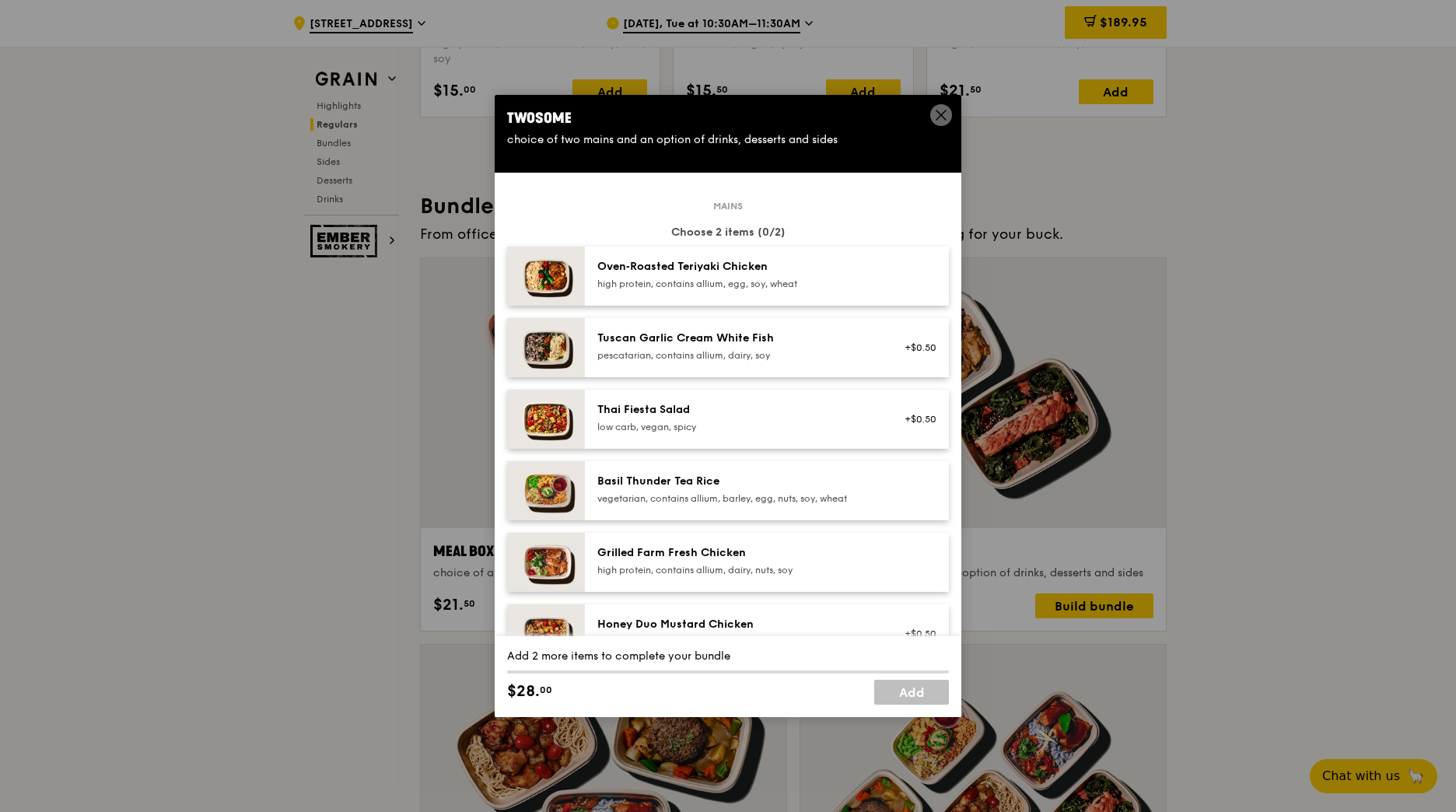
click at [890, 551] on div at bounding box center [916, 562] width 60 height 34
click at [863, 487] on div "Basil Thunder Tea Rice" at bounding box center [737, 481] width 279 height 15
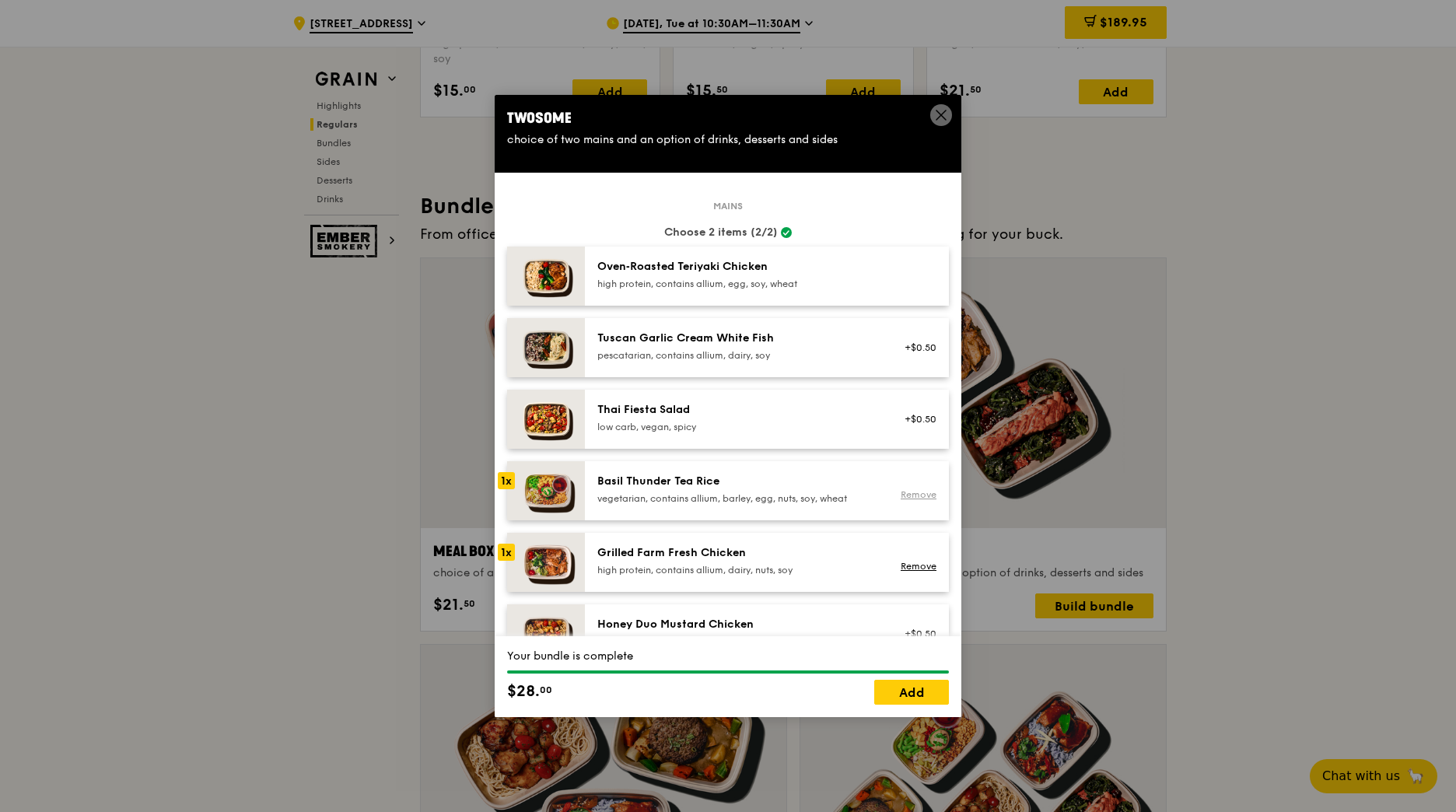
click at [912, 492] on link "Remove" at bounding box center [919, 494] width 36 height 11
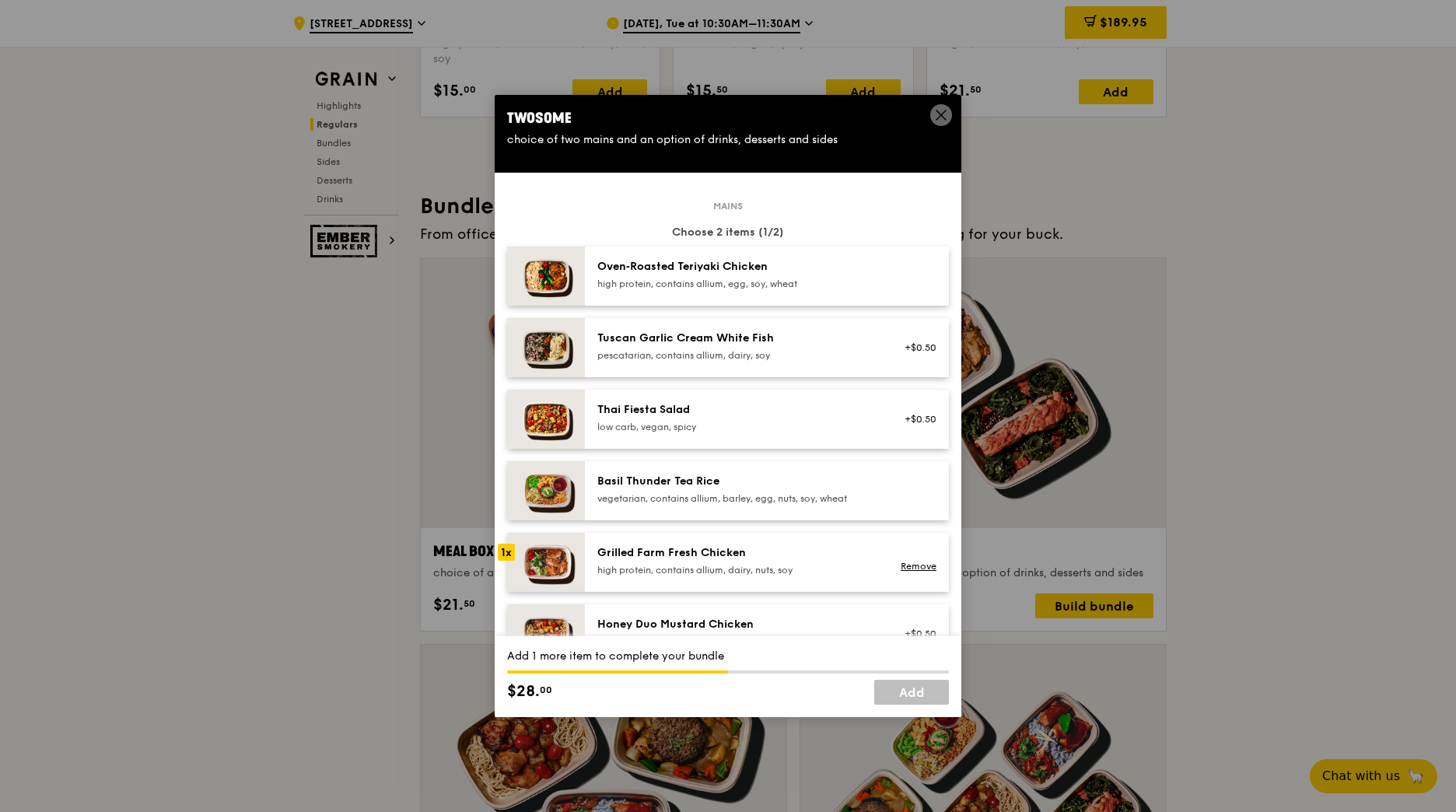
click at [913, 419] on div "+$0.50" at bounding box center [916, 419] width 41 height 12
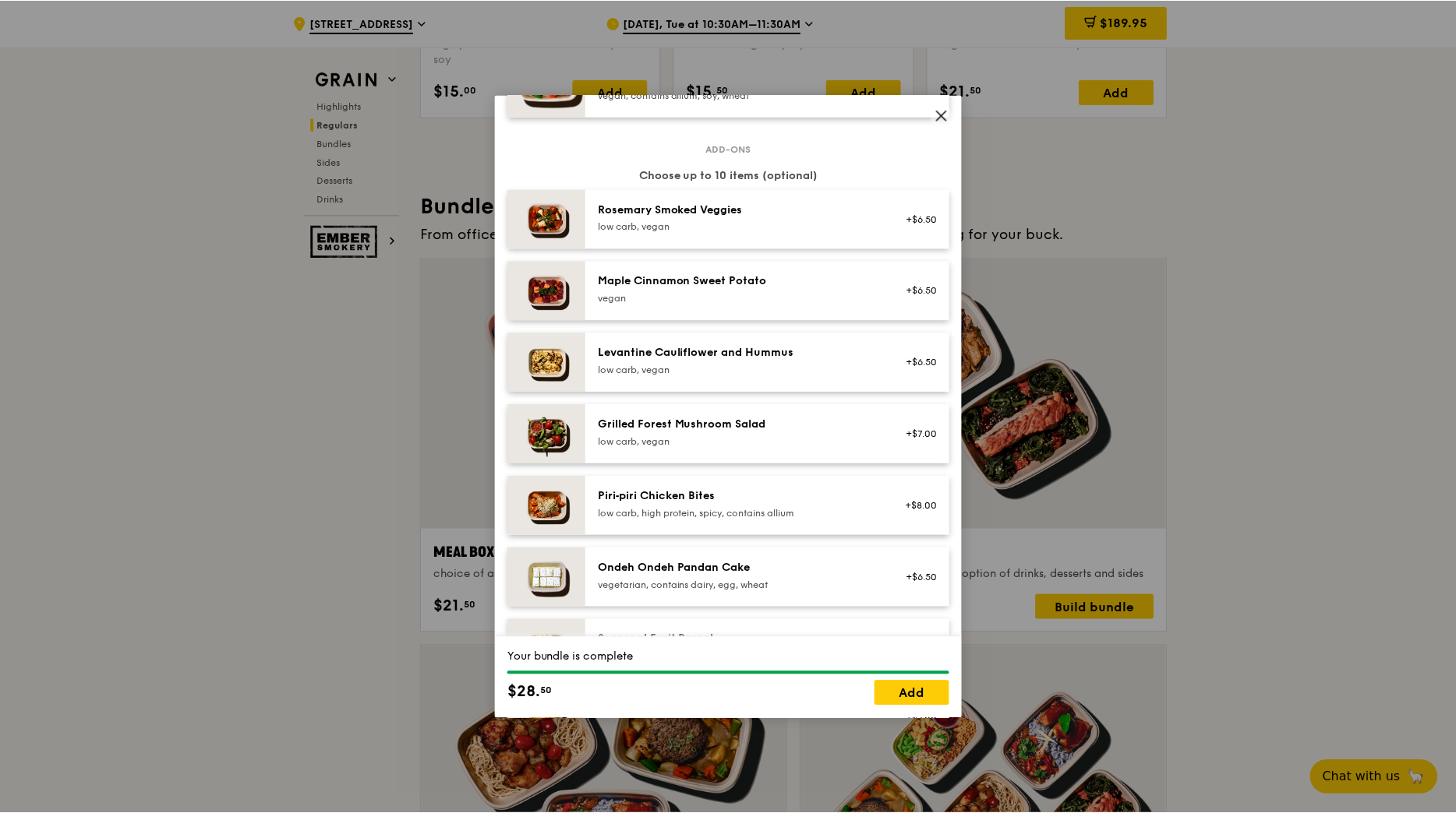
scroll to position [867, 0]
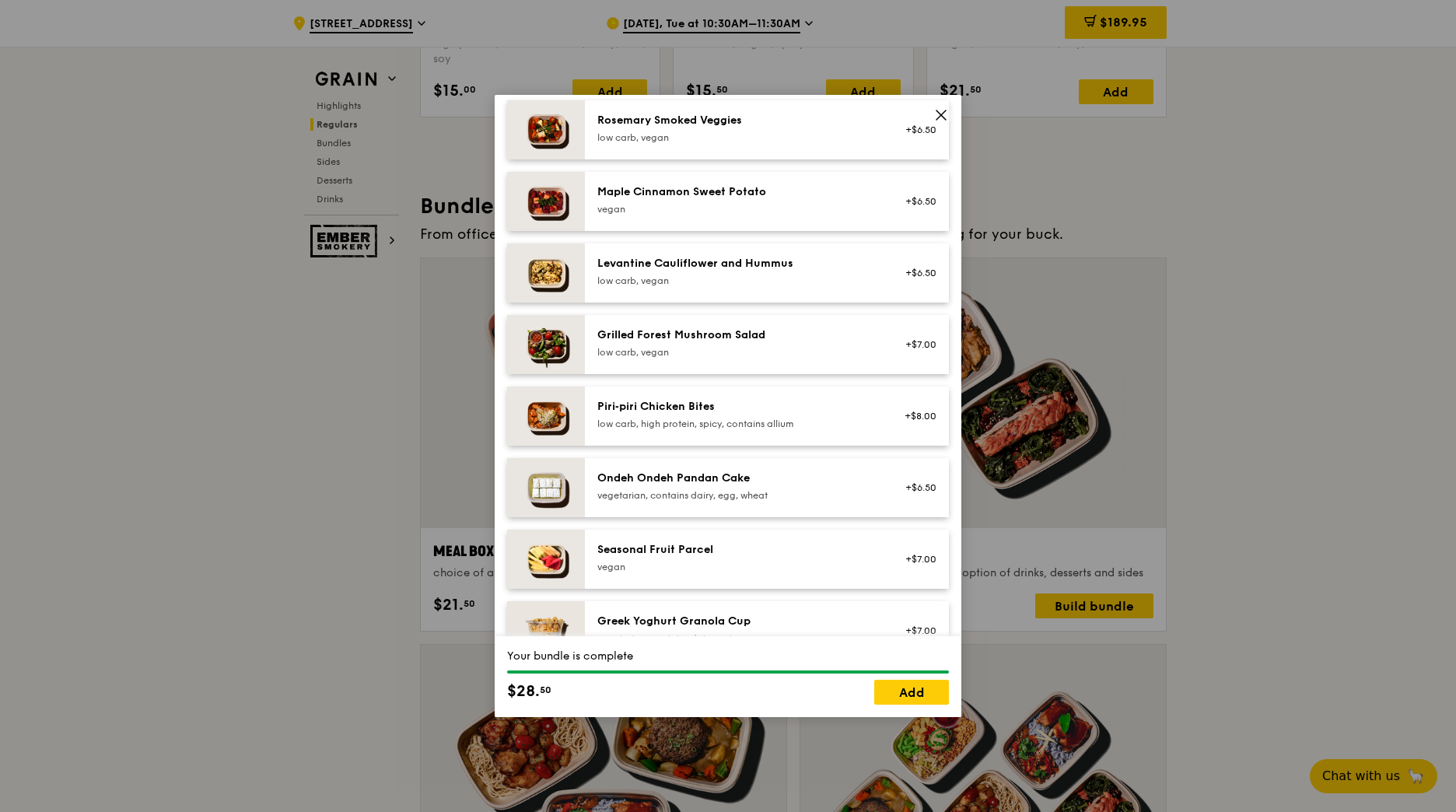
click at [943, 111] on icon at bounding box center [941, 114] width 14 height 14
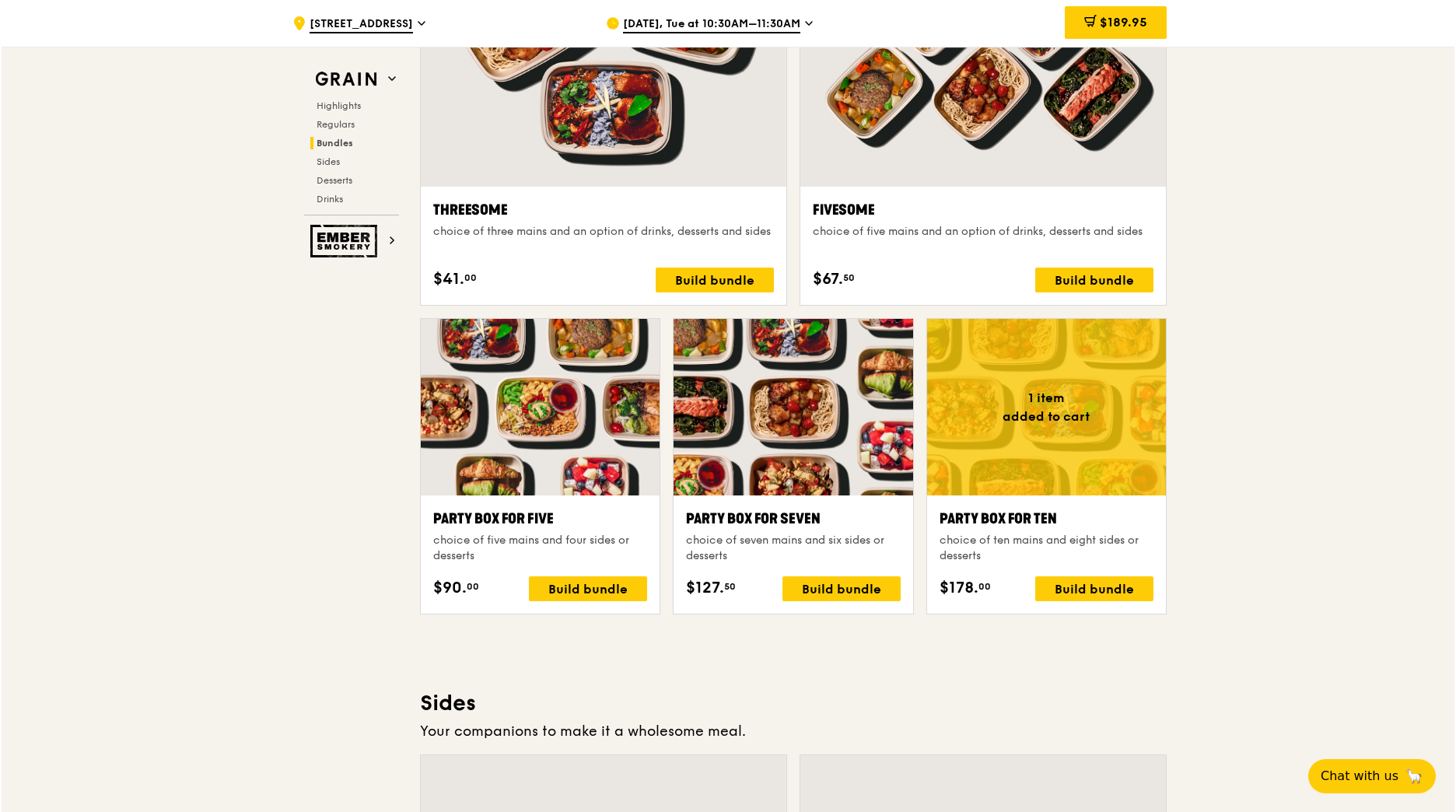
scroll to position [2811, 0]
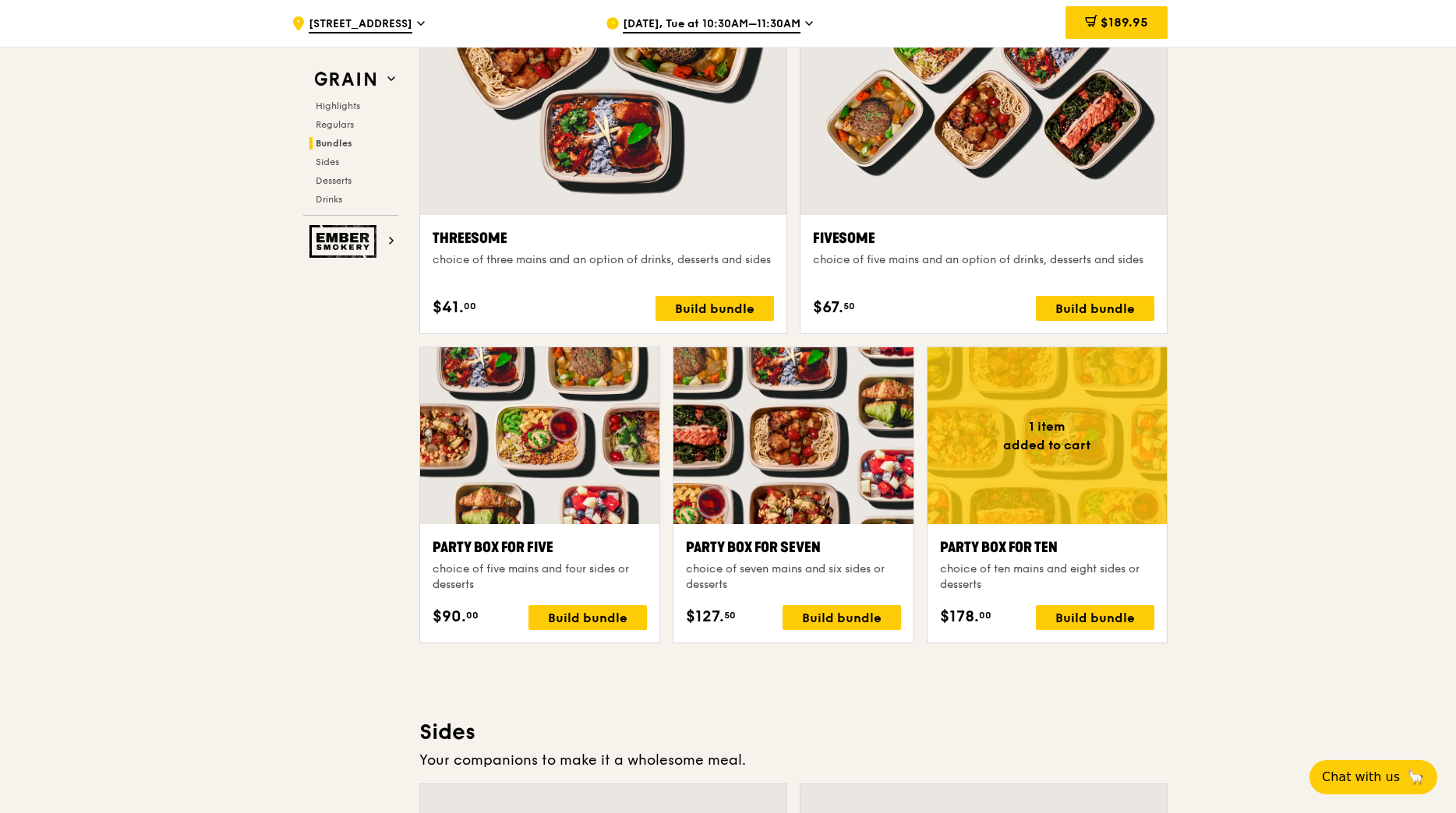
click at [762, 472] on div at bounding box center [793, 436] width 239 height 177
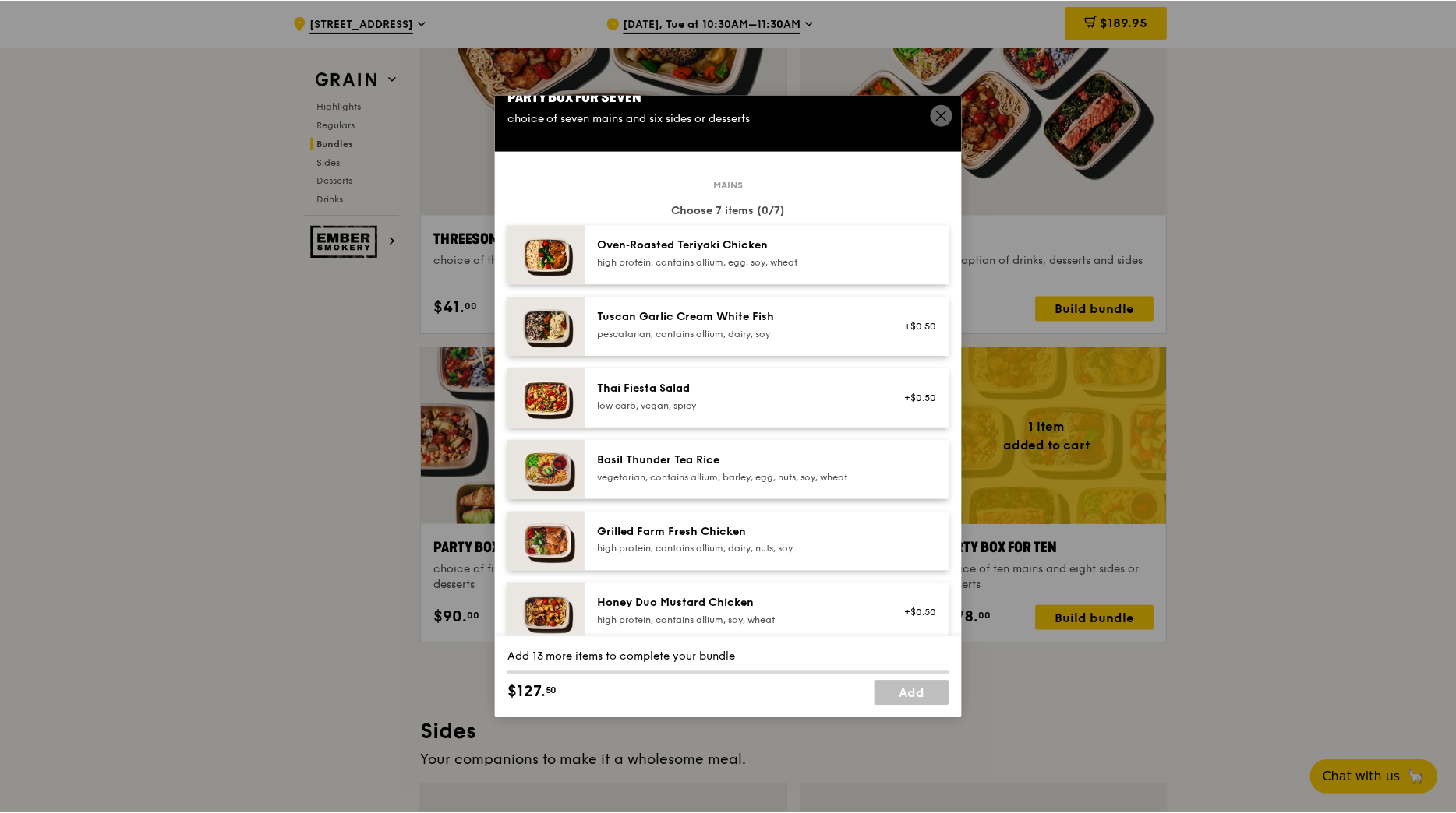
scroll to position [0, 0]
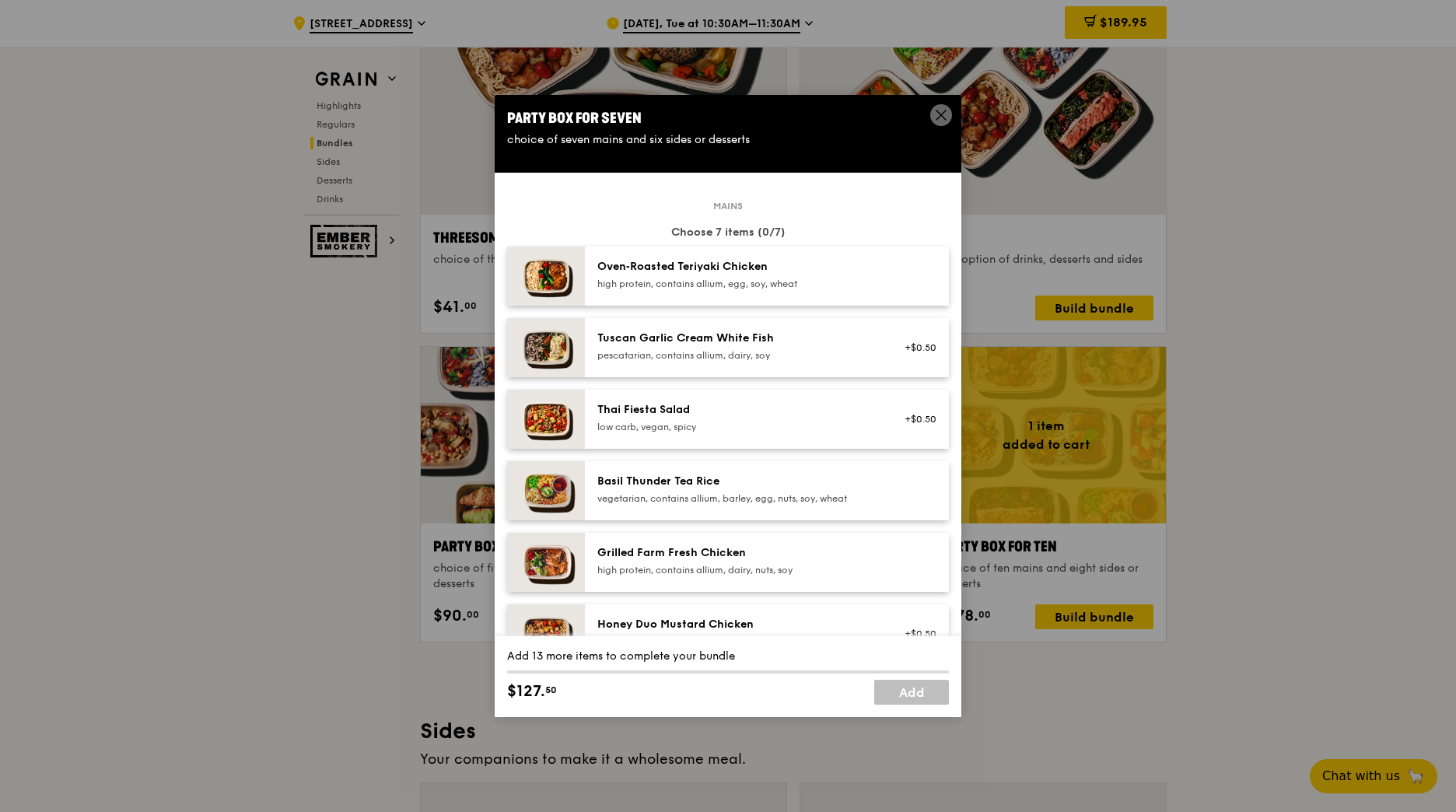
click at [941, 118] on icon at bounding box center [941, 114] width 14 height 14
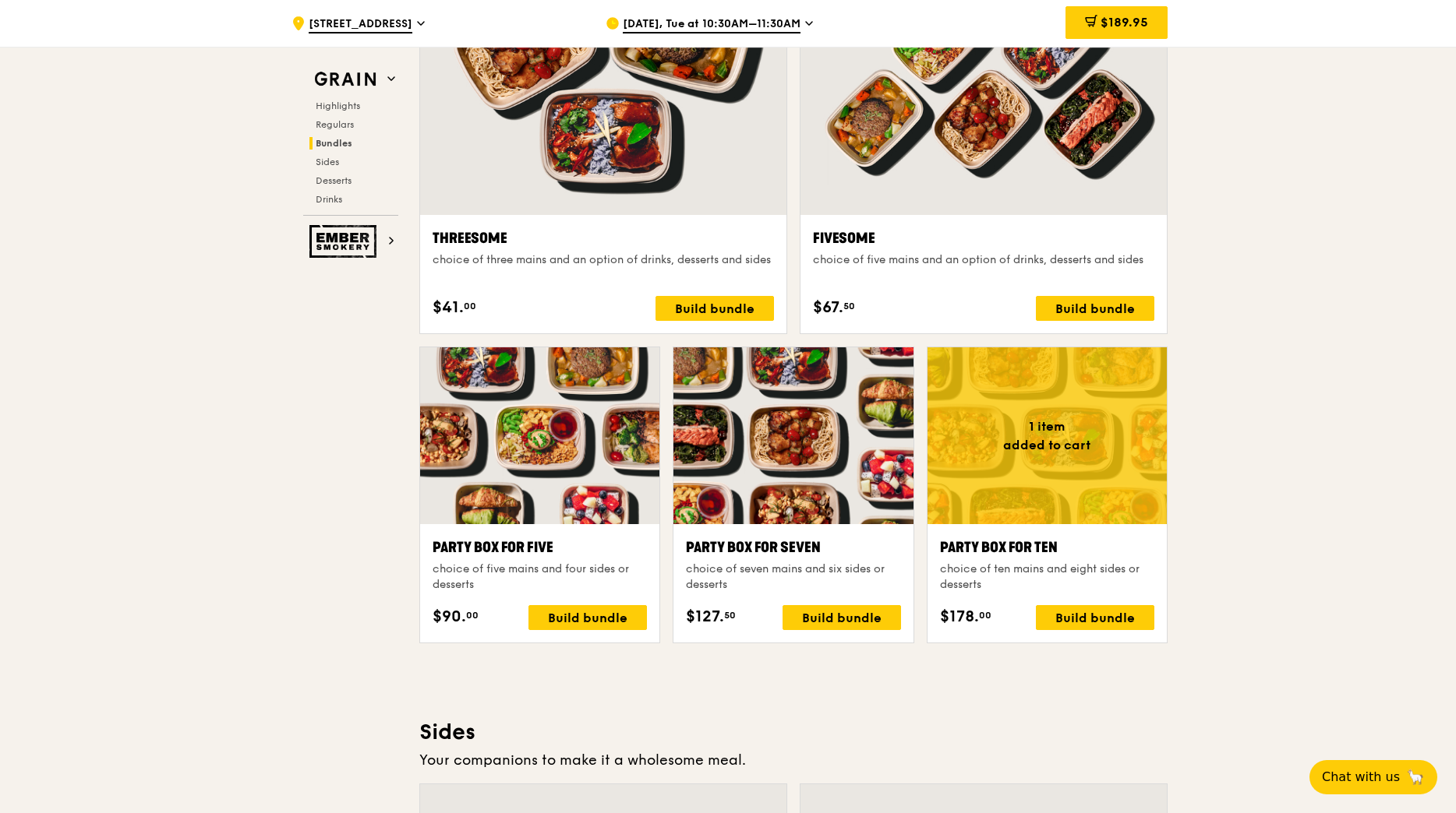
click at [680, 26] on span "[DATE], Tue at 10:30AM–11:30AM" at bounding box center [711, 24] width 178 height 17
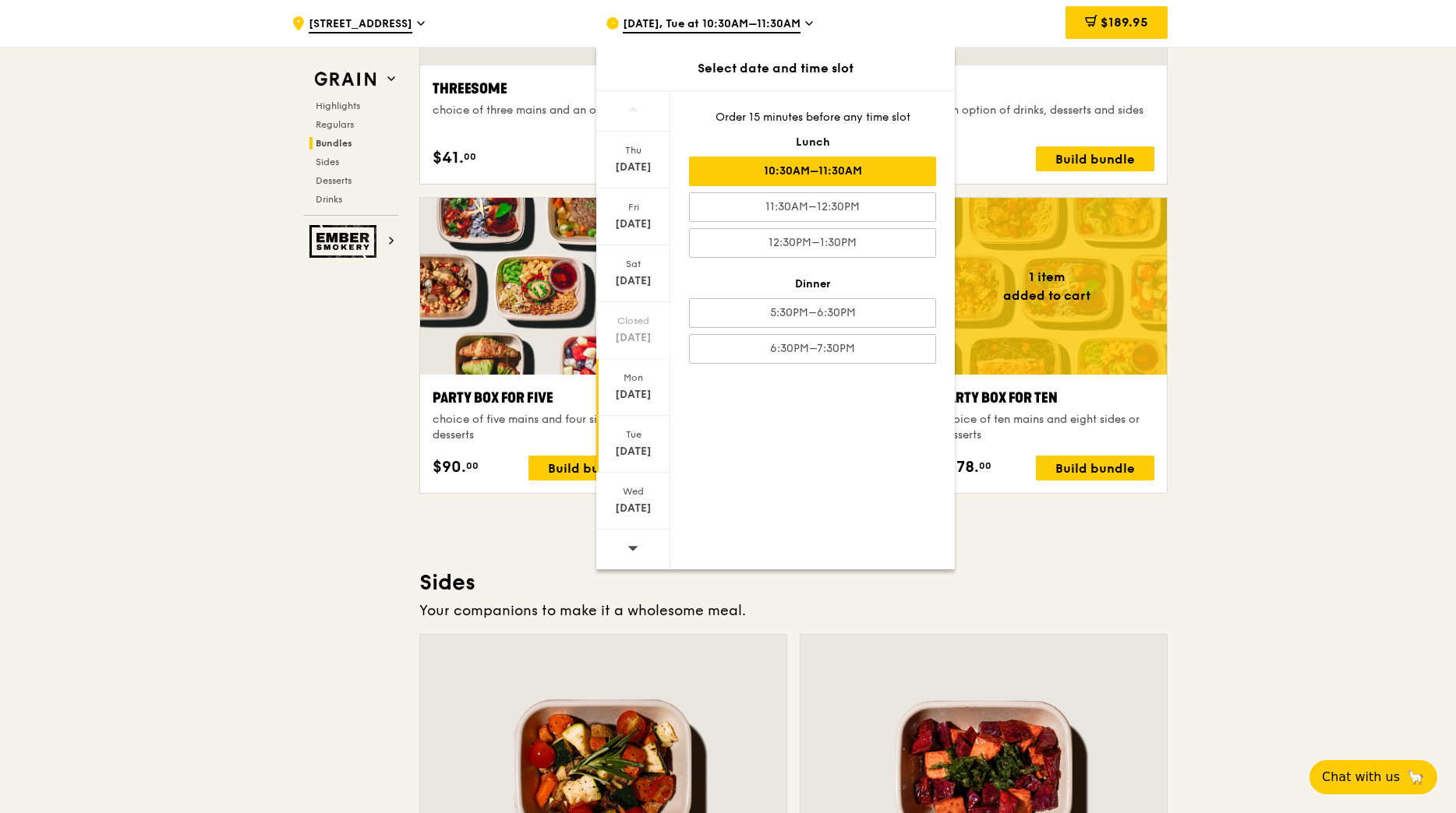
scroll to position [2970, 0]
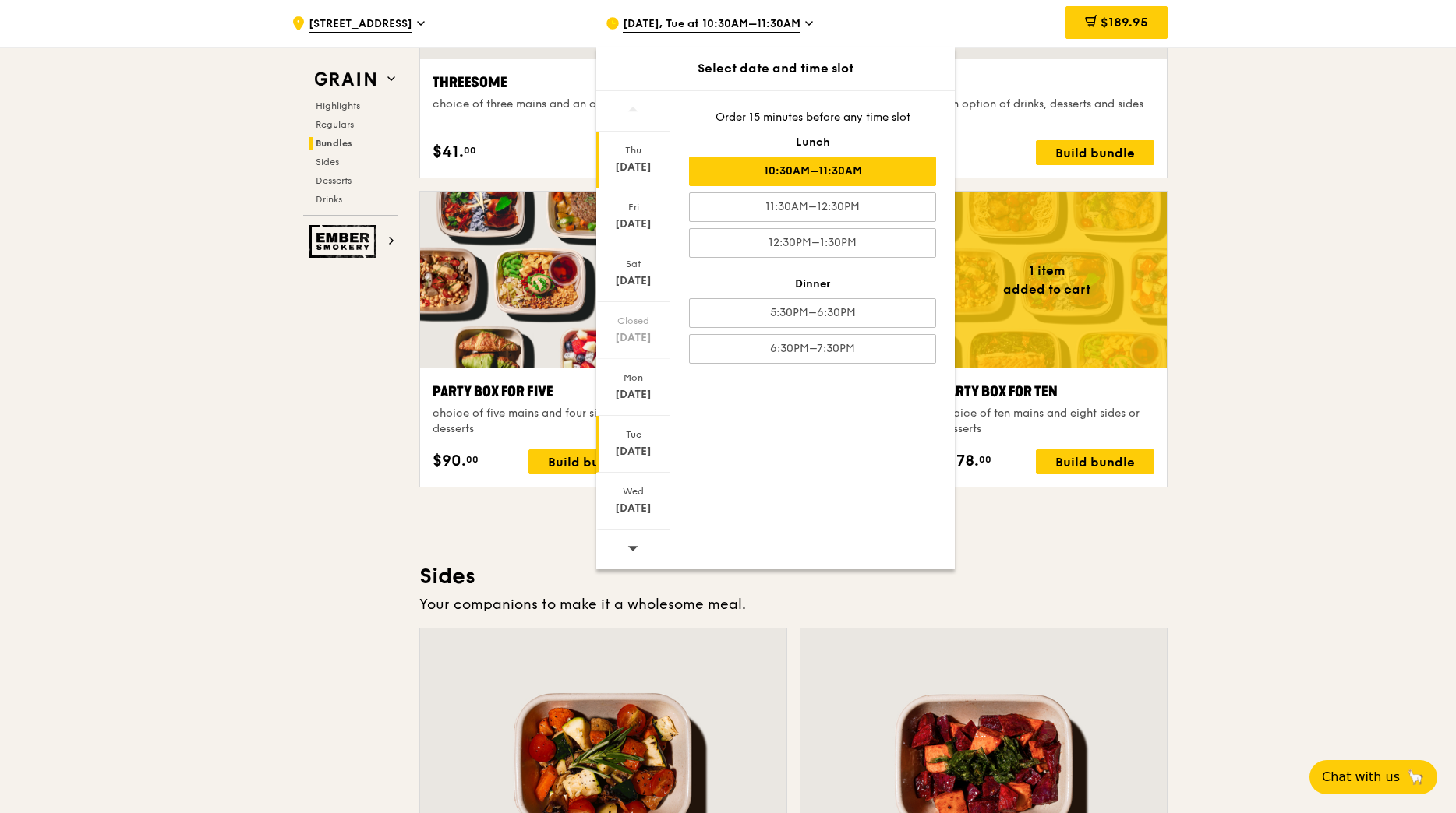
click at [629, 167] on div "[DATE]" at bounding box center [633, 167] width 69 height 15
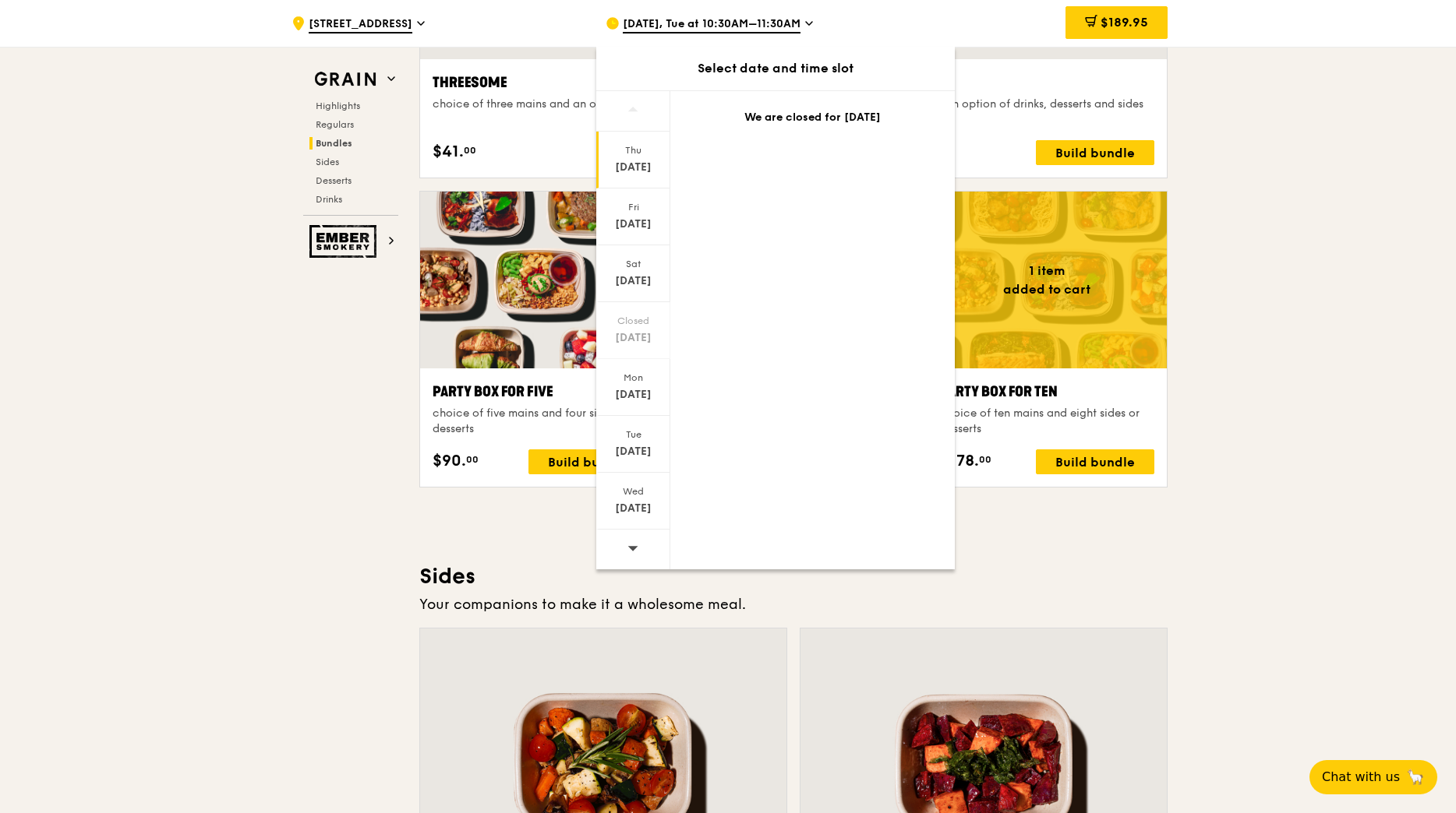
click at [1172, 590] on div "Grain Highlights Regulars Bundles Sides Desserts Drinks Ember Smokery Meet the …" at bounding box center [727, 388] width 898 height 6531
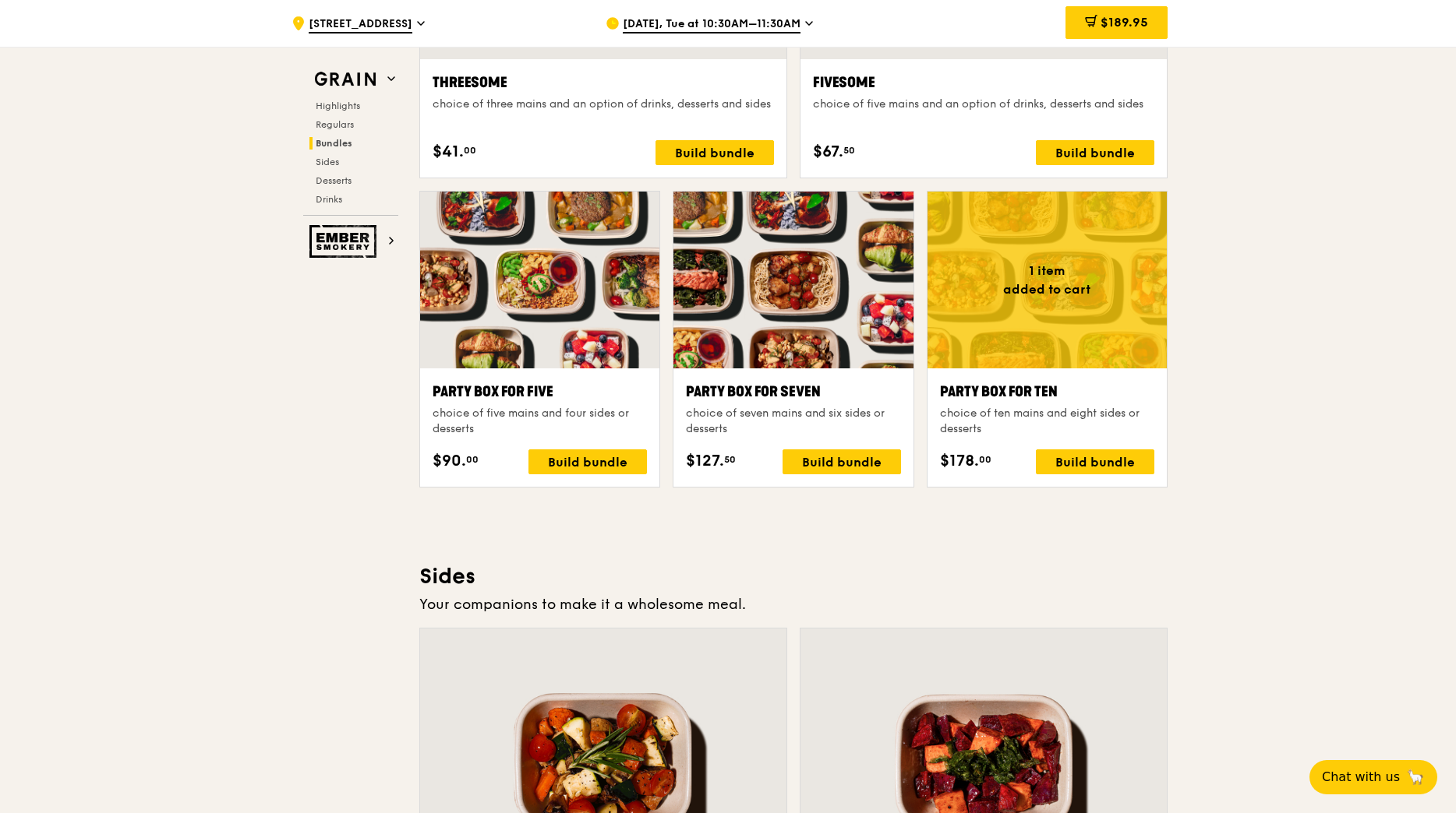
scroll to position [2892, 0]
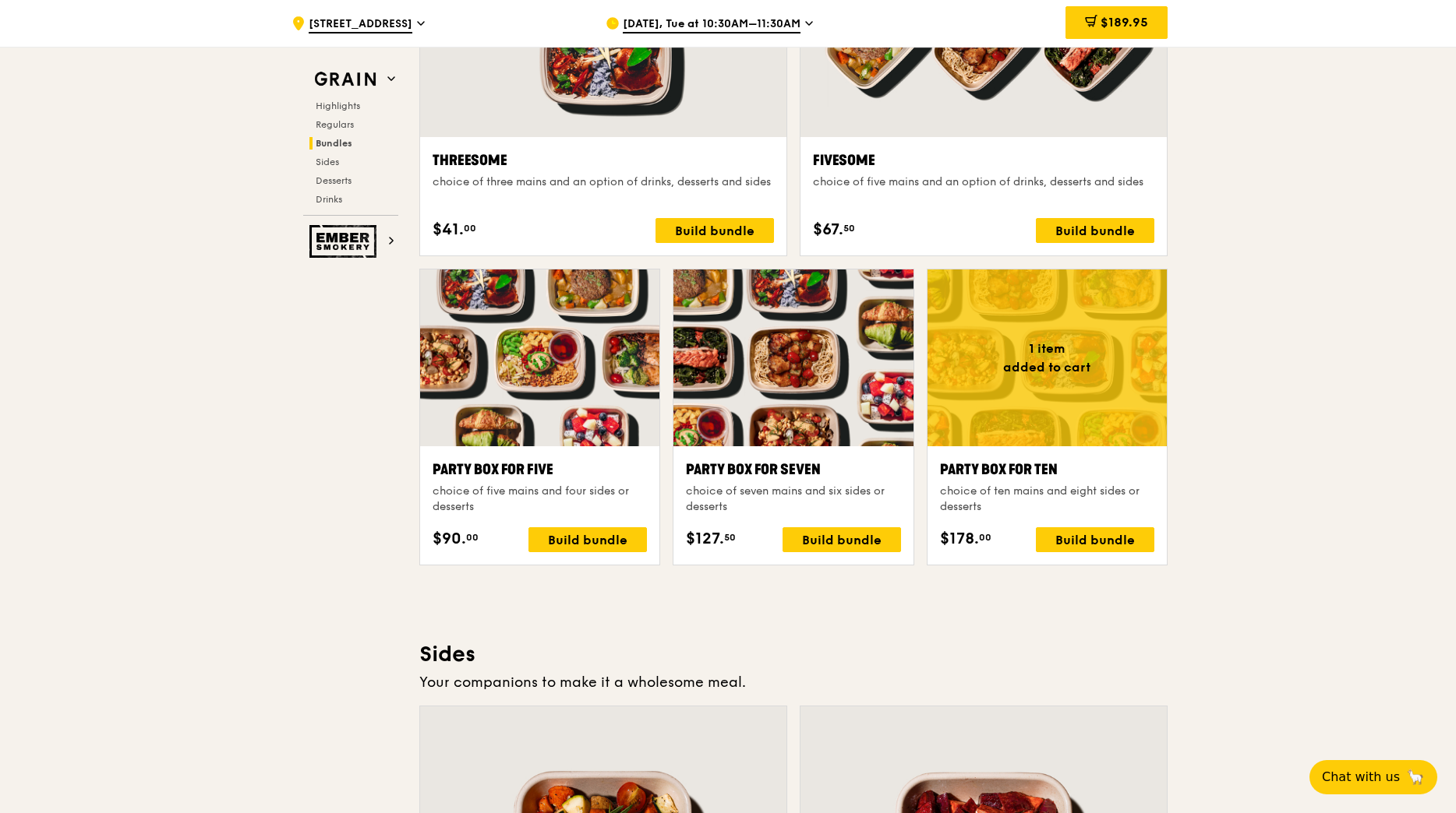
click at [760, 20] on span "[DATE], Tue at 10:30AM–11:30AM" at bounding box center [711, 24] width 178 height 17
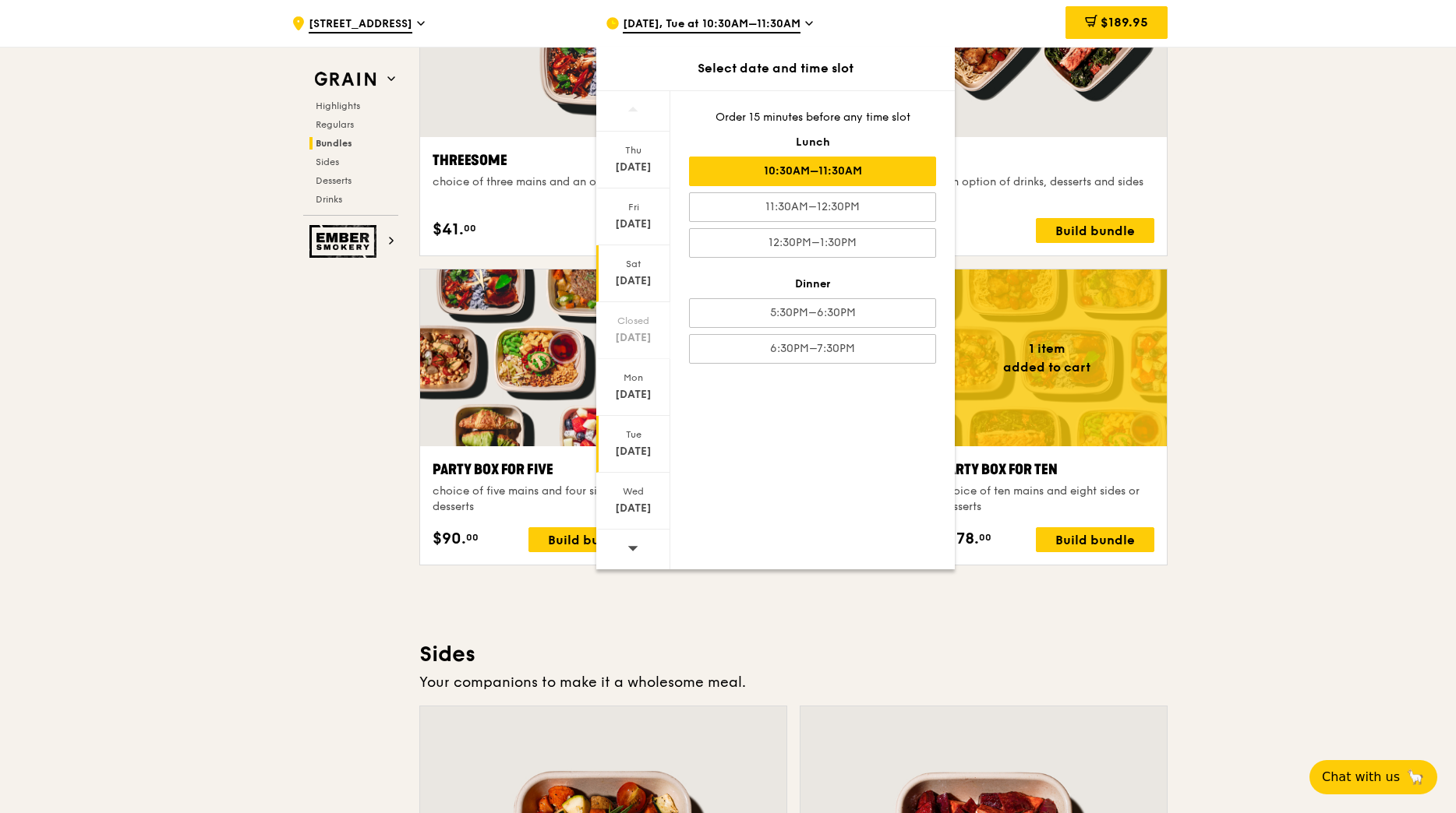
click at [639, 279] on div "[DATE]" at bounding box center [633, 281] width 69 height 15
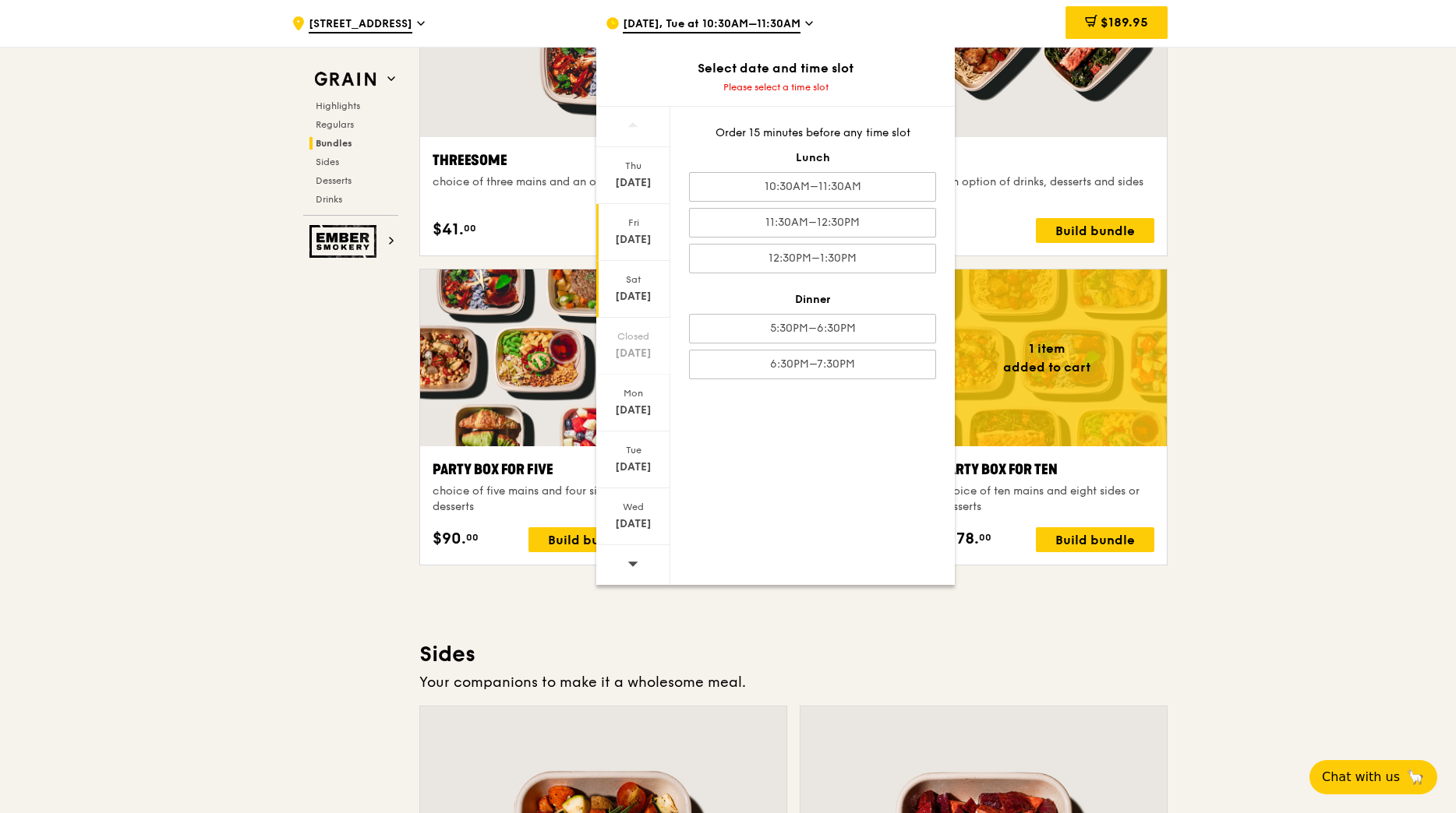
click at [645, 234] on div "[DATE]" at bounding box center [633, 240] width 69 height 15
click at [801, 188] on div "10:30AM–11:30AM" at bounding box center [812, 187] width 247 height 29
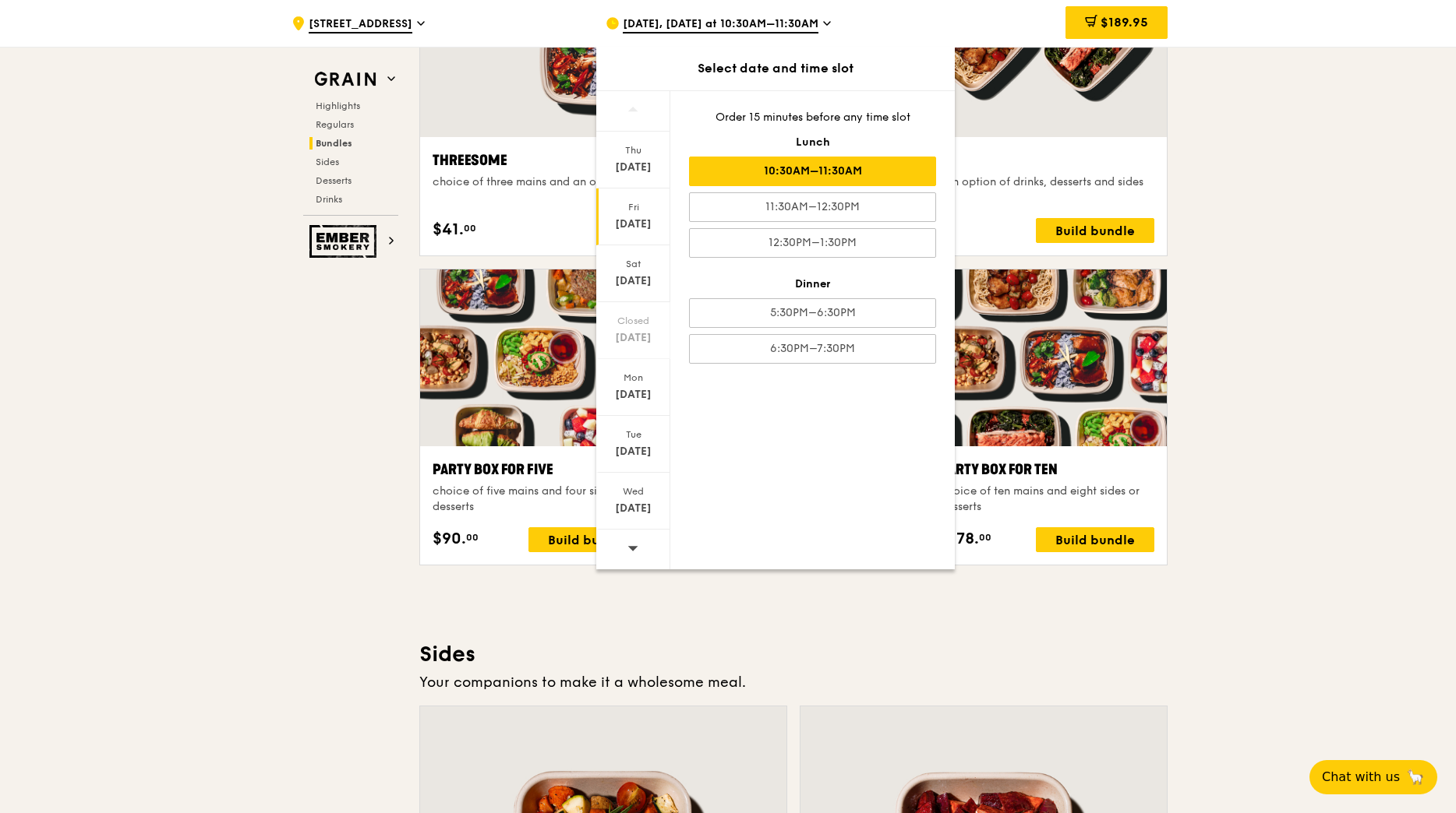
scroll to position [2877, 0]
click at [1337, 464] on div ".cls-1 { fill: none; stroke: #fff; stroke-linecap: round; stroke-linejoin: roun…" at bounding box center [728, 451] width 1456 height 6562
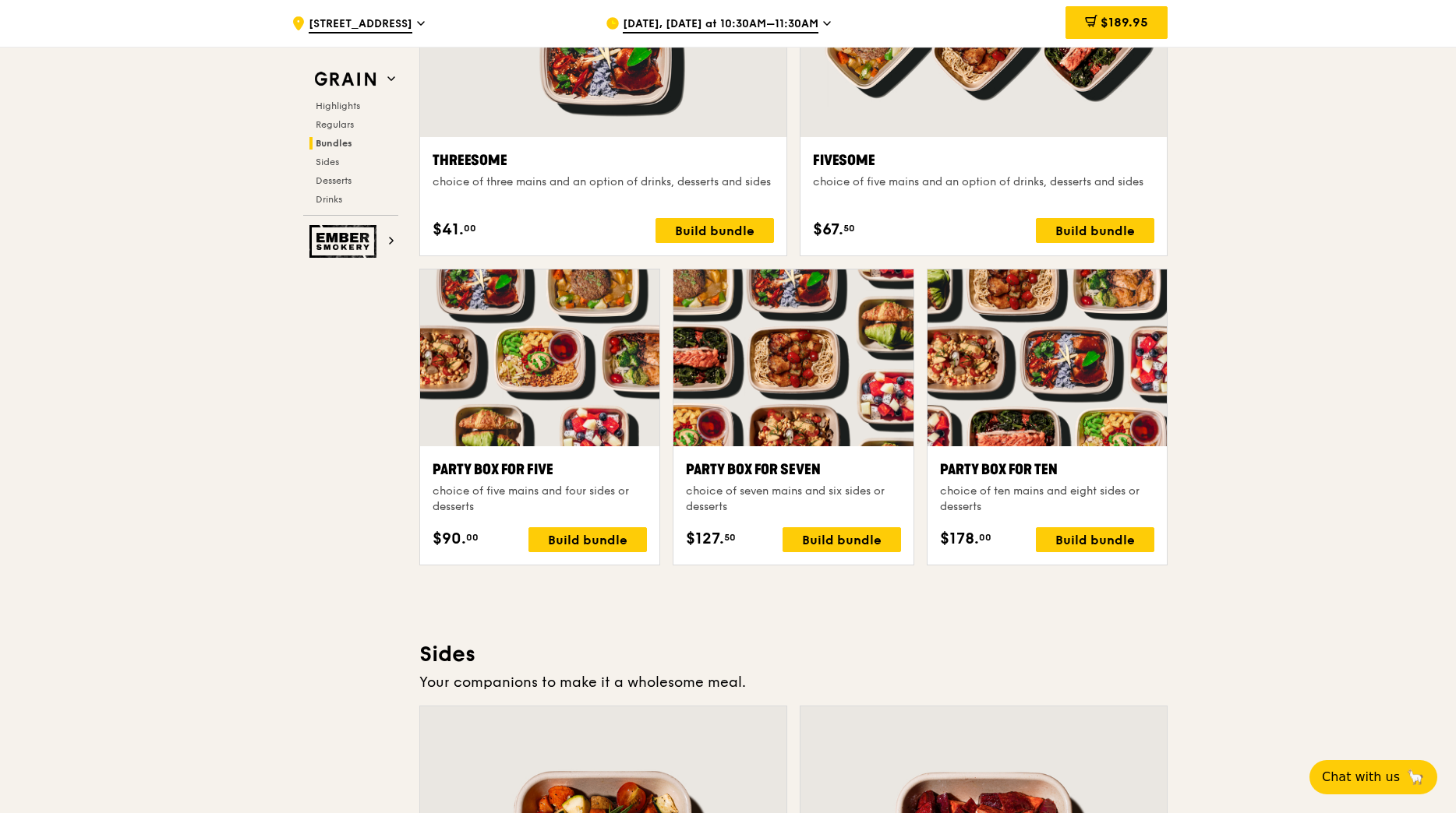
click at [1259, 393] on div ".cls-1 { fill: none; stroke: #fff; stroke-linecap: round; stroke-linejoin: roun…" at bounding box center [728, 451] width 1456 height 6562
click at [703, 24] on span "[DATE], [DATE] at 10:30AM–11:30AM" at bounding box center [720, 24] width 196 height 17
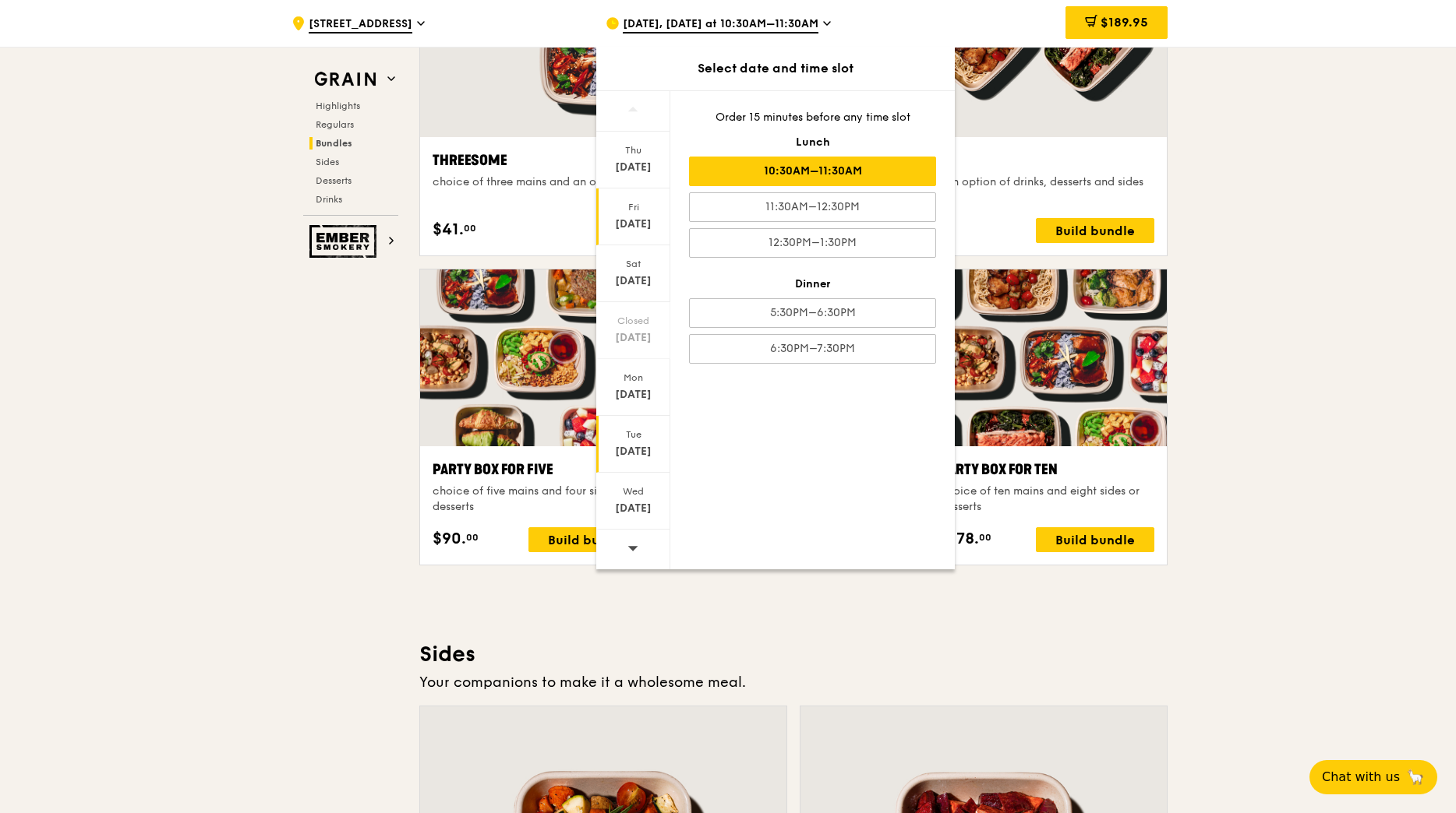
click at [649, 445] on div "[DATE]" at bounding box center [633, 452] width 69 height 15
